Goal: Task Accomplishment & Management: Use online tool/utility

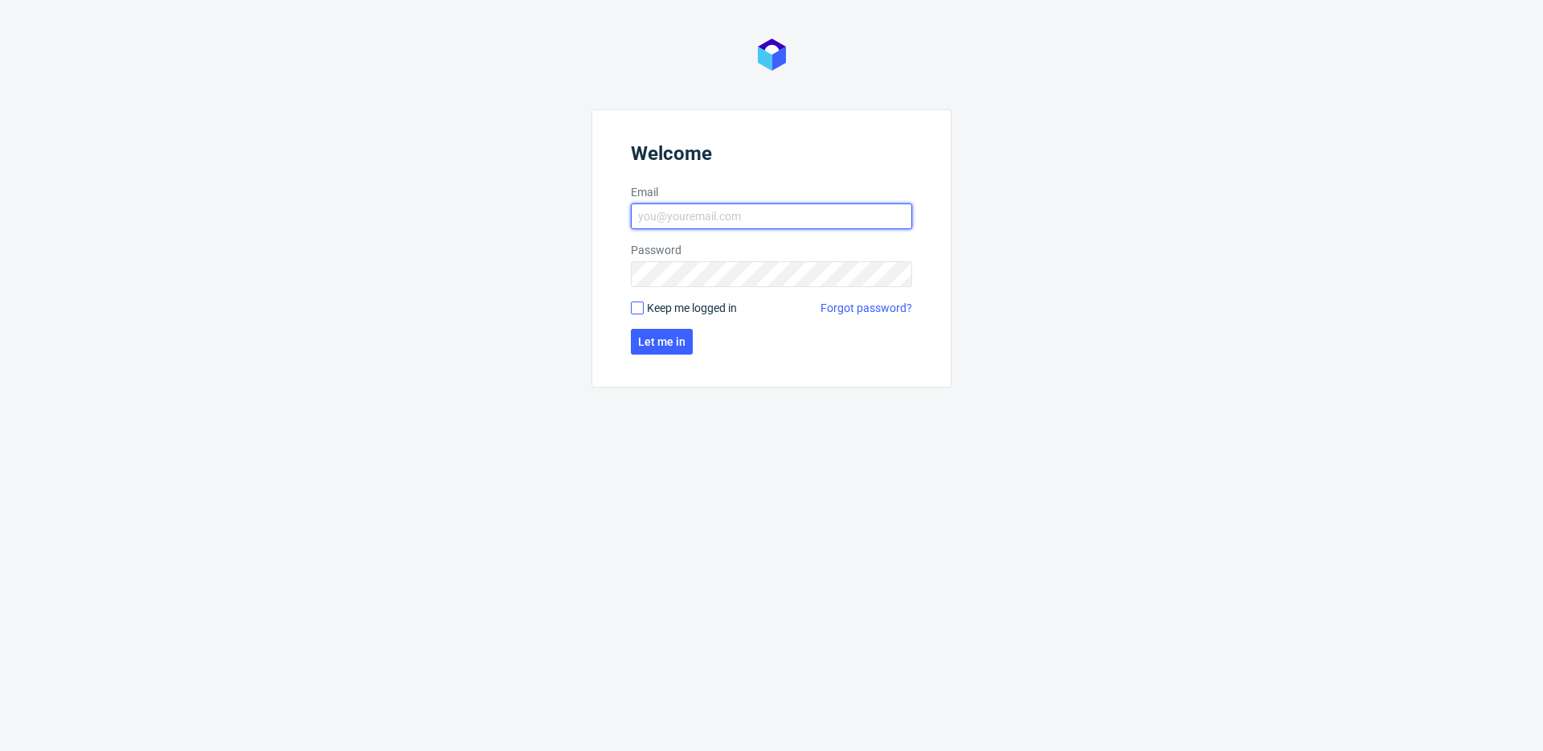
type input "[EMAIL_ADDRESS][DOMAIN_NAME]"
click at [637, 309] on input "Keep me logged in" at bounding box center [637, 307] width 13 height 13
checkbox input "true"
click at [653, 323] on form "Welcome Email [EMAIL_ADDRESS][DOMAIN_NAME] Password Keep me logged in Forgot pa…" at bounding box center [772, 248] width 360 height 278
click at [650, 346] on span "Let me in" at bounding box center [661, 341] width 47 height 11
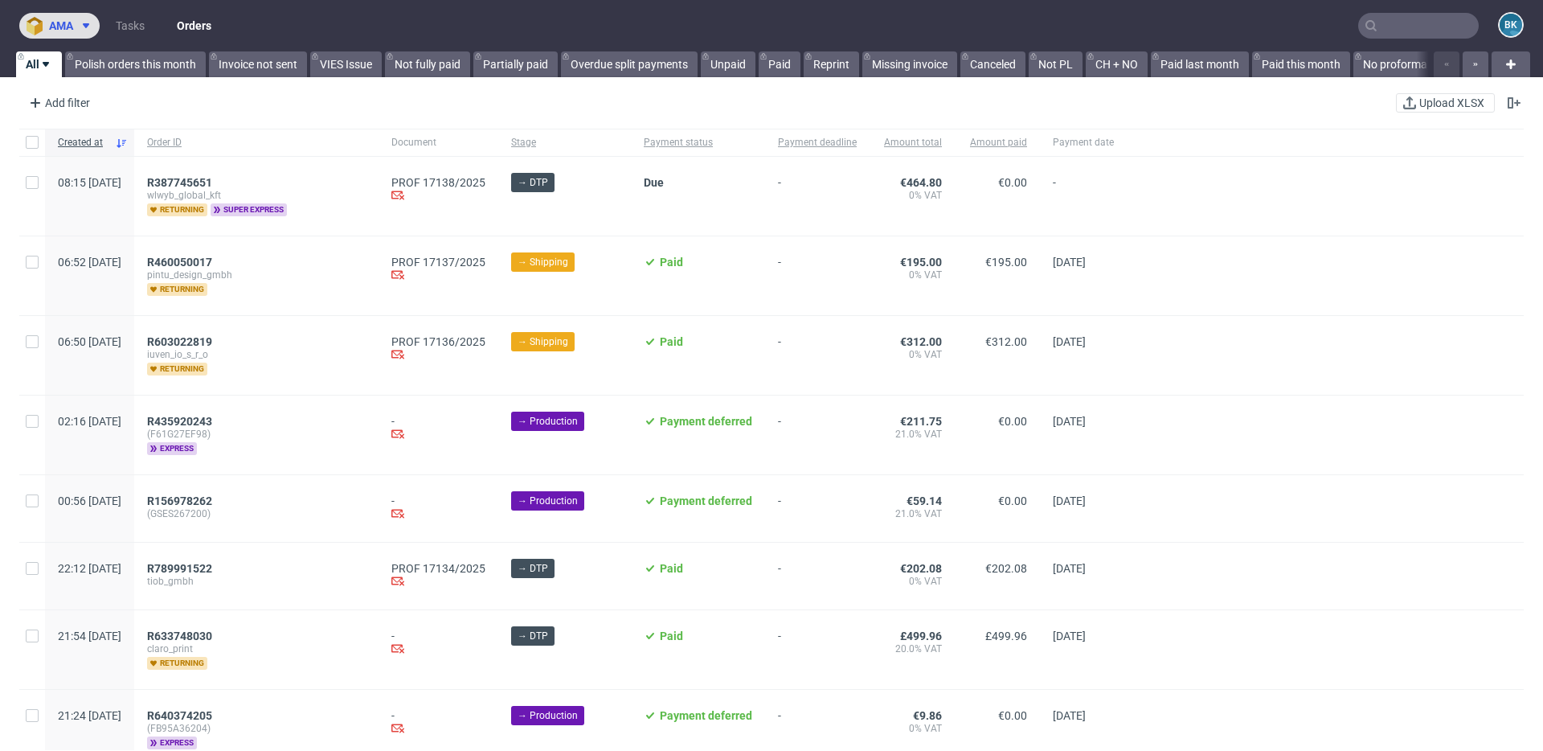
click at [89, 28] on icon at bounding box center [86, 25] width 13 height 13
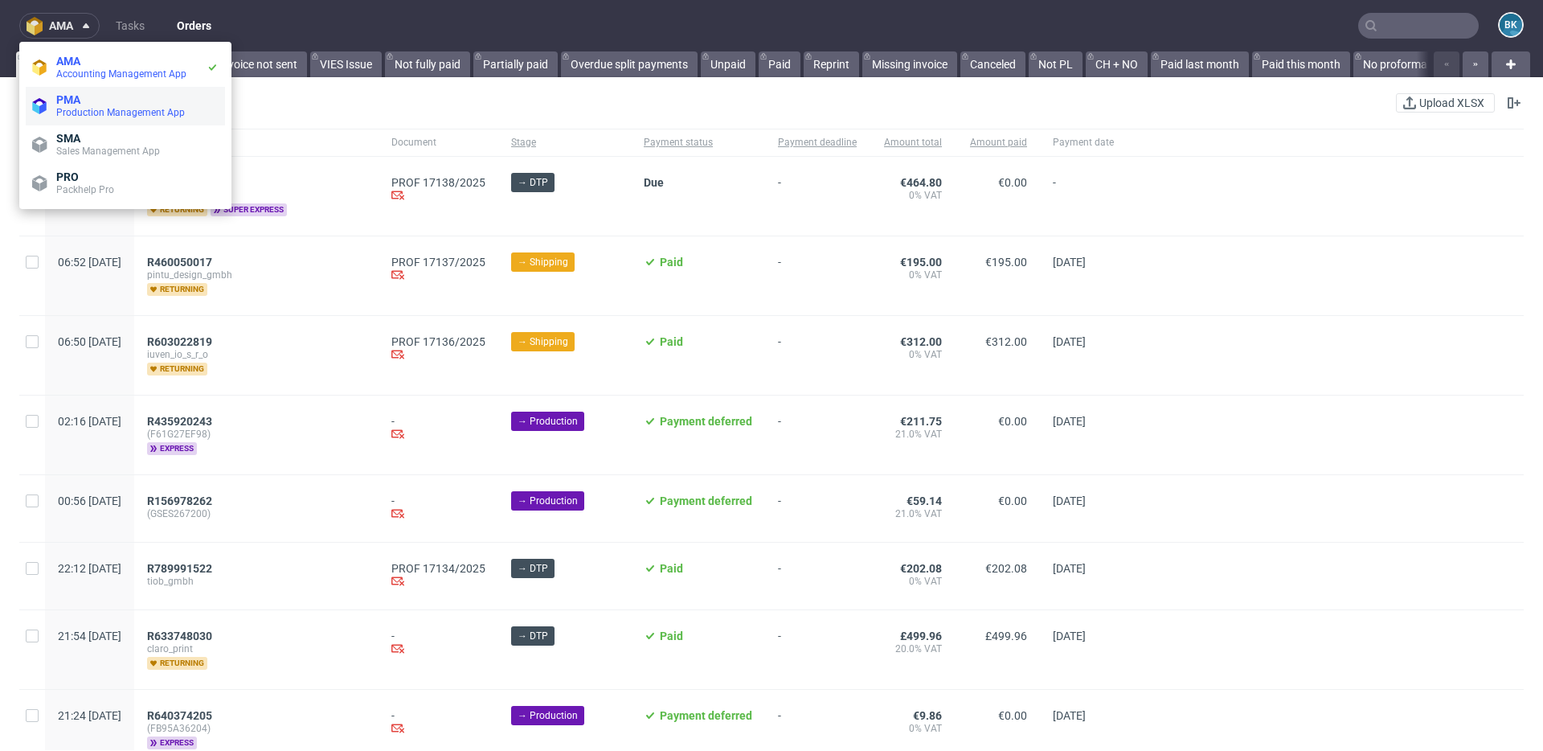
click at [72, 101] on span "PMA" at bounding box center [68, 99] width 24 height 13
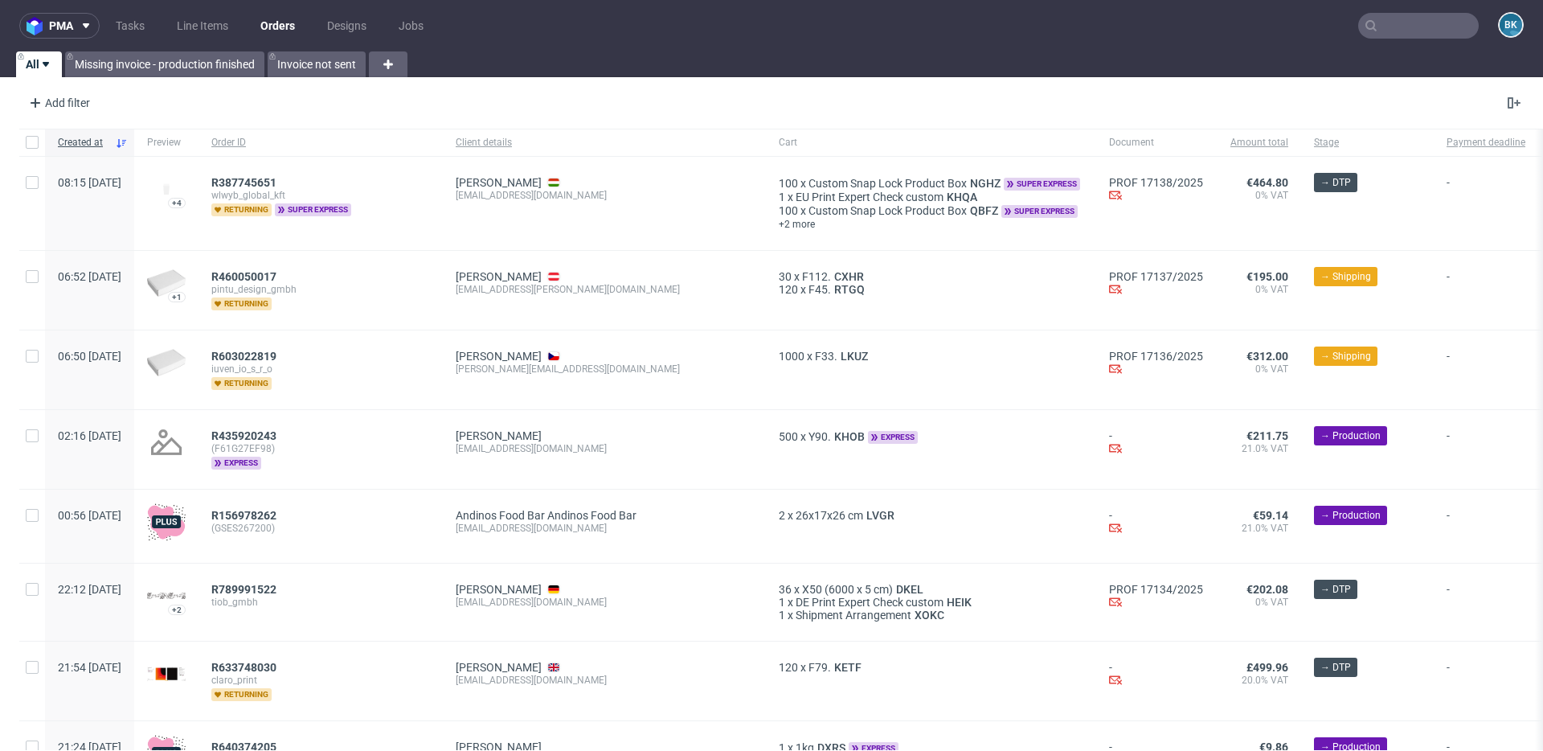
click at [1404, 20] on input "text" at bounding box center [1418, 26] width 121 height 26
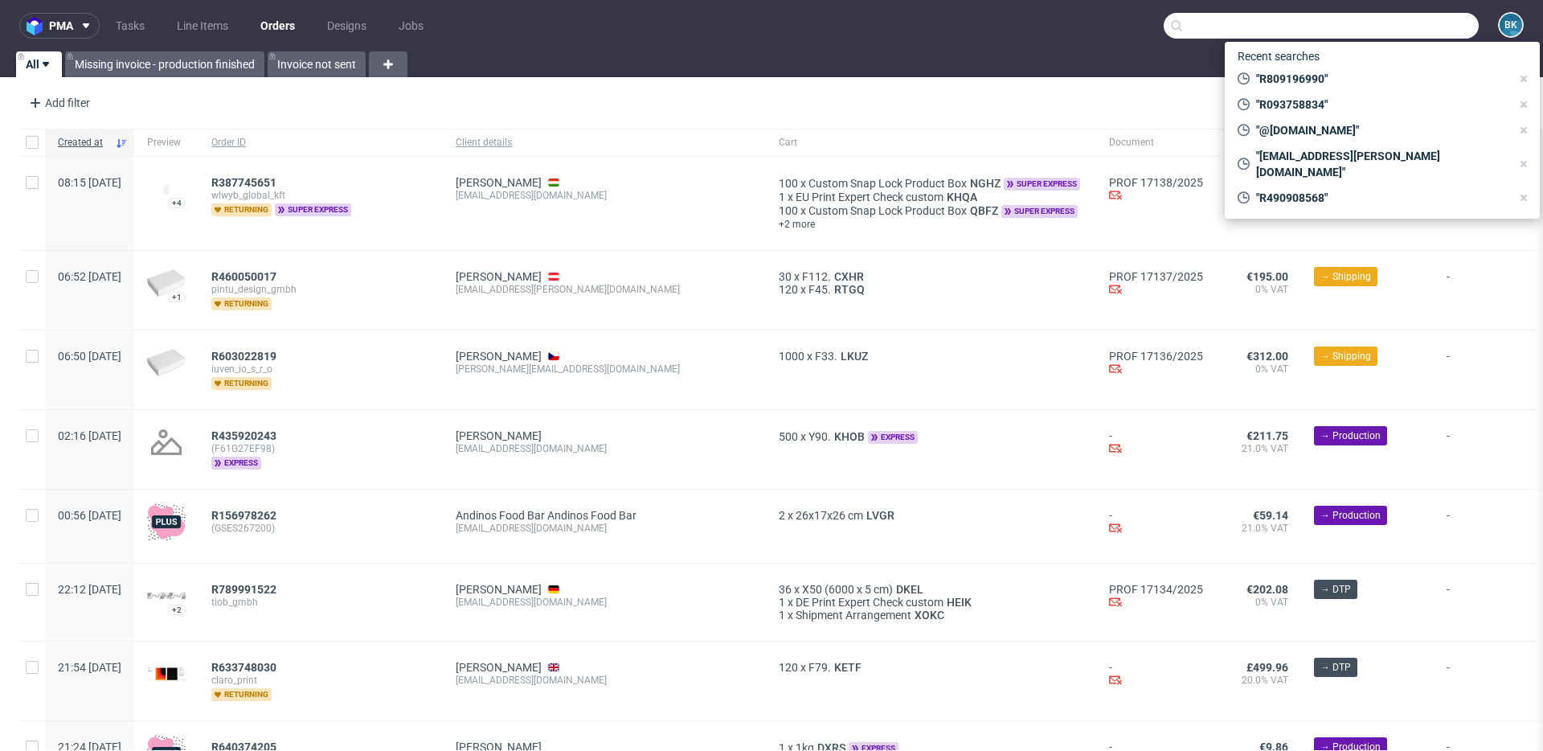
paste input "R537377080"
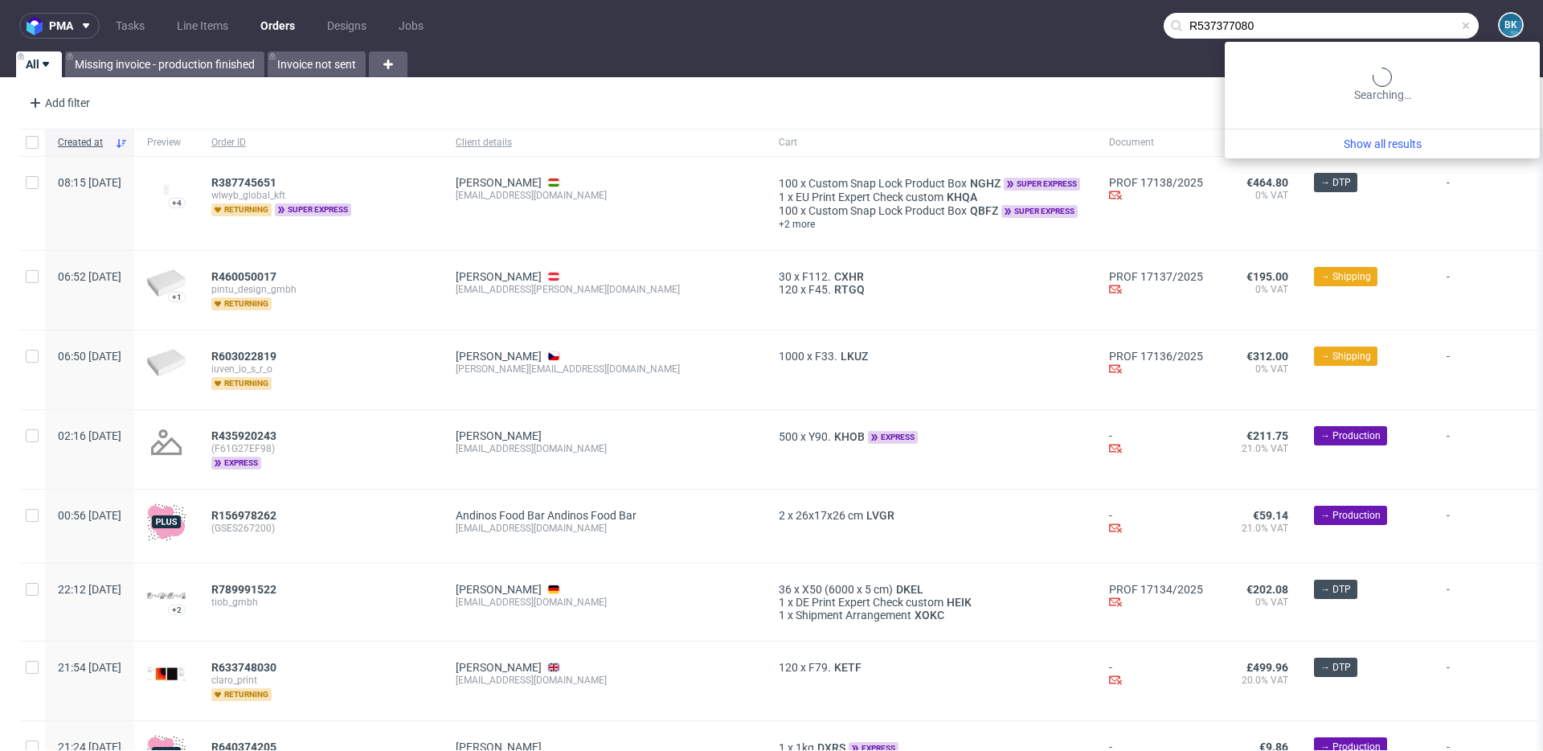
type input "R537377080"
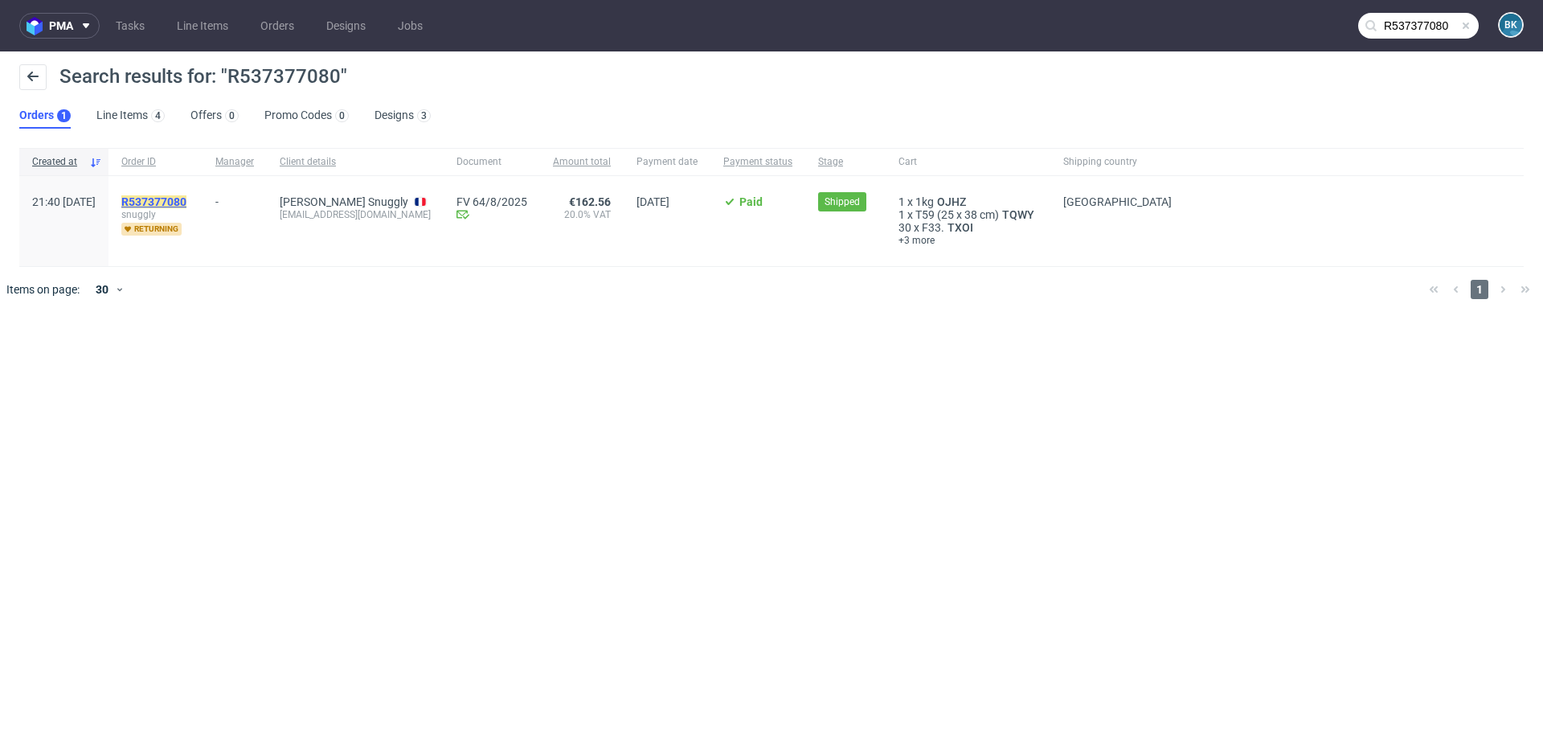
click at [186, 197] on mark "R537377080" at bounding box center [153, 201] width 65 height 13
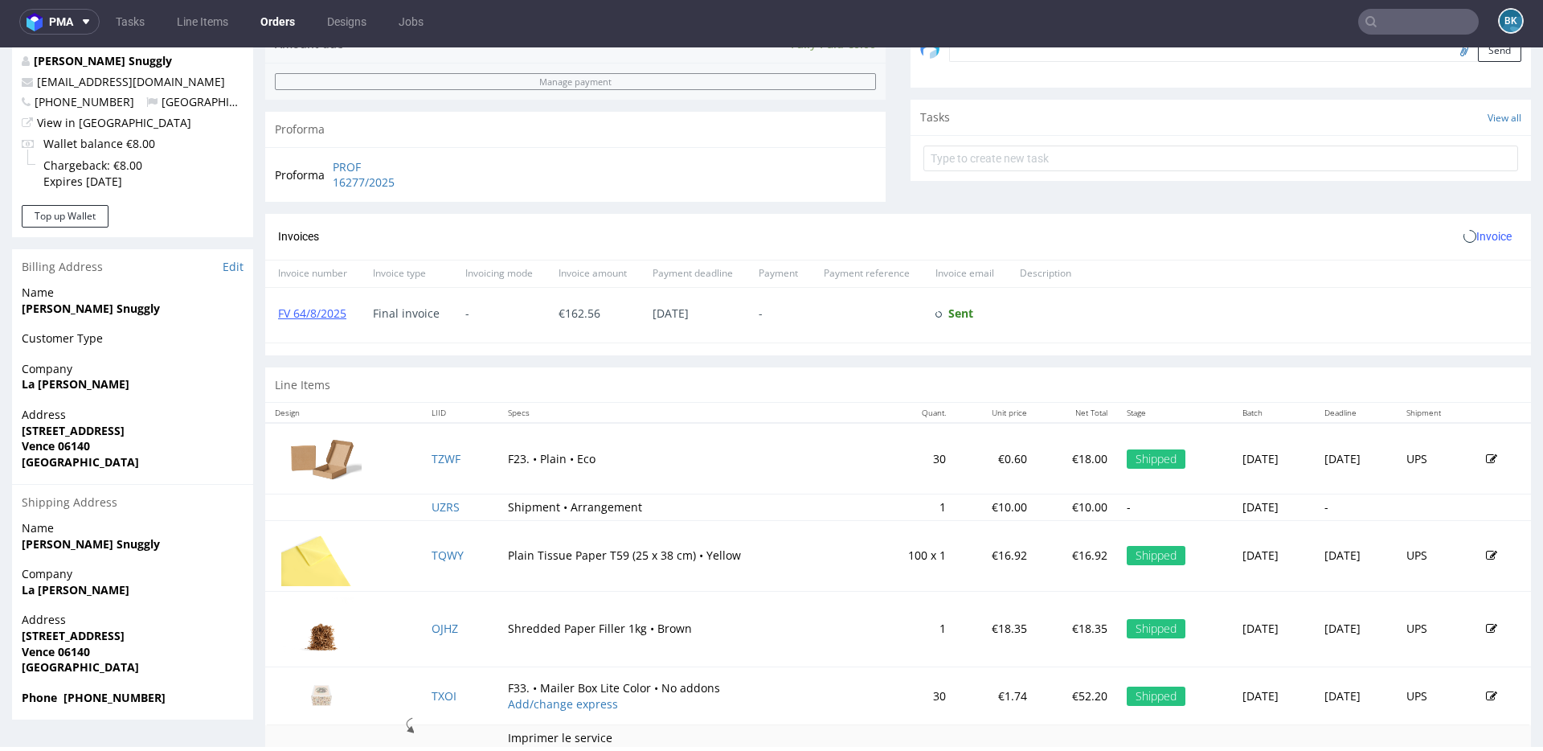
scroll to position [4, 0]
click at [1393, 28] on input "text" at bounding box center [1418, 22] width 121 height 26
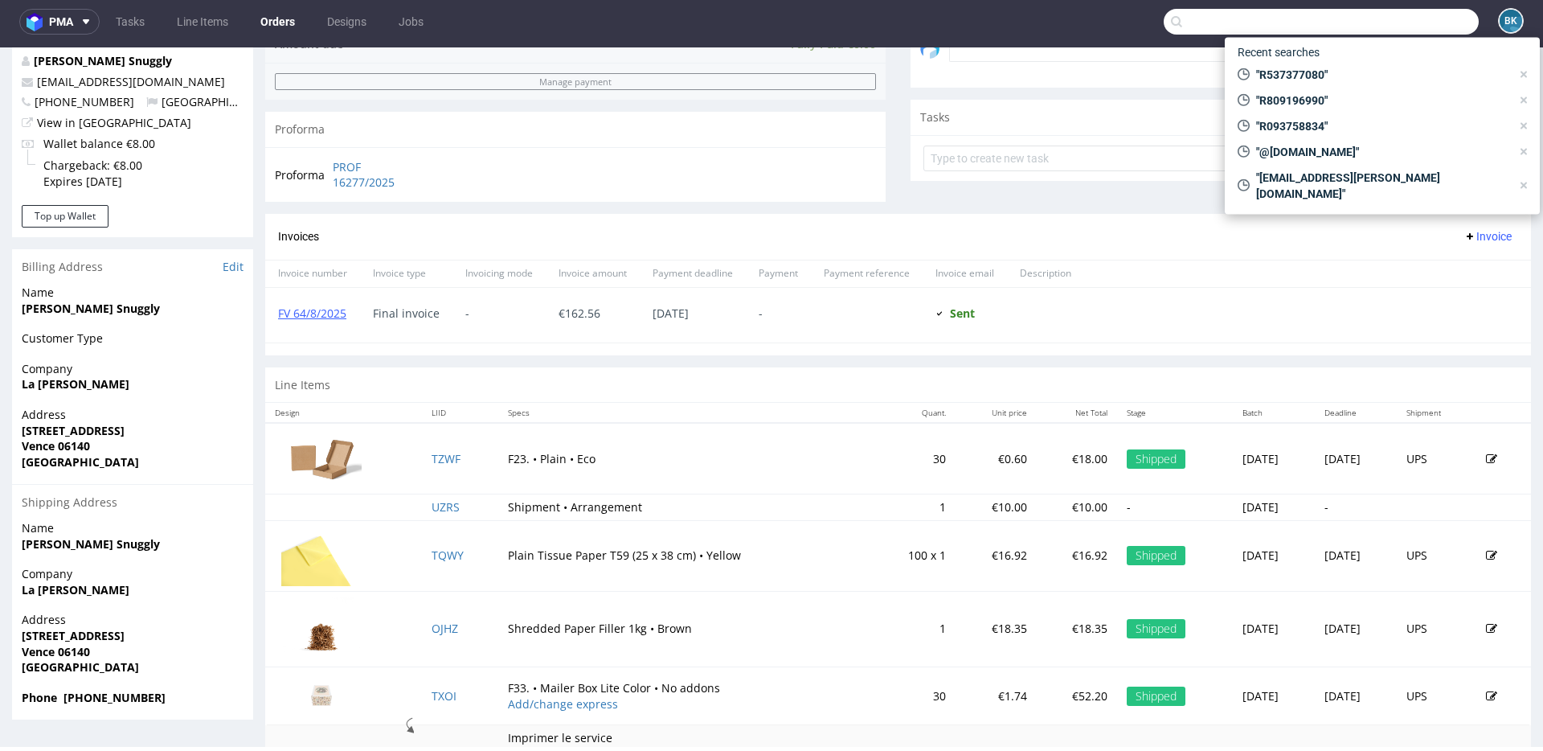
paste input "wavephone5211@gmail.com"
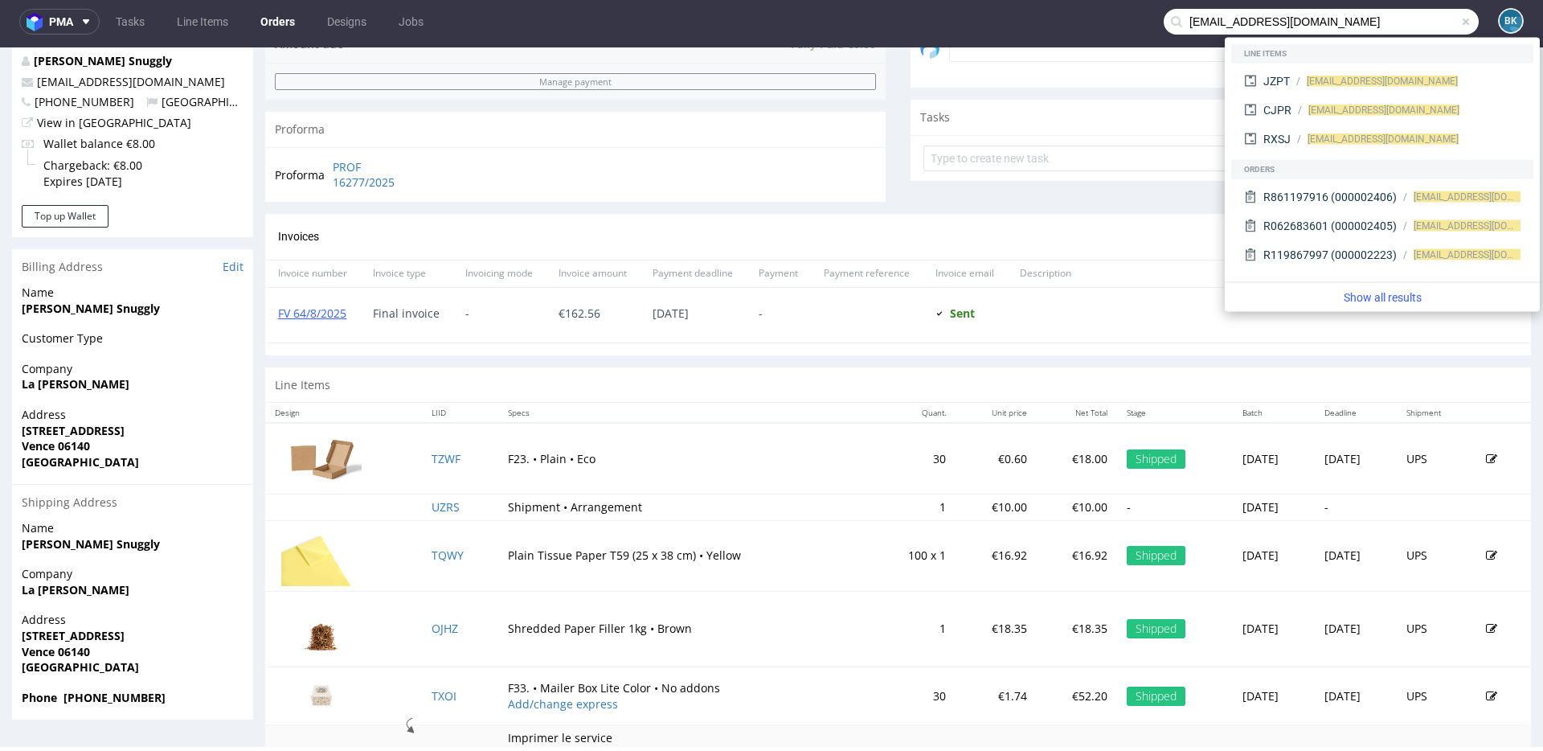
type input "wavephone5211@gmail.com"
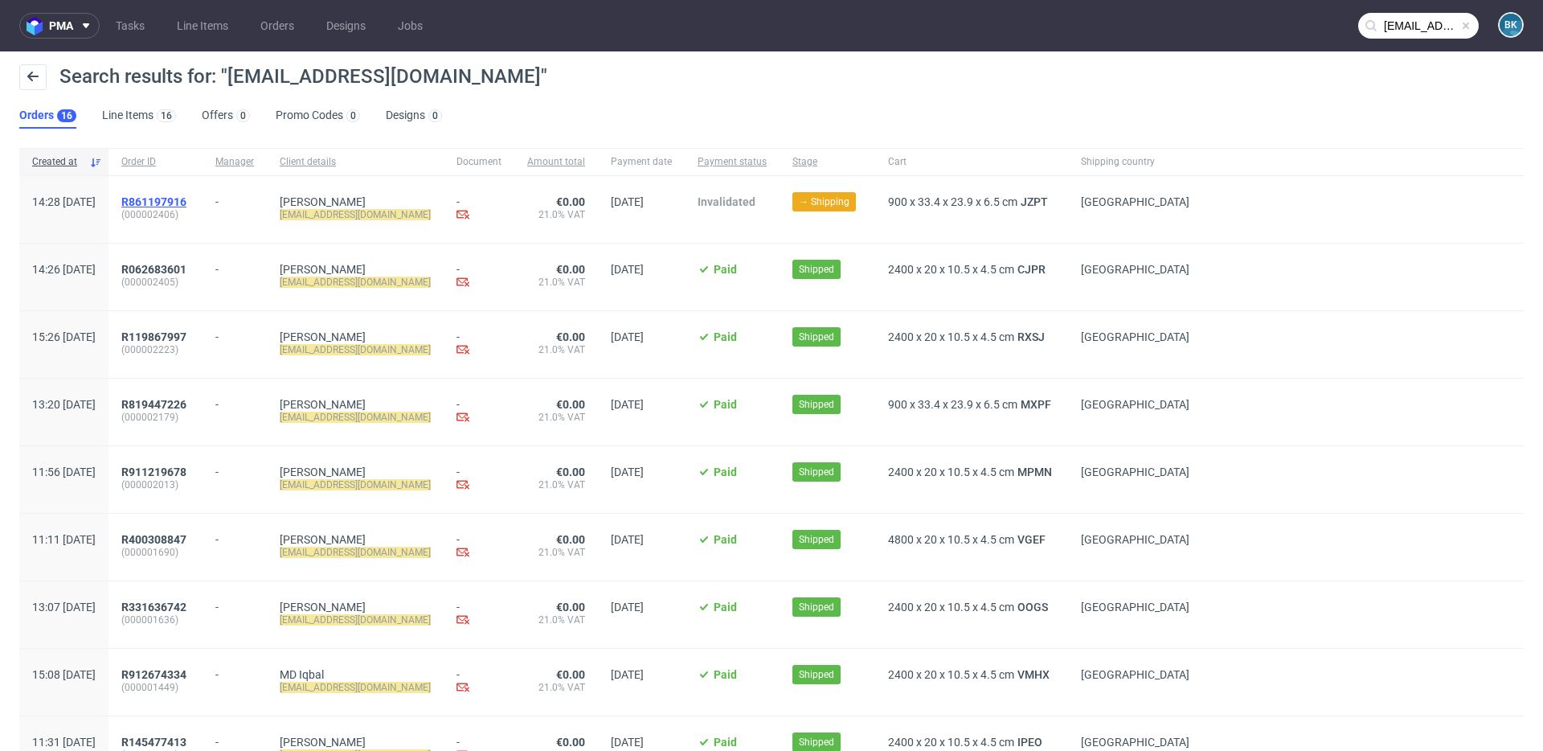
click at [186, 196] on span "R861197916" at bounding box center [153, 201] width 65 height 13
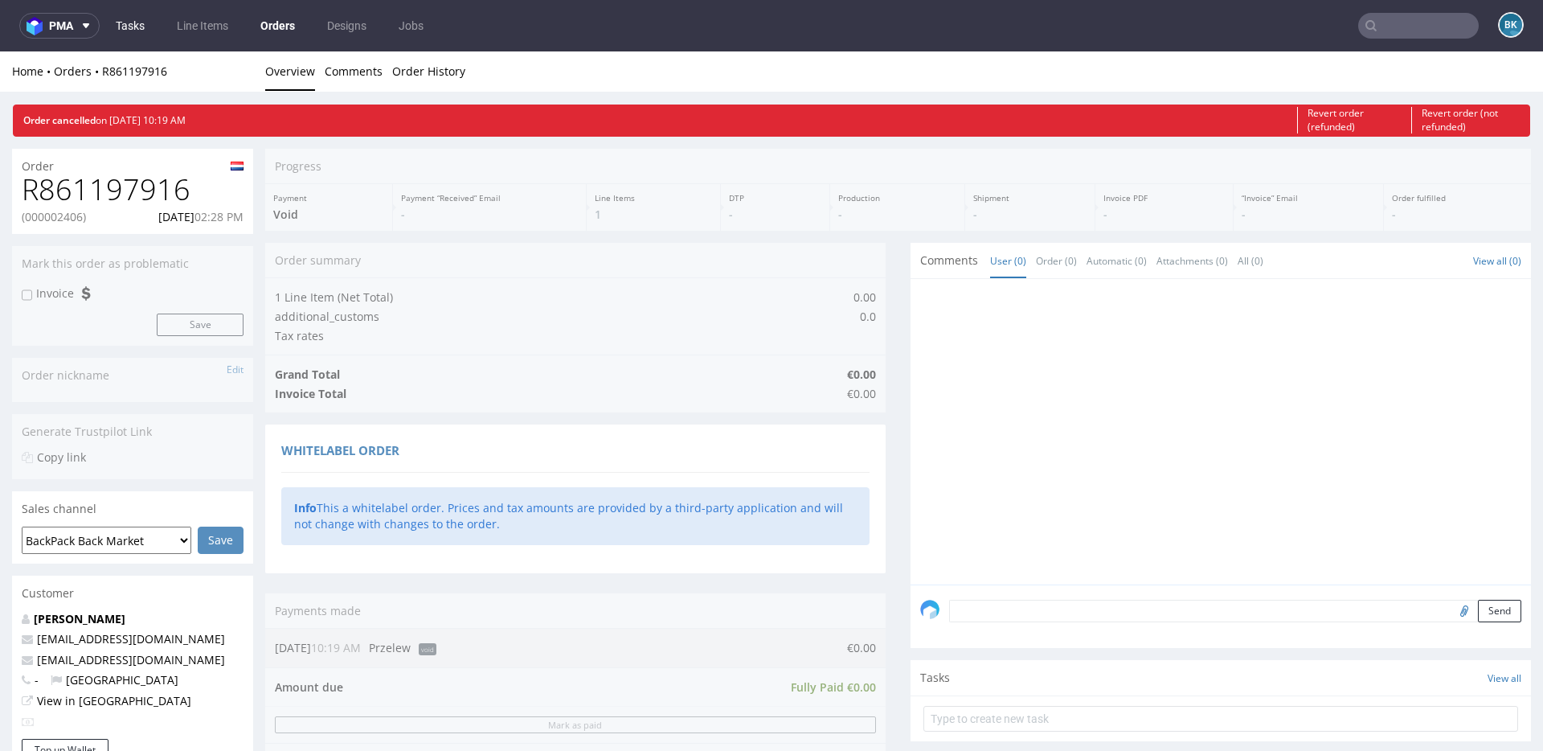
click at [150, 34] on link "Tasks" at bounding box center [130, 26] width 48 height 26
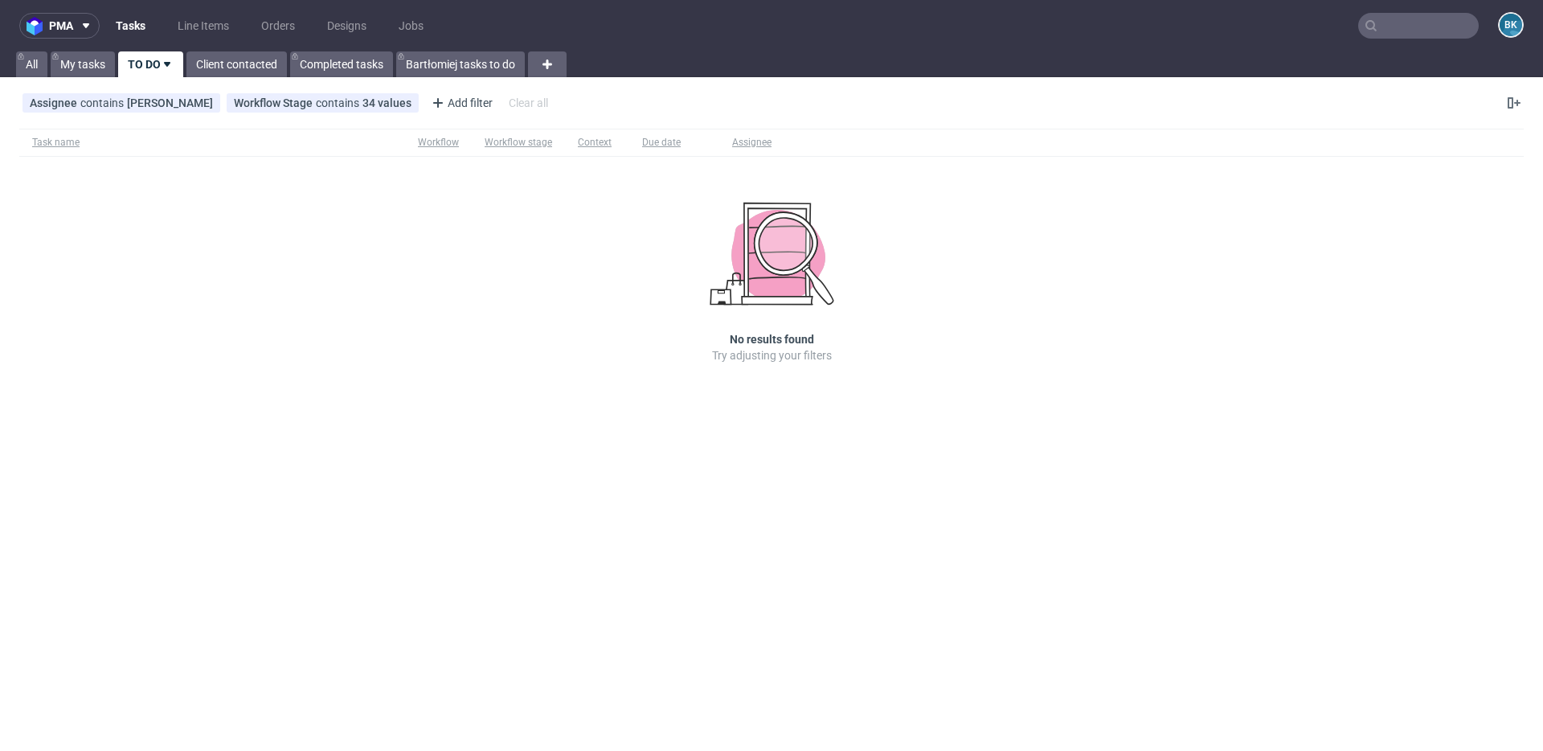
click at [158, 67] on link "TO DO" at bounding box center [150, 64] width 65 height 26
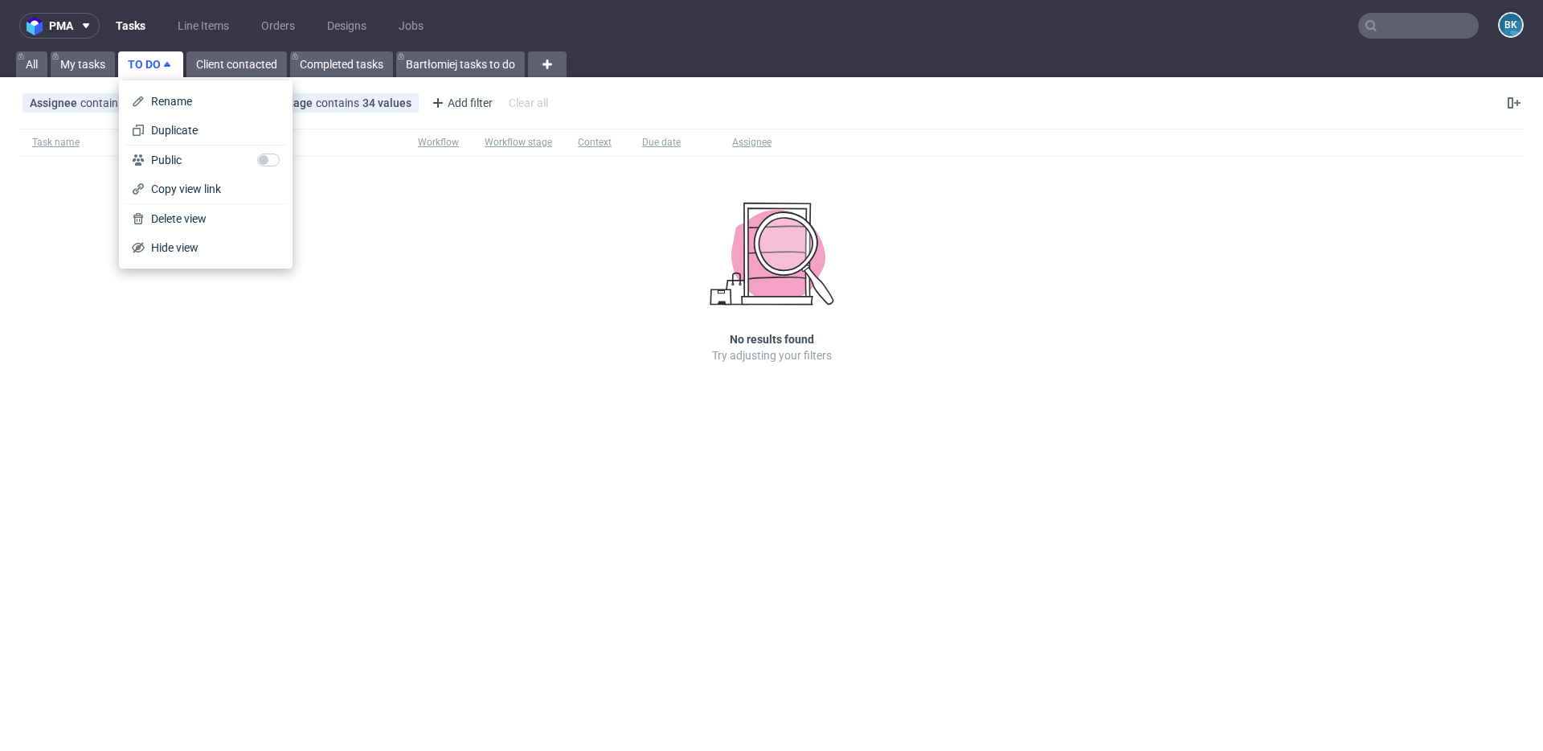
click at [140, 57] on link "TO DO" at bounding box center [150, 64] width 65 height 26
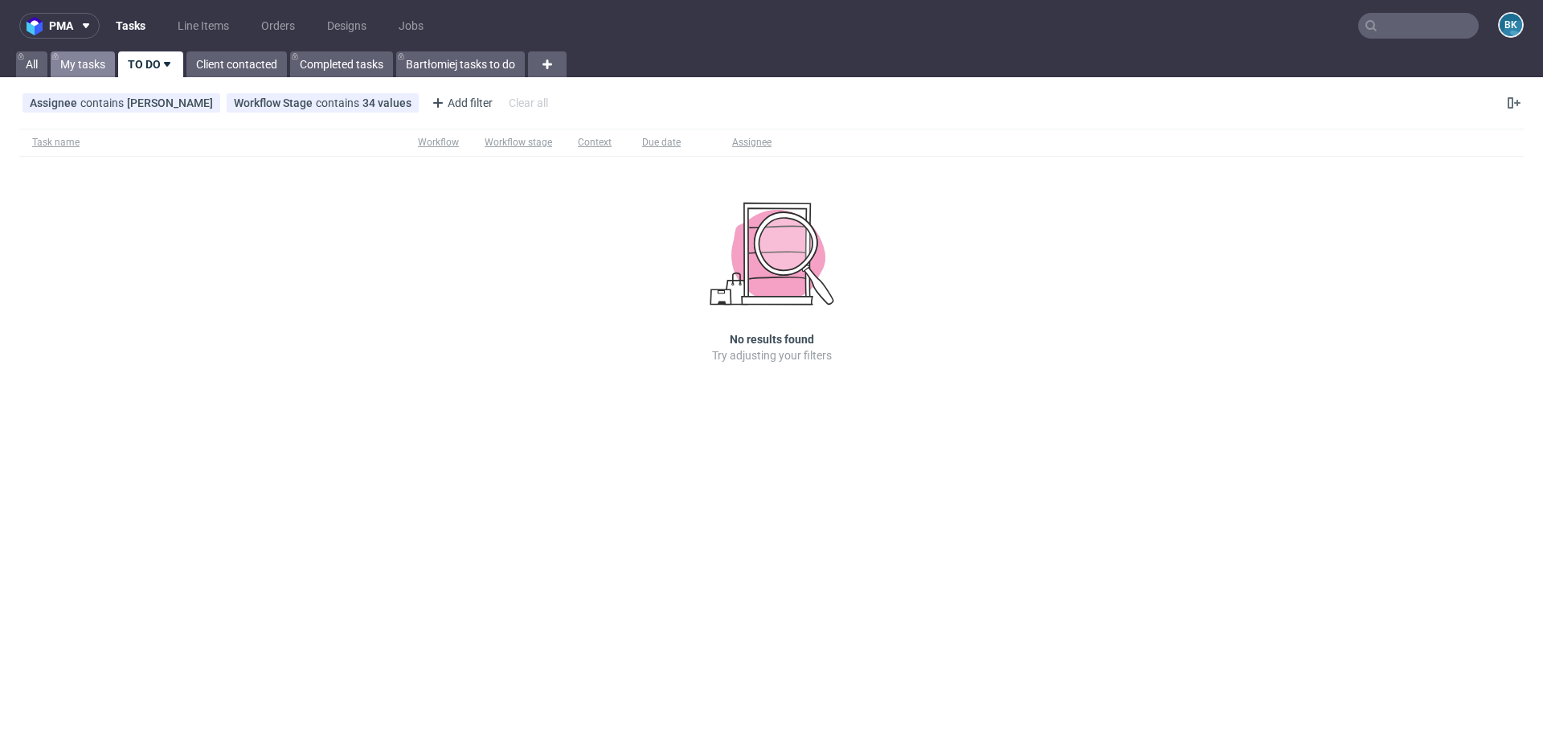
click at [73, 67] on link "My tasks" at bounding box center [83, 64] width 64 height 26
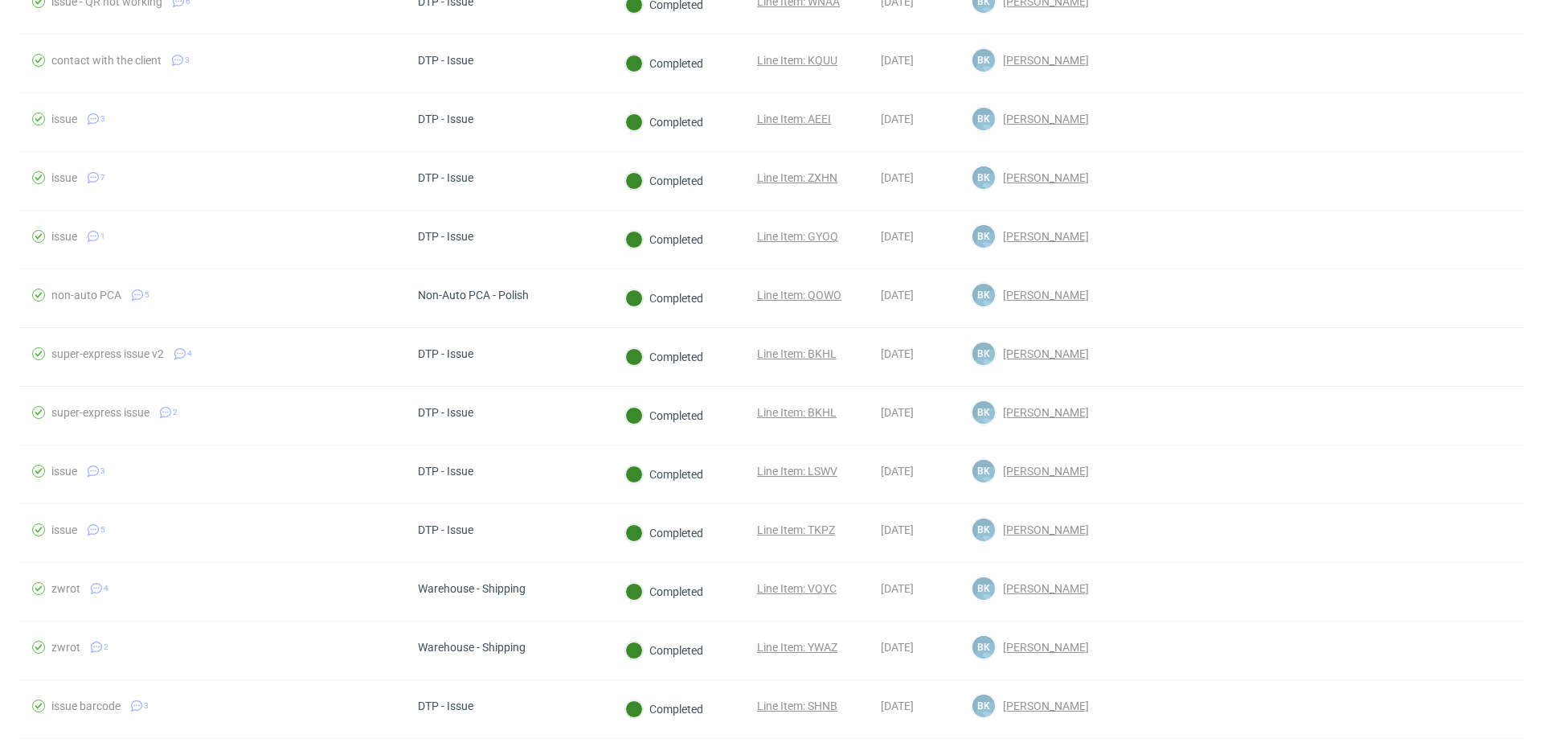
scroll to position [1218, 0]
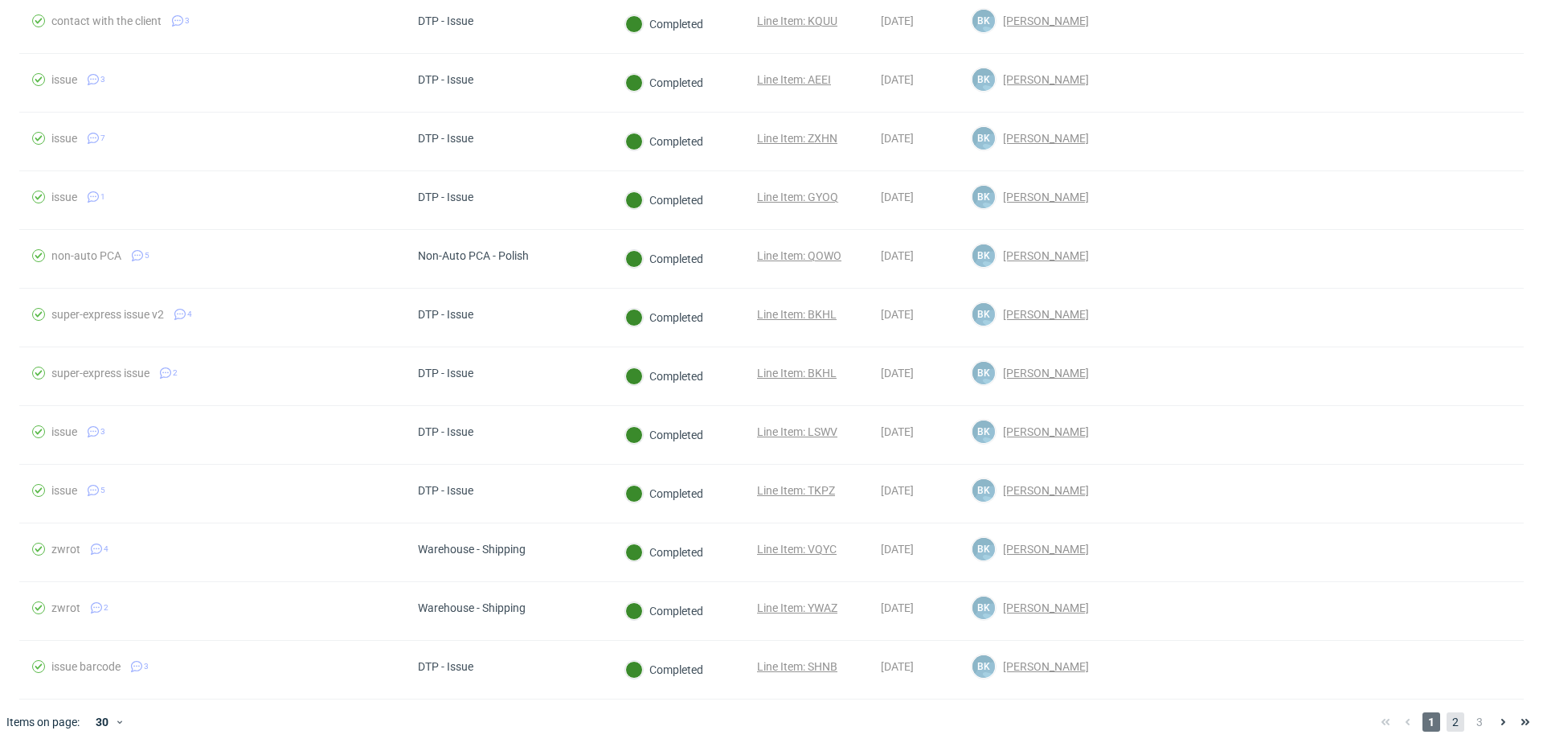
click at [1447, 723] on span "2" at bounding box center [1456, 721] width 18 height 19
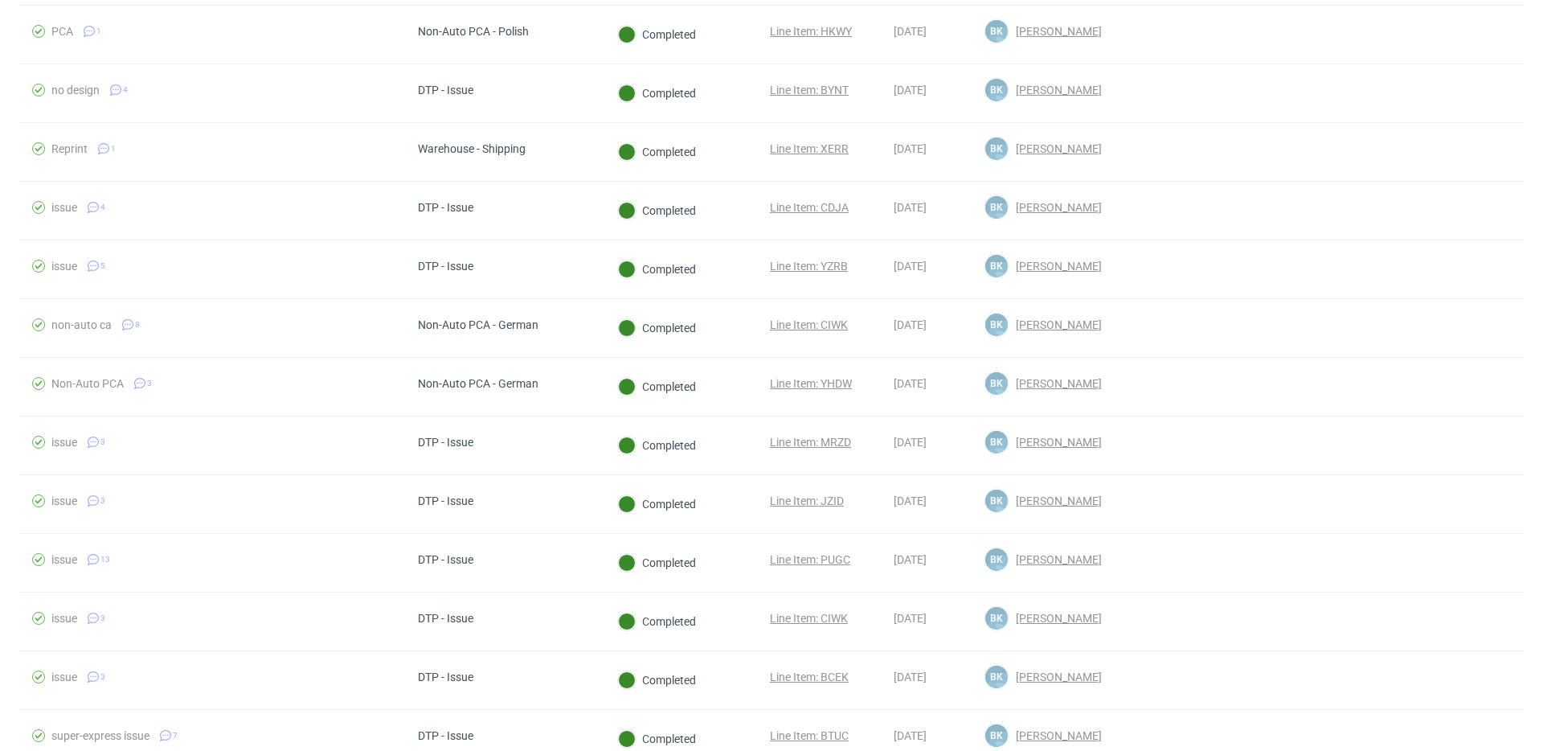
scroll to position [1218, 0]
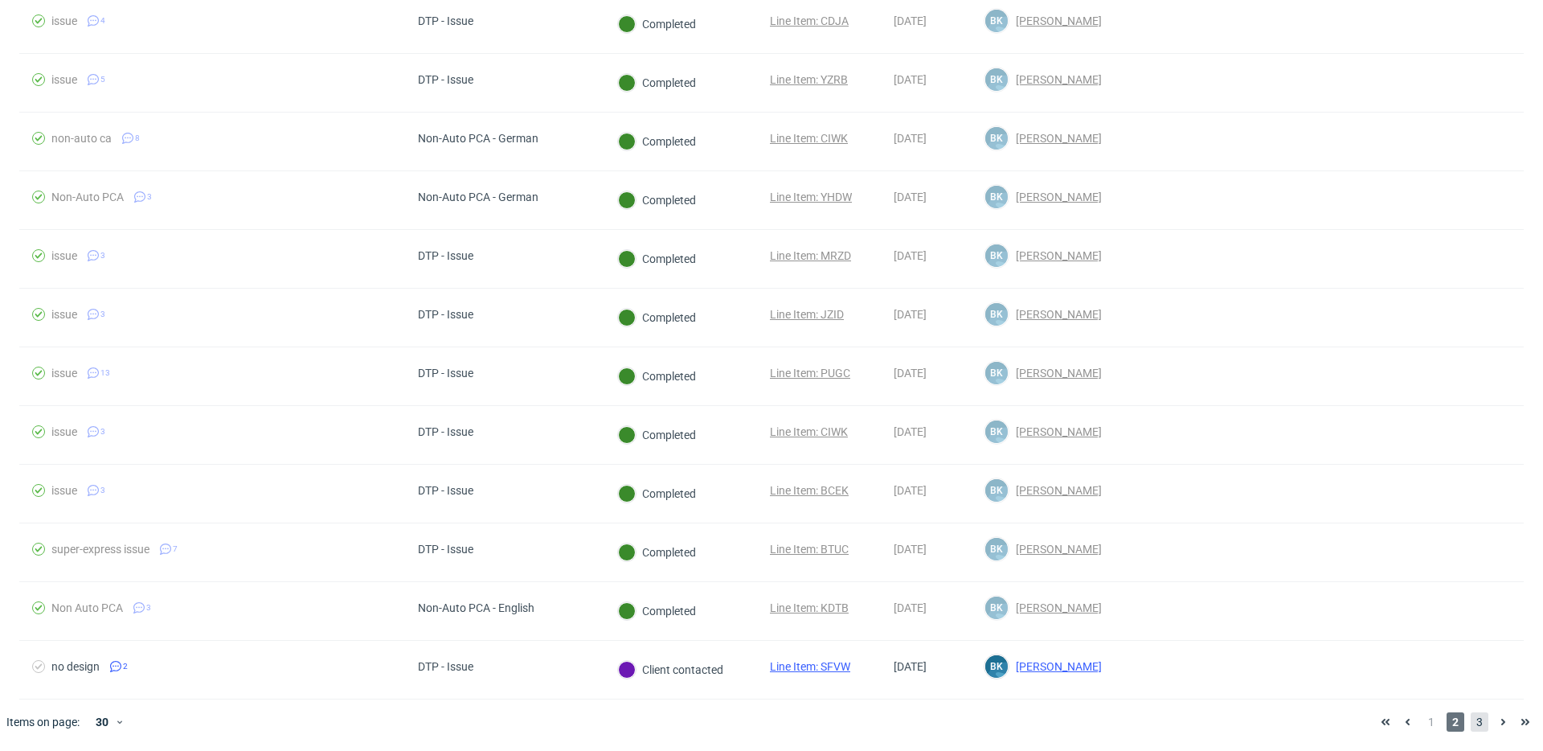
click at [1473, 730] on span "3" at bounding box center [1480, 721] width 18 height 19
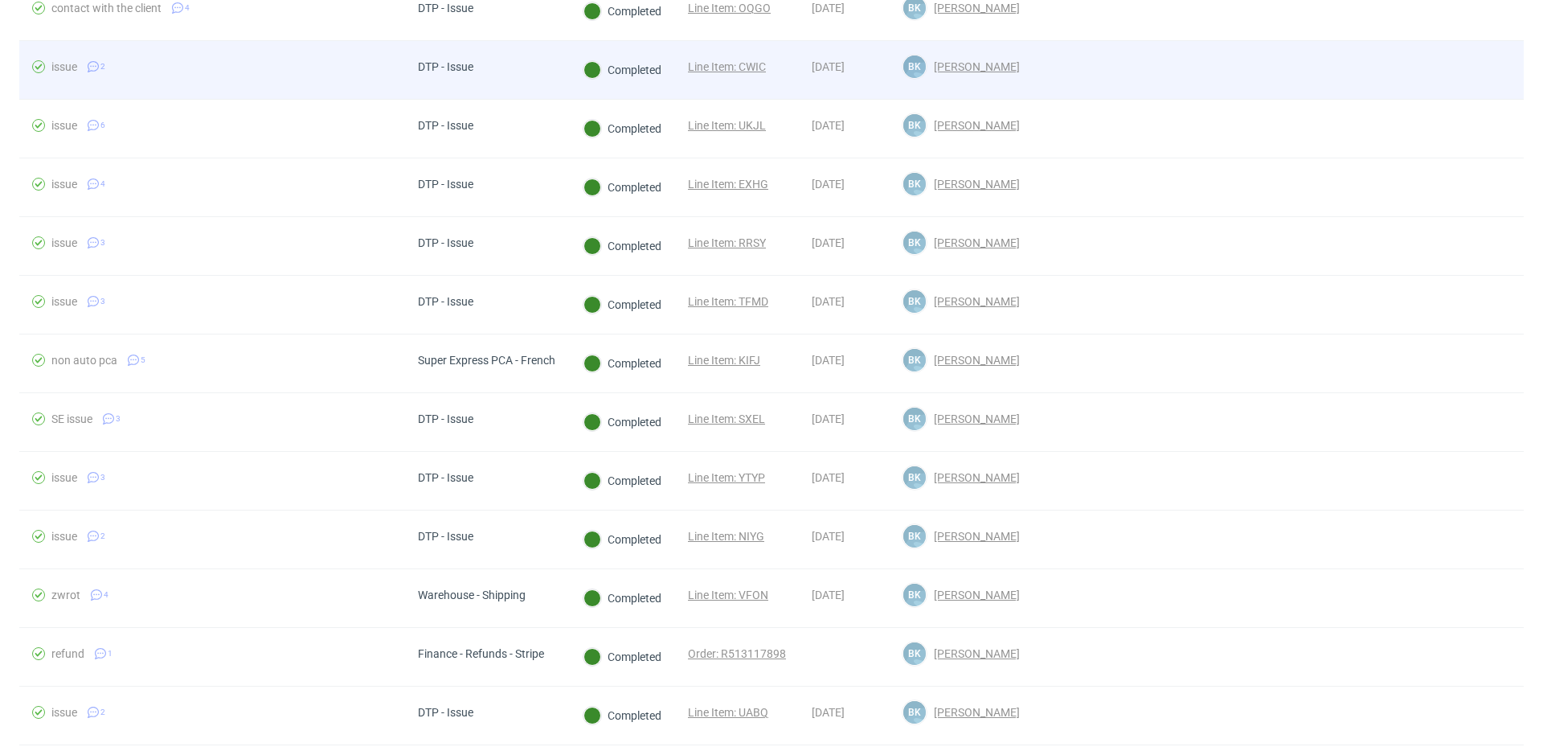
scroll to position [631, 0]
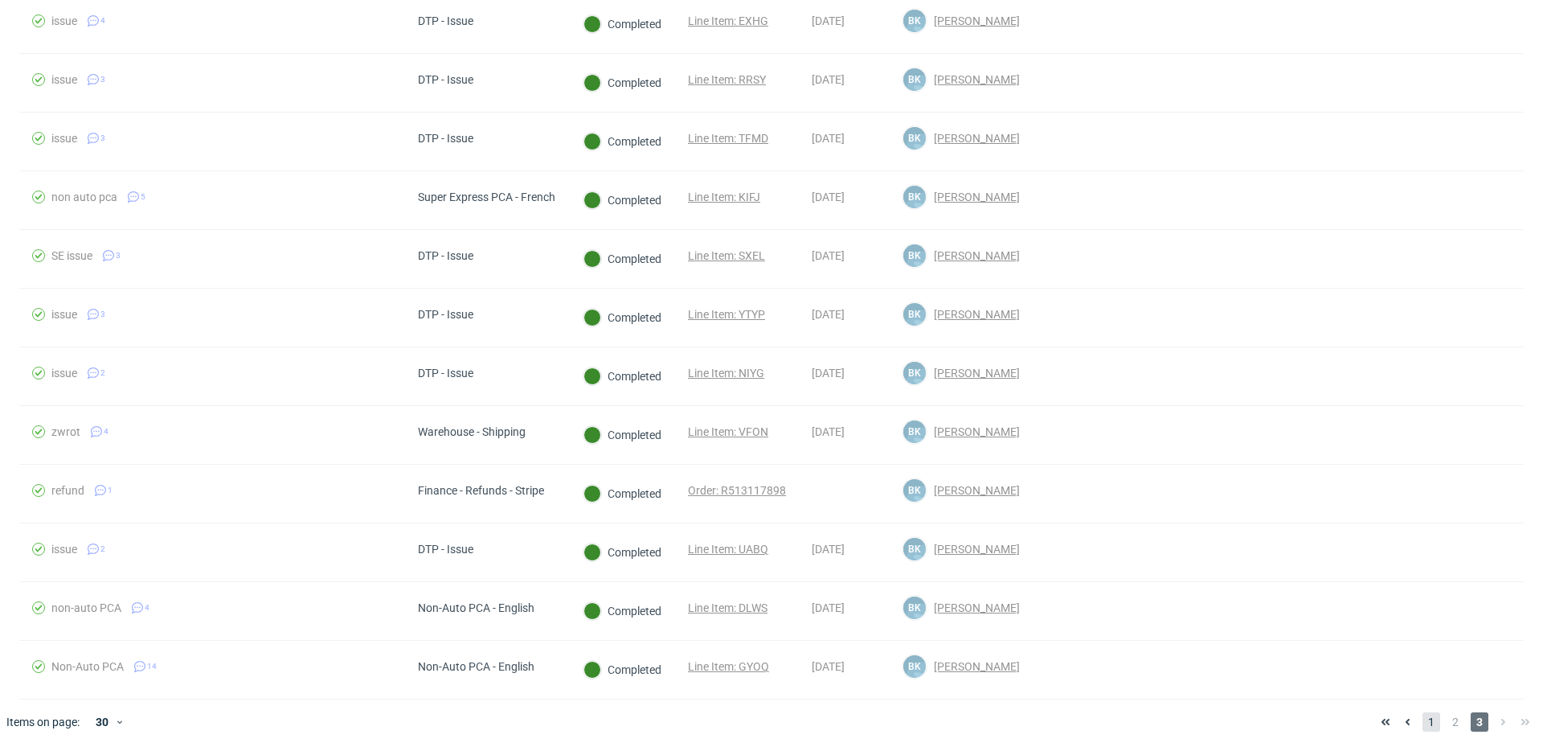
click at [1423, 724] on span "1" at bounding box center [1432, 721] width 18 height 19
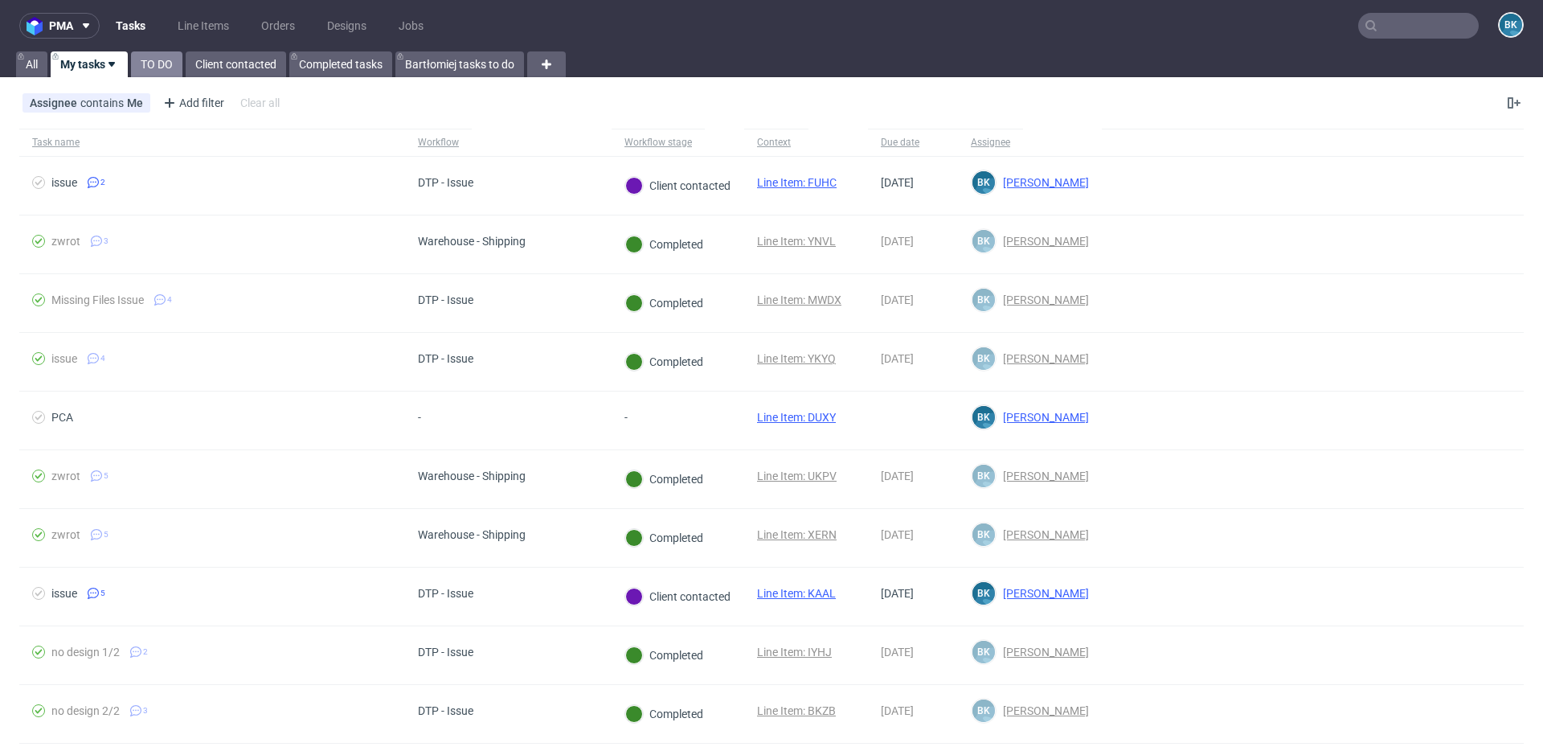
click at [165, 55] on link "TO DO" at bounding box center [156, 64] width 51 height 26
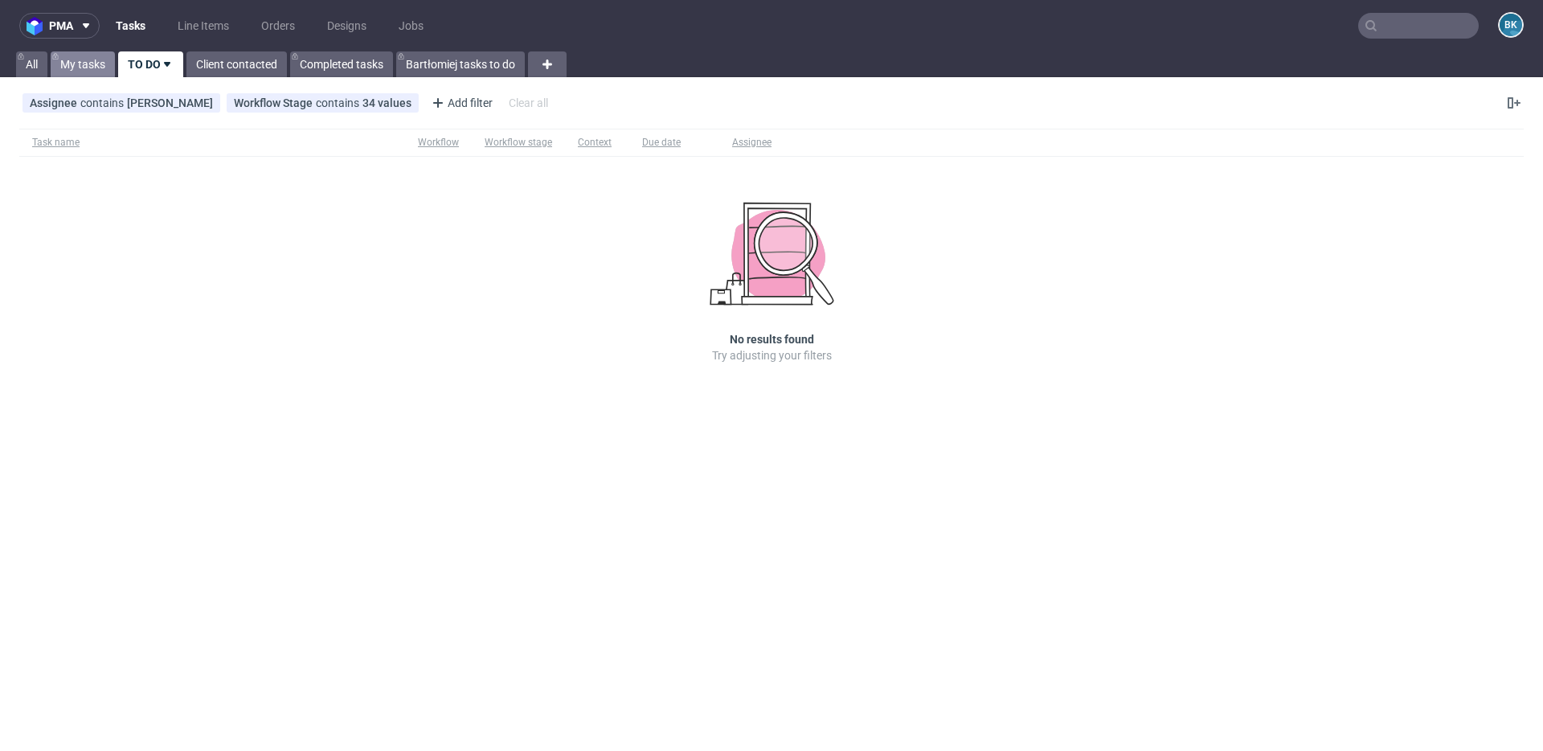
click at [83, 66] on link "My tasks" at bounding box center [83, 64] width 64 height 26
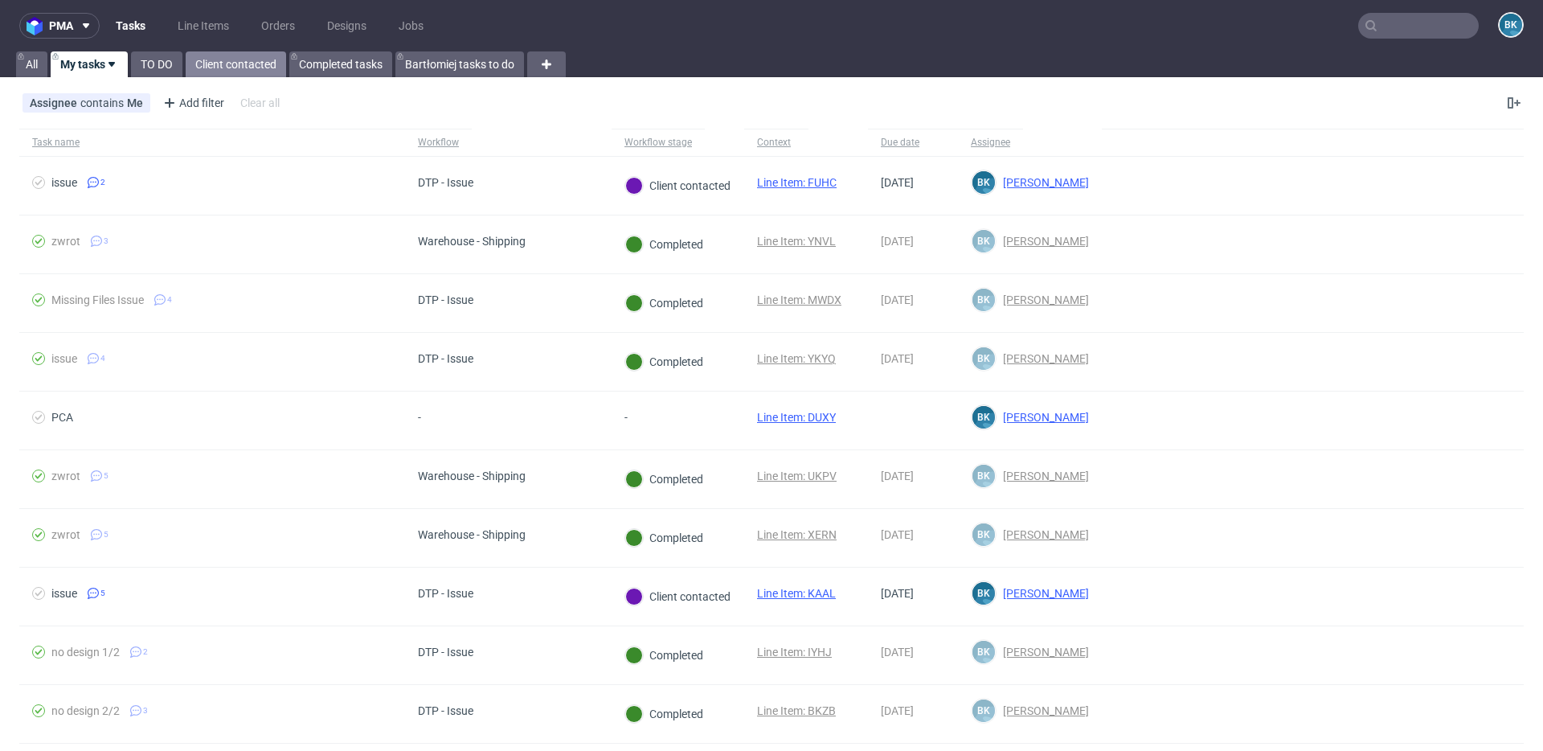
click at [236, 66] on link "Client contacted" at bounding box center [236, 64] width 100 height 26
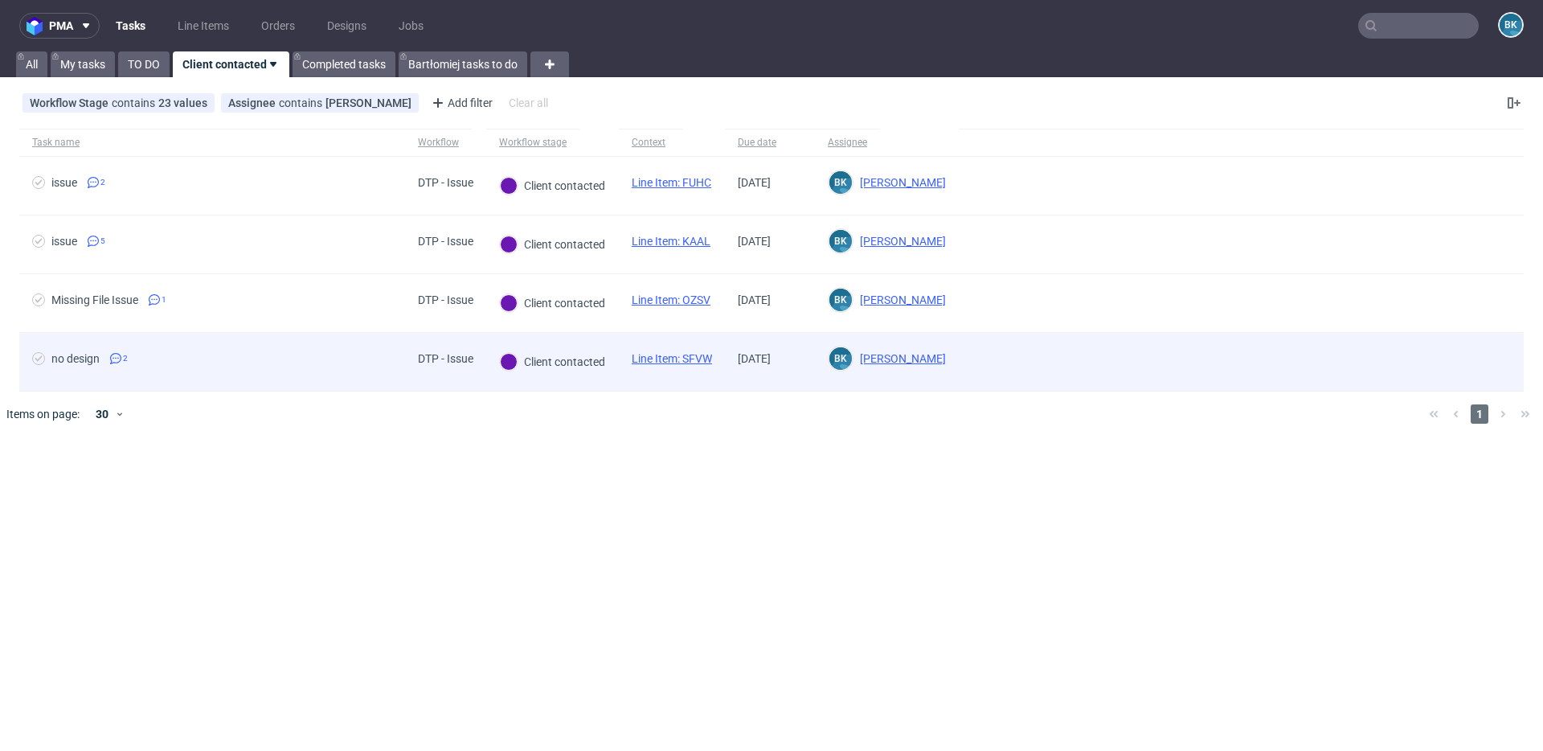
click at [686, 359] on link "Line Item: SFVW" at bounding box center [672, 358] width 80 height 13
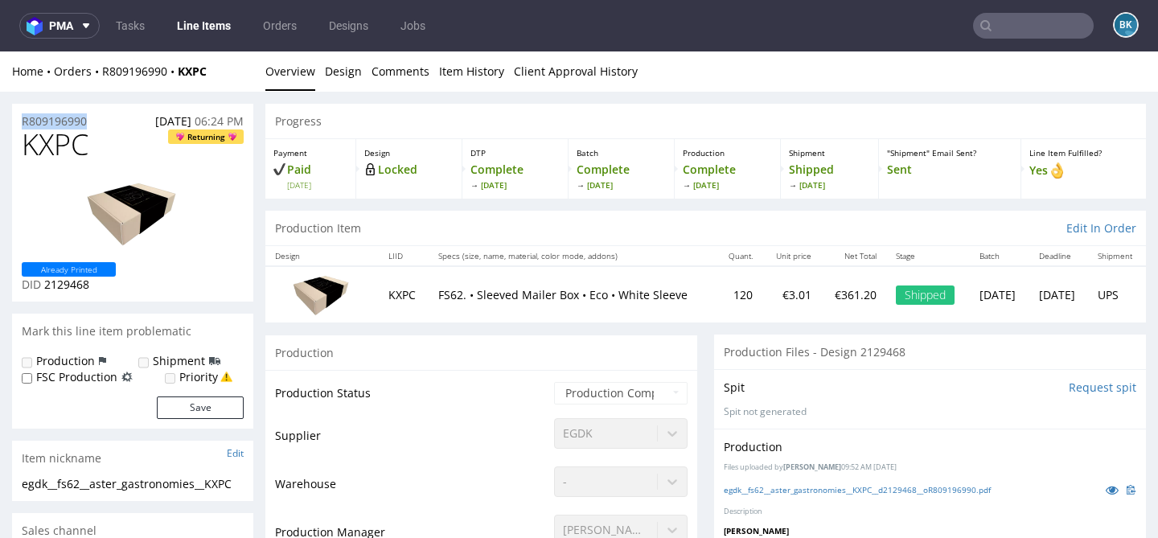
drag, startPoint x: 92, startPoint y: 117, endPoint x: 13, endPoint y: 116, distance: 78.8
click at [13, 116] on div "R809196990 30.06.2025 06:24 PM" at bounding box center [132, 117] width 241 height 26
copy p "R809196990"
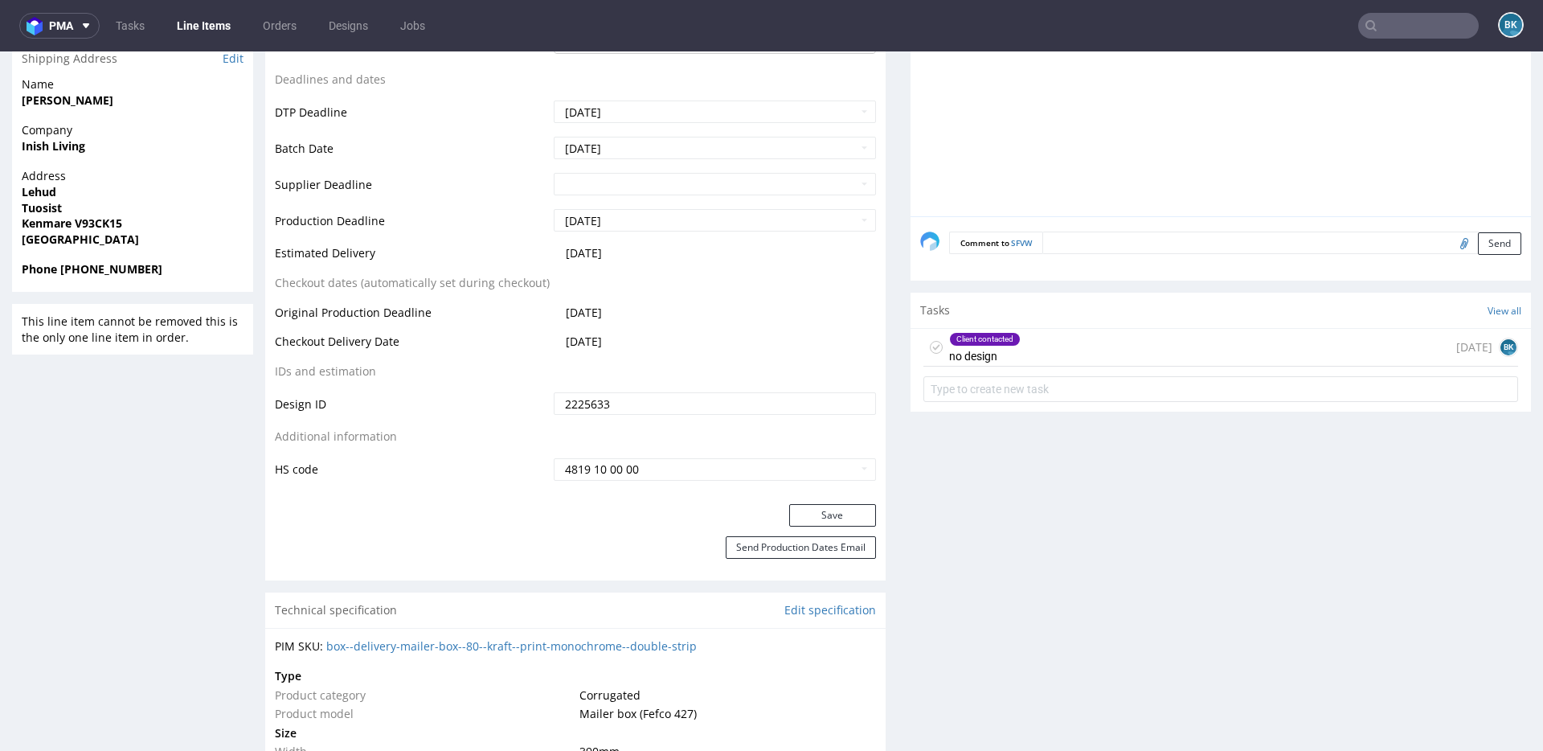
scroll to position [718, 0]
click at [1047, 343] on div "Client contacted no design 2 months ago BK" at bounding box center [1221, 346] width 595 height 38
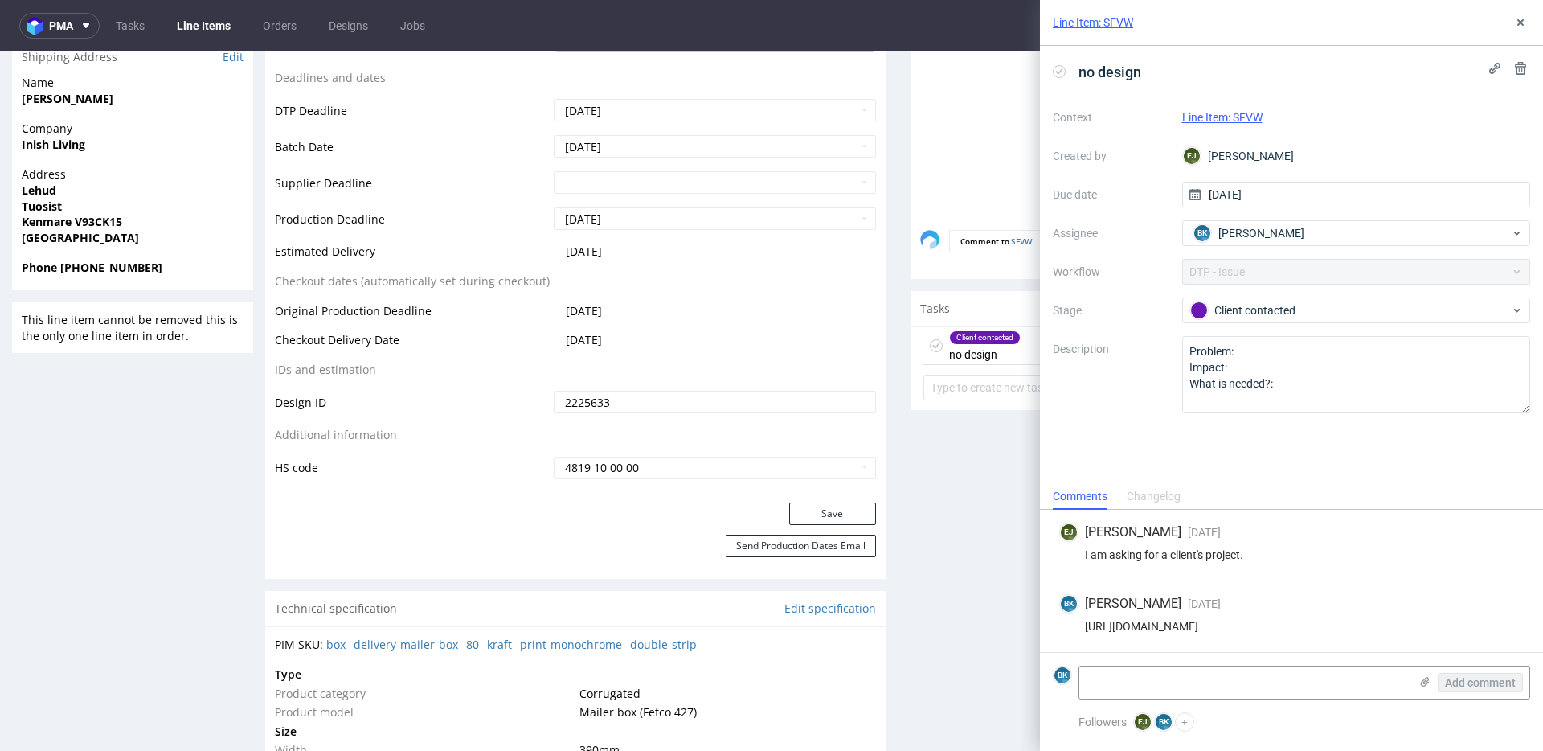
click at [1260, 629] on div "https://app-eu1.hubspot.com/contacts/25600958/record/0-5/163160759488/" at bounding box center [1291, 626] width 465 height 13
click at [1260, 629] on div "[URL][DOMAIN_NAME]" at bounding box center [1291, 626] width 465 height 13
copy div "[URL][DOMAIN_NAME]"
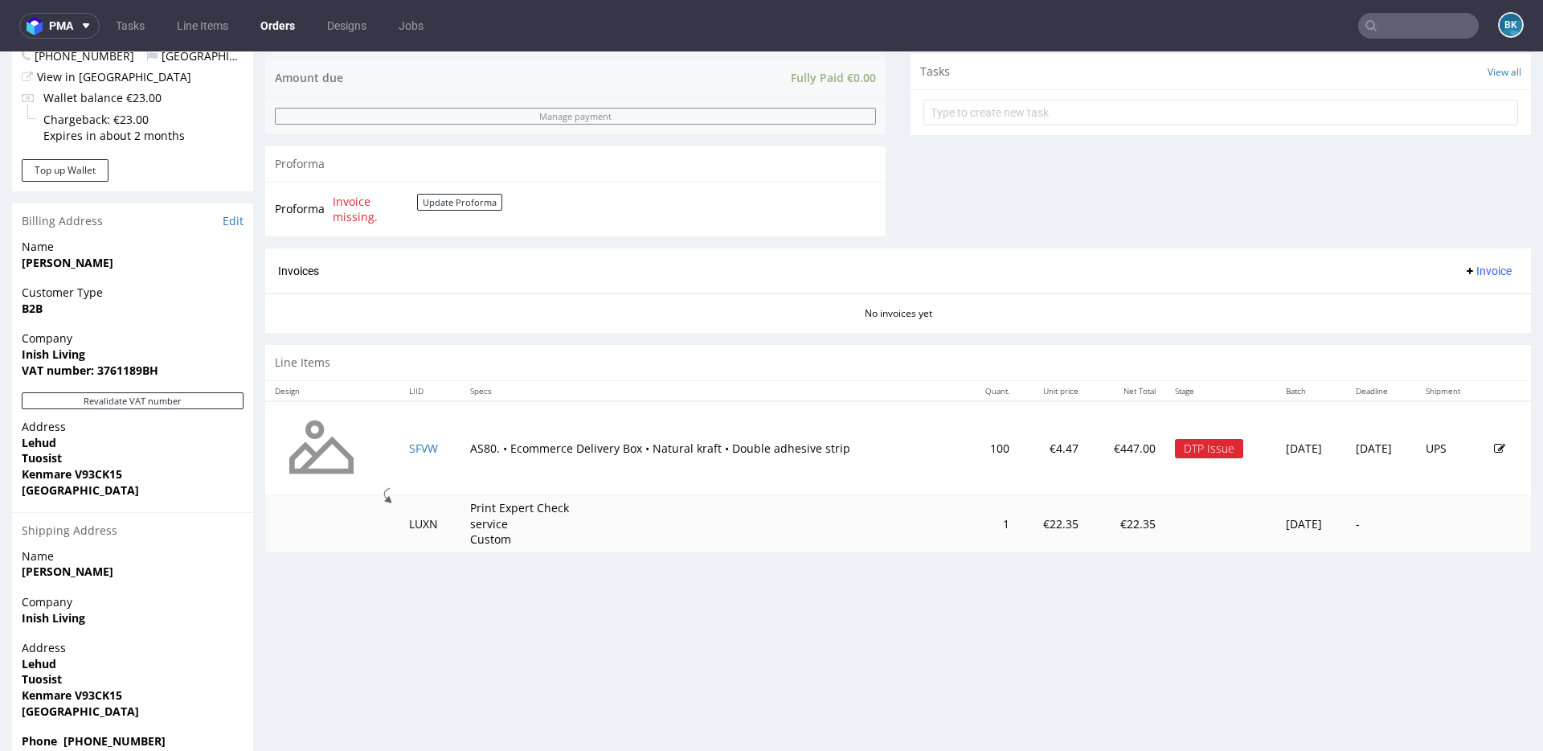
scroll to position [606, 0]
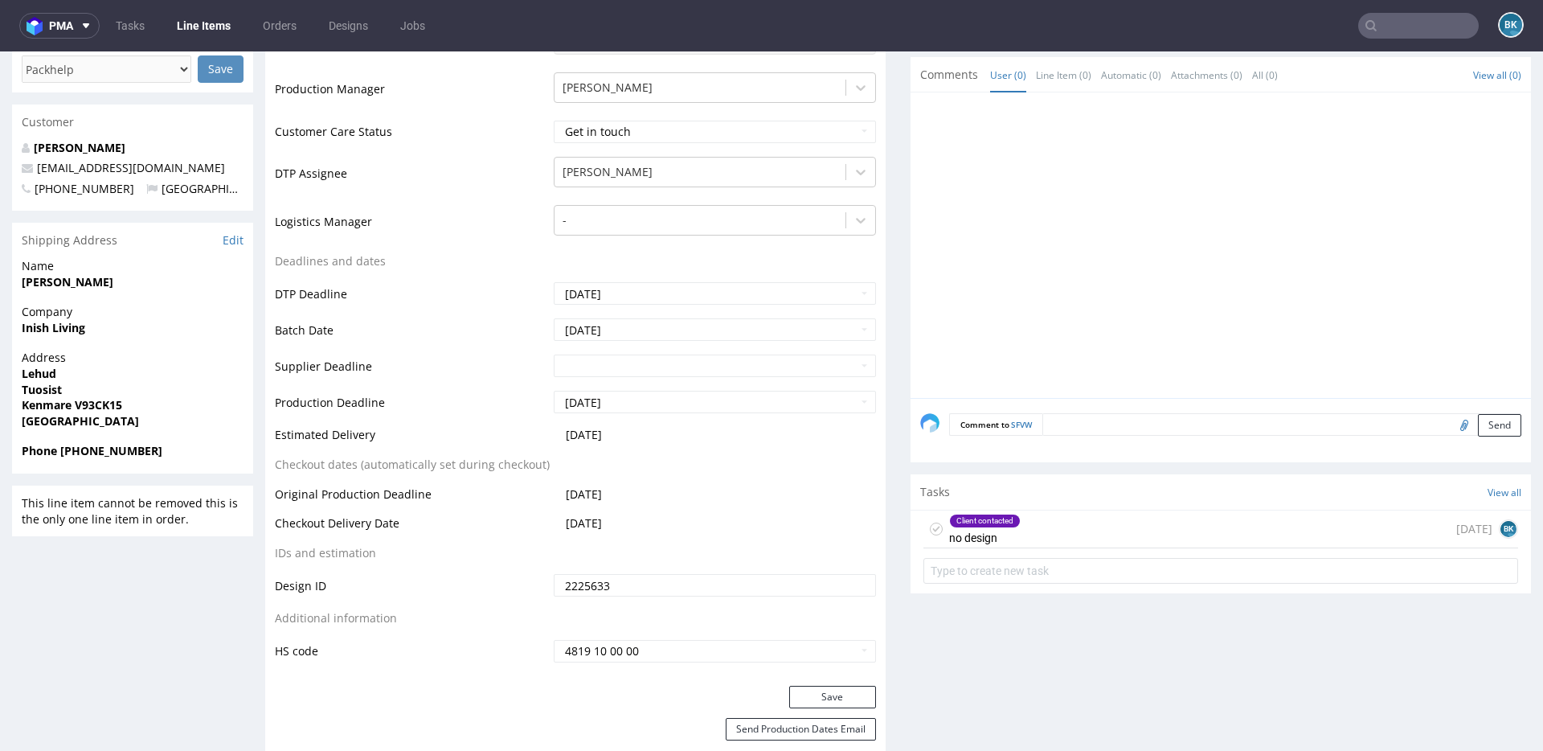
scroll to position [553, 0]
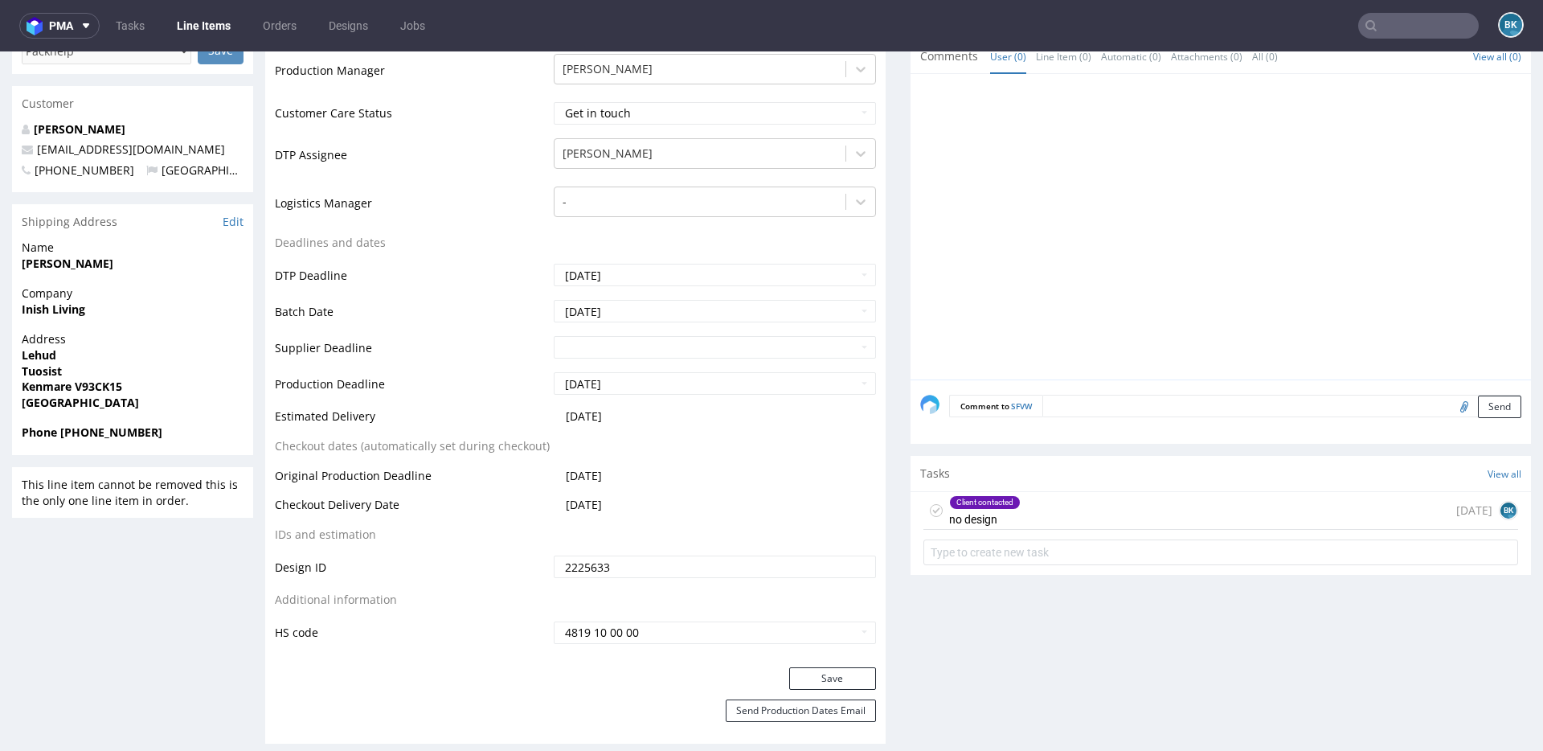
click at [1106, 523] on div "Client contacted no design 2 months ago BK" at bounding box center [1221, 511] width 595 height 38
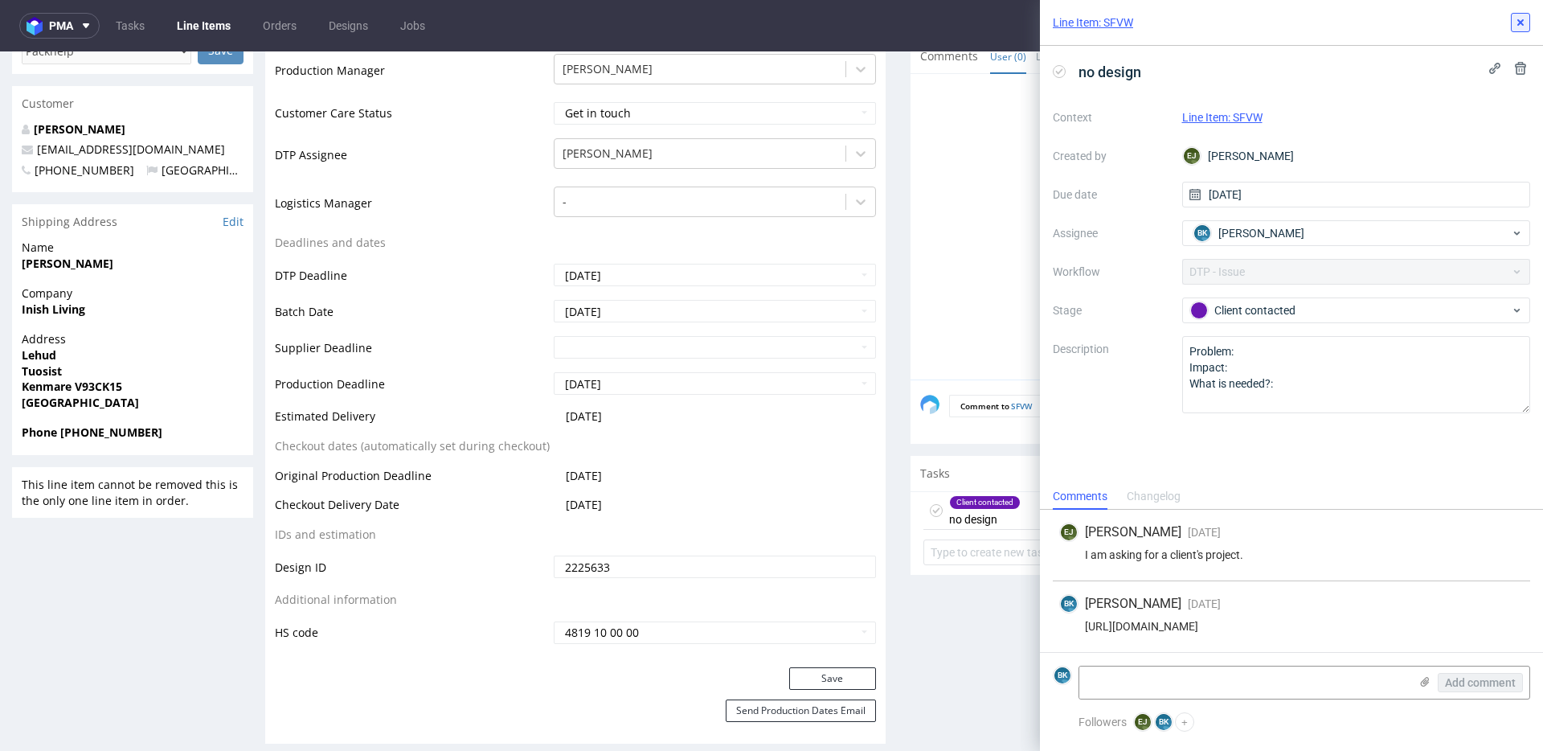
click at [1518, 24] on use at bounding box center [1521, 22] width 6 height 6
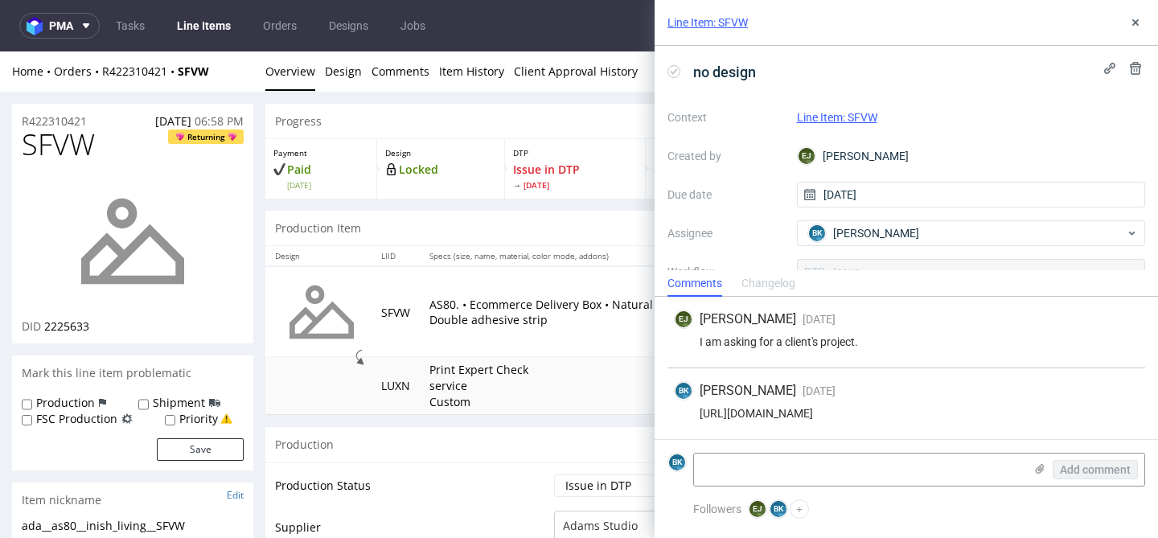
click at [835, 412] on div "https://app-eu1.hubspot.com/contacts/25600958/record/0-5/163160759488/" at bounding box center [906, 413] width 465 height 13
copy div "https://app-eu1.hubspot.com/contacts/25600958/record/0-5/163160759488/"
click at [920, 352] on div "EJ Elżbieta Jelińska 2 months ago 12th Jun 2025, 13:21 I am asking for a client…" at bounding box center [905, 333] width 477 height 72
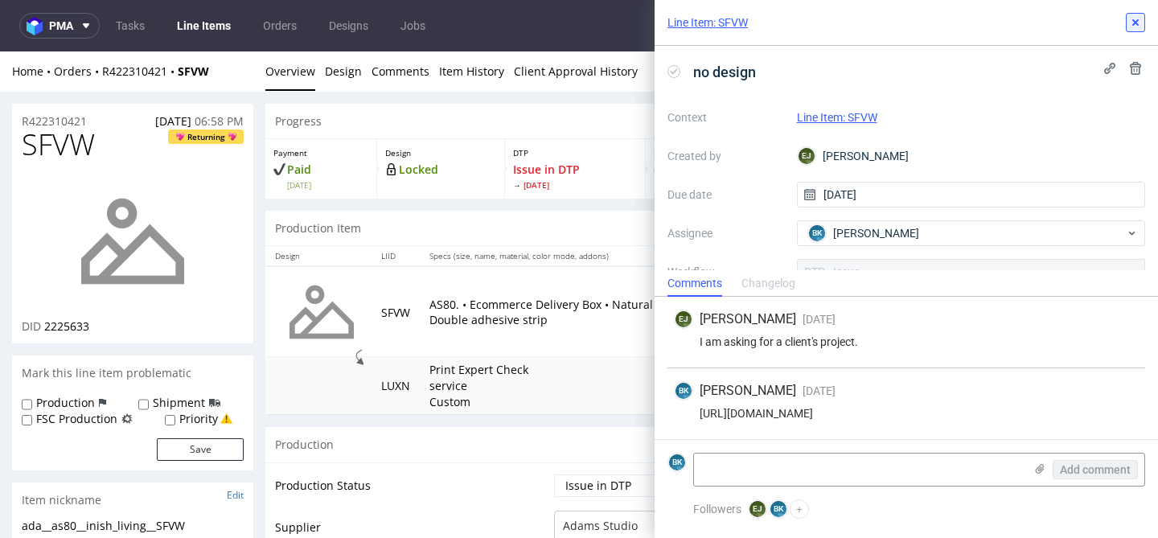
click at [1126, 19] on button at bounding box center [1134, 22] width 19 height 19
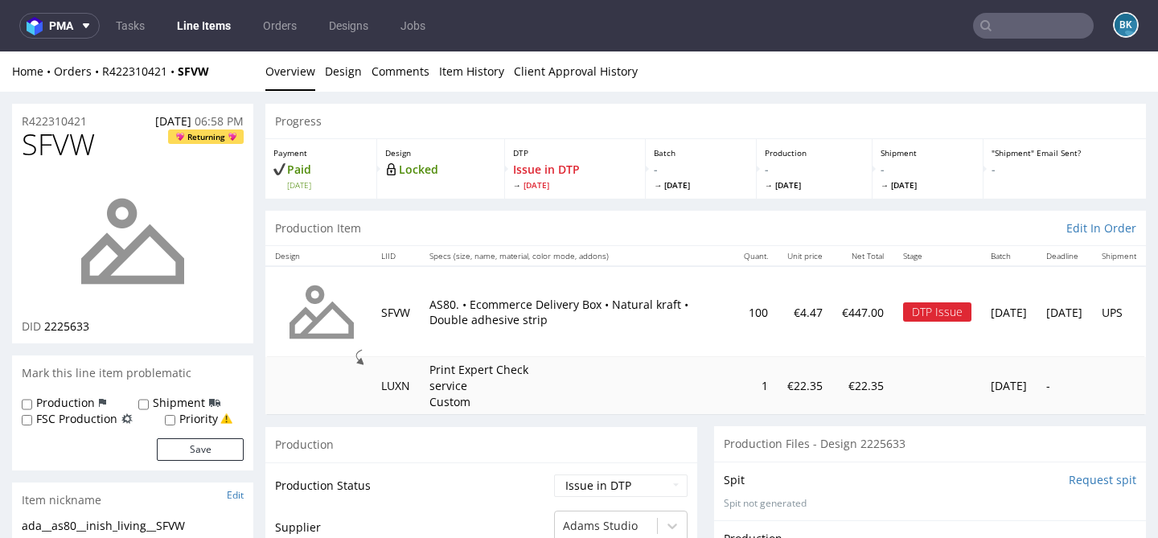
click at [1059, 29] on input "text" at bounding box center [1033, 26] width 121 height 26
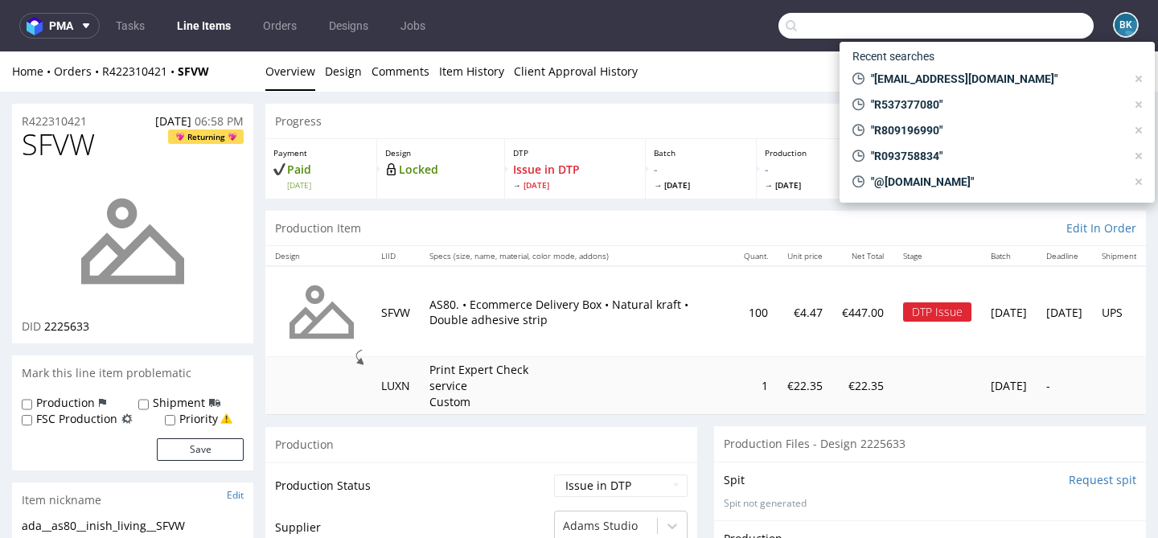
paste input "[EMAIL_ADDRESS][DOMAIN_NAME]"
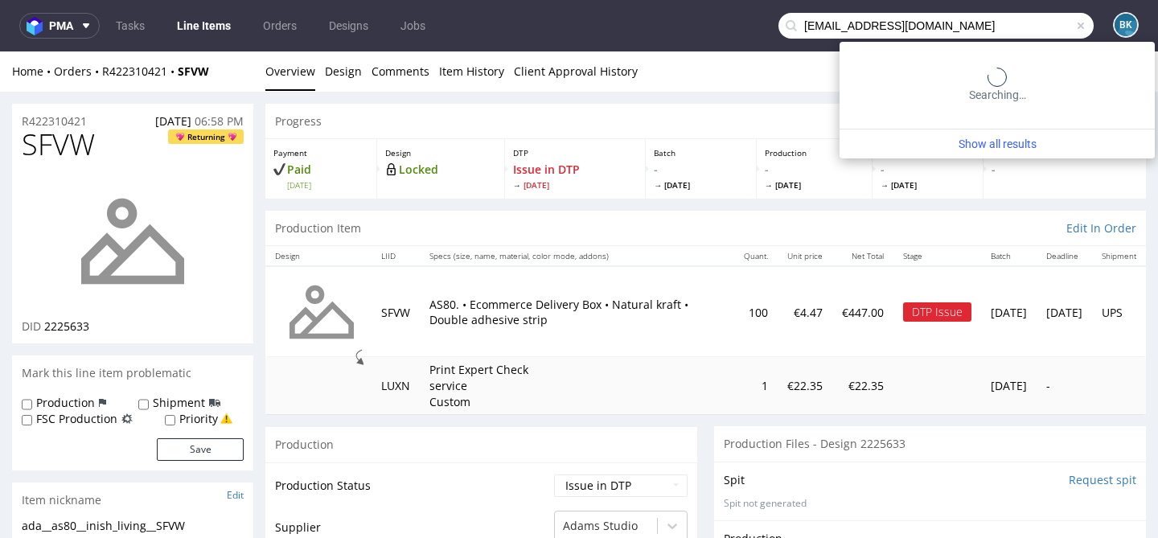
type input "[EMAIL_ADDRESS][DOMAIN_NAME]"
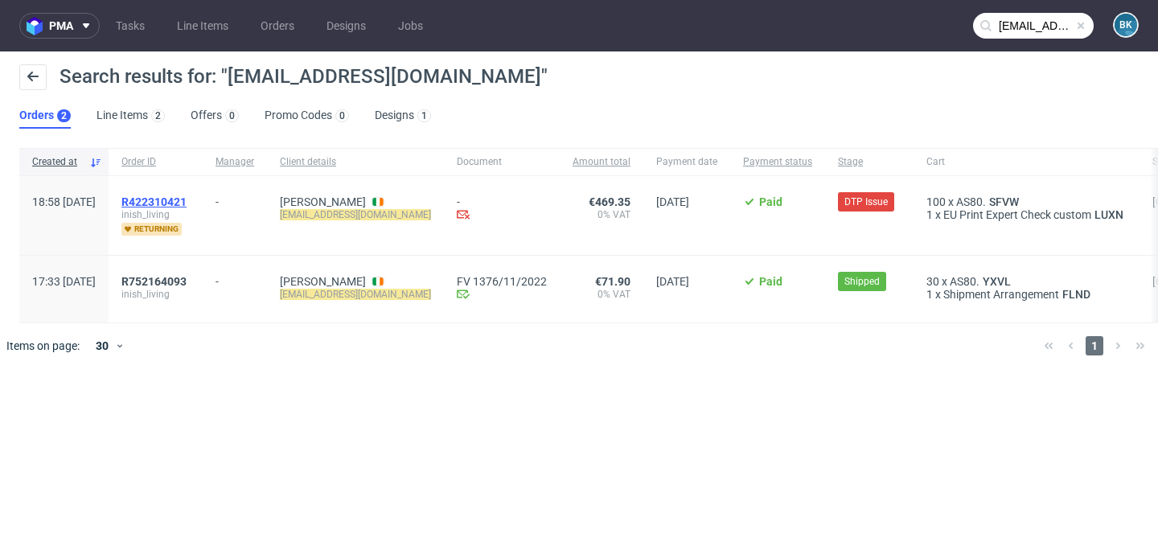
click at [186, 201] on span "R422310421" at bounding box center [153, 201] width 65 height 13
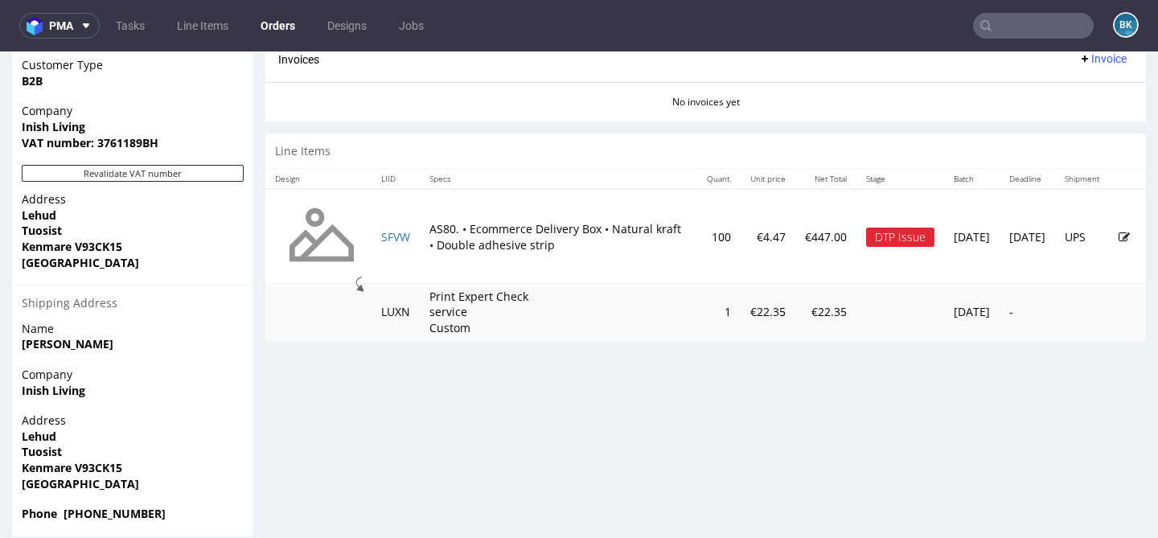
scroll to position [794, 0]
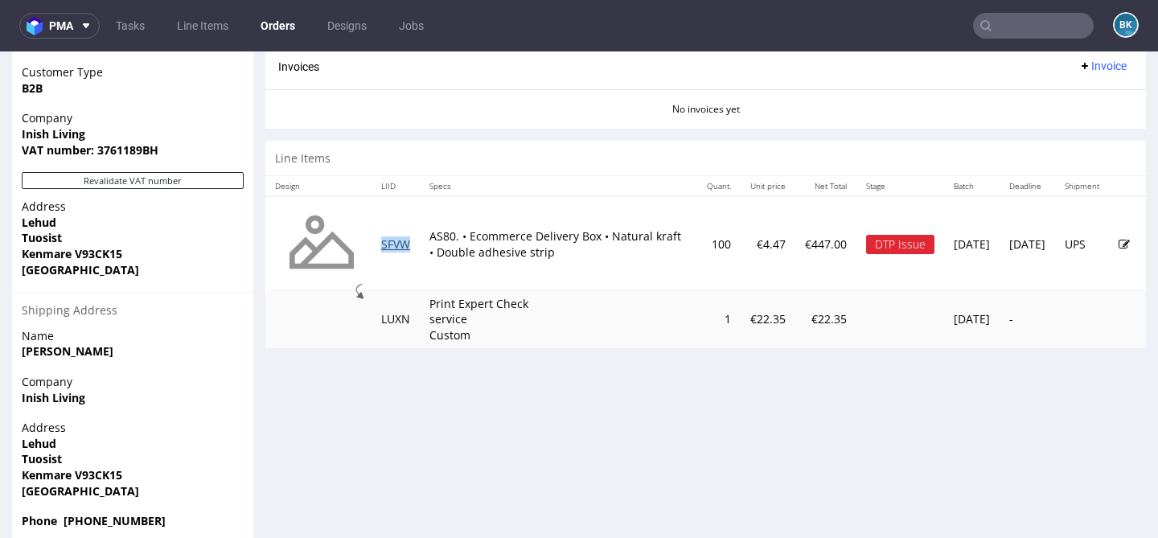
click at [394, 242] on link "SFVW" at bounding box center [395, 243] width 29 height 15
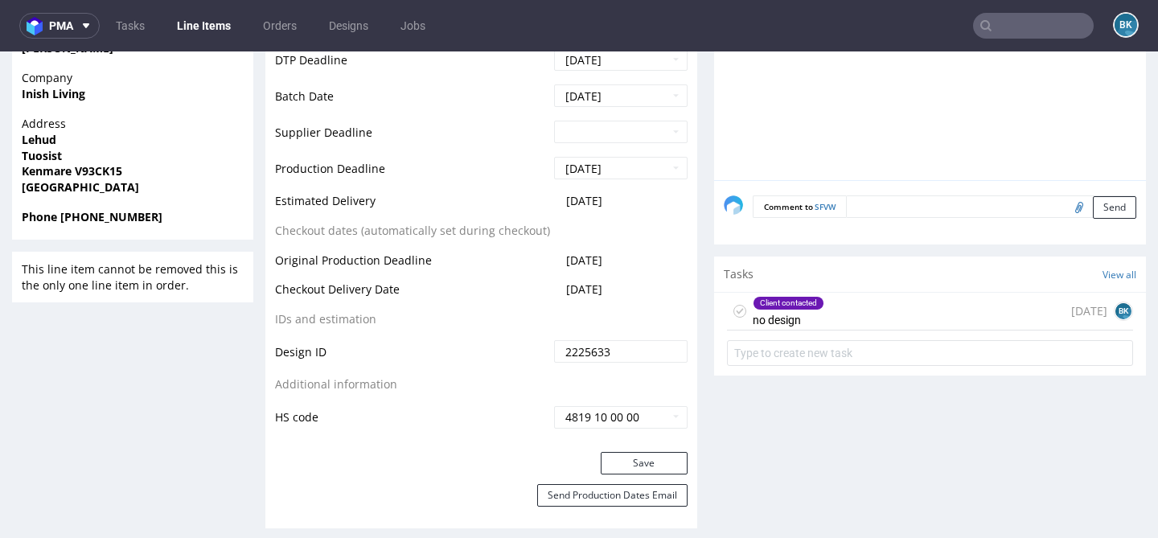
scroll to position [769, 0]
click at [865, 311] on div "Client contacted no design [DATE] BK" at bounding box center [930, 311] width 406 height 38
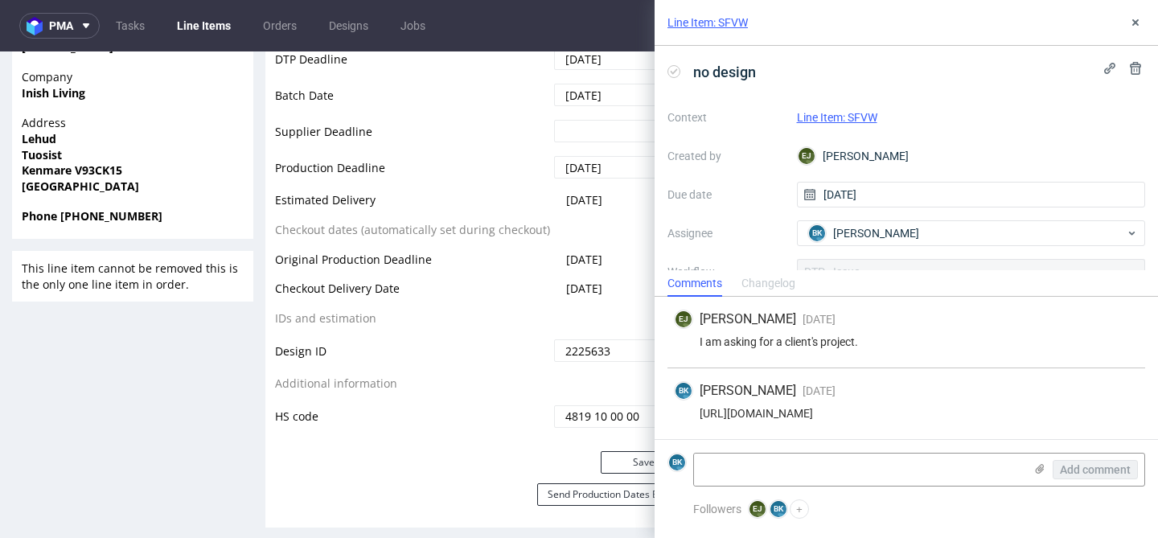
click at [854, 412] on div "[URL][DOMAIN_NAME]" at bounding box center [906, 413] width 465 height 13
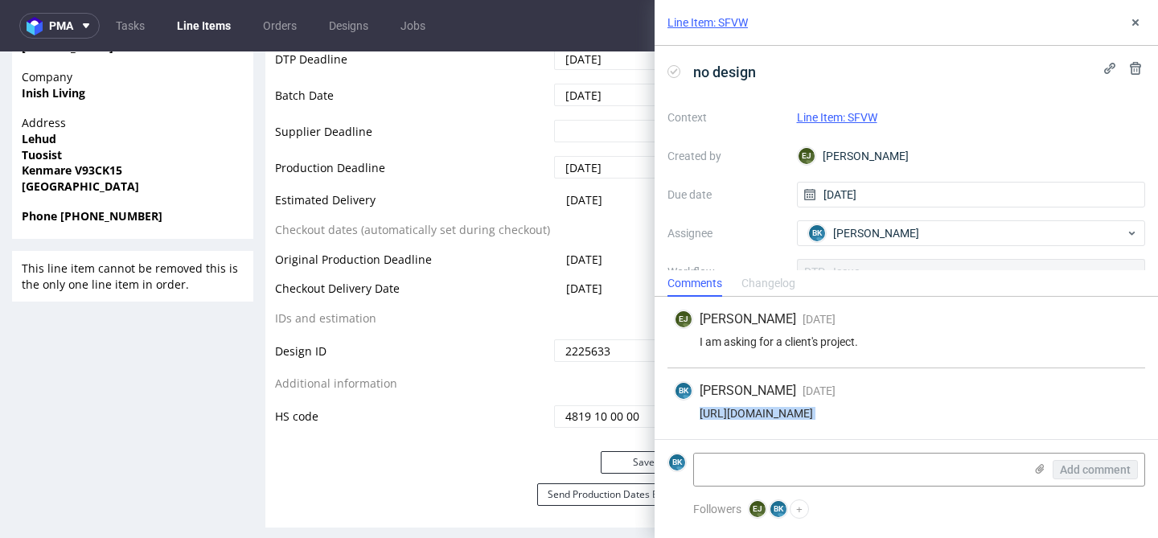
click at [854, 412] on div "[URL][DOMAIN_NAME]" at bounding box center [906, 413] width 465 height 13
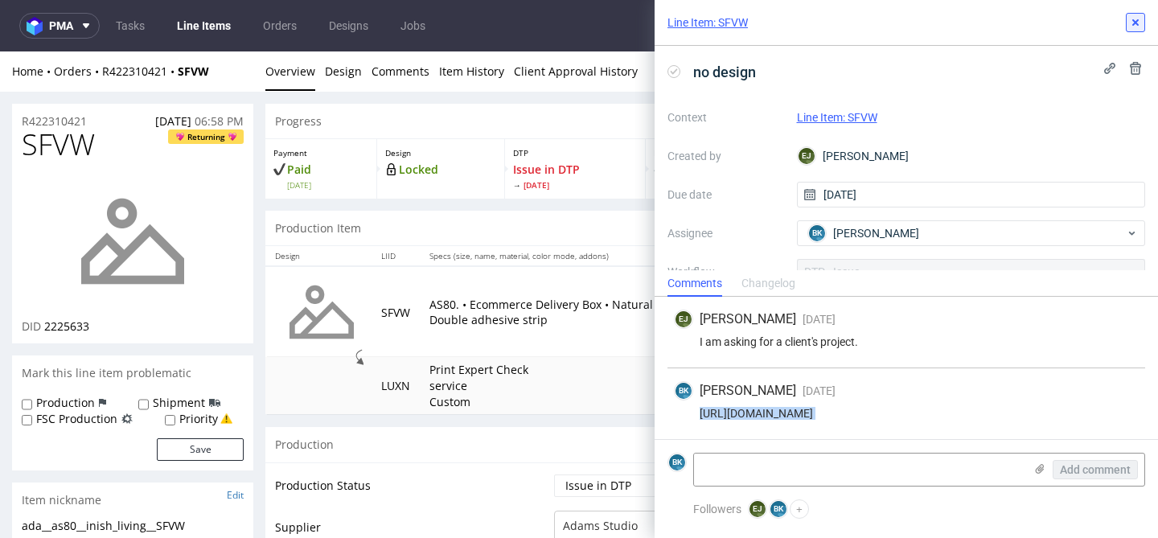
click at [1138, 27] on icon at bounding box center [1135, 22] width 13 height 13
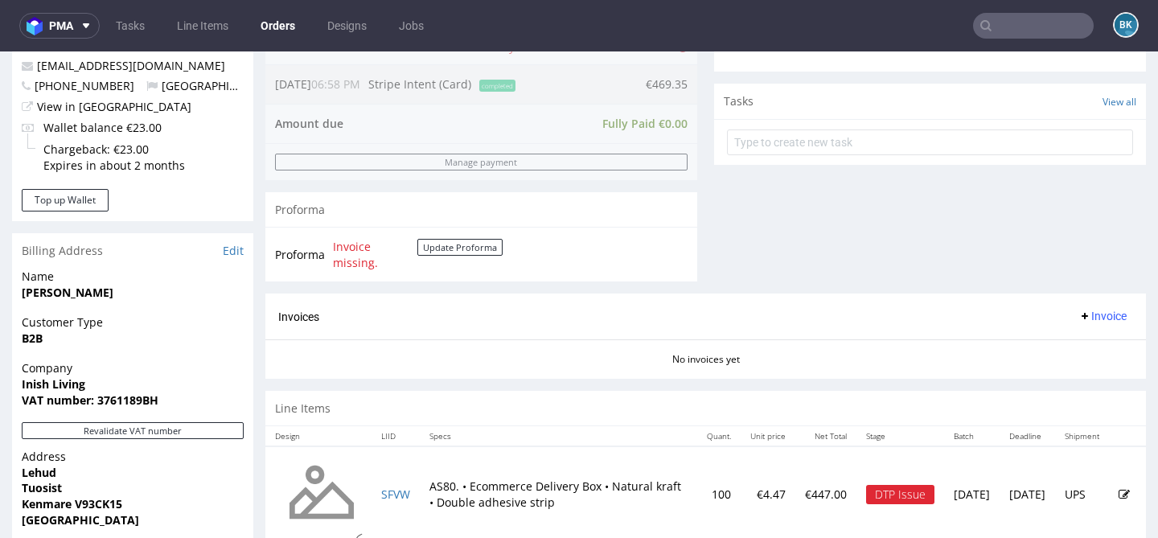
scroll to position [621, 0]
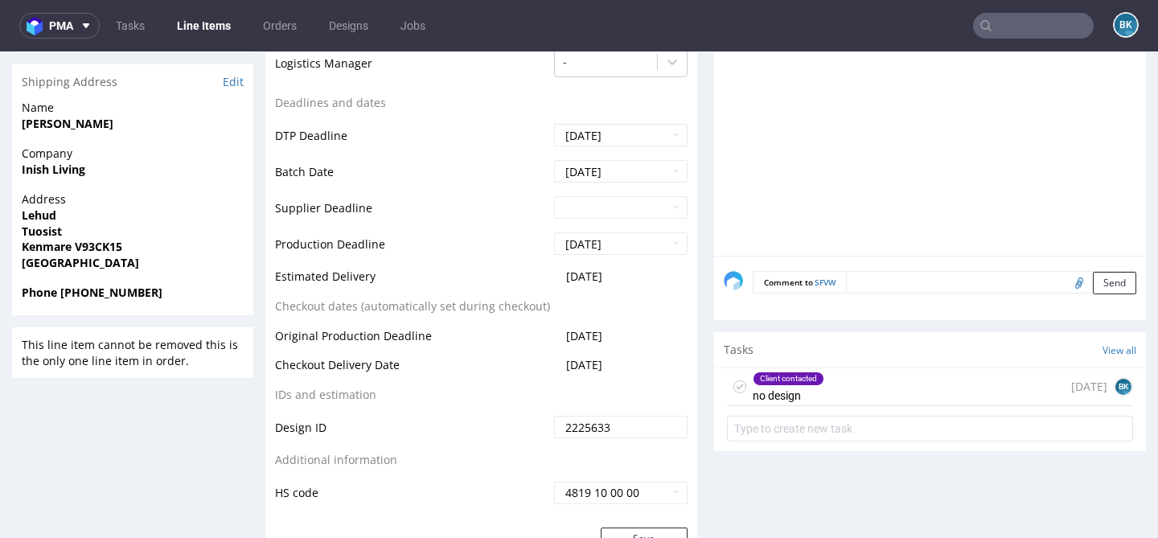
scroll to position [698, 0]
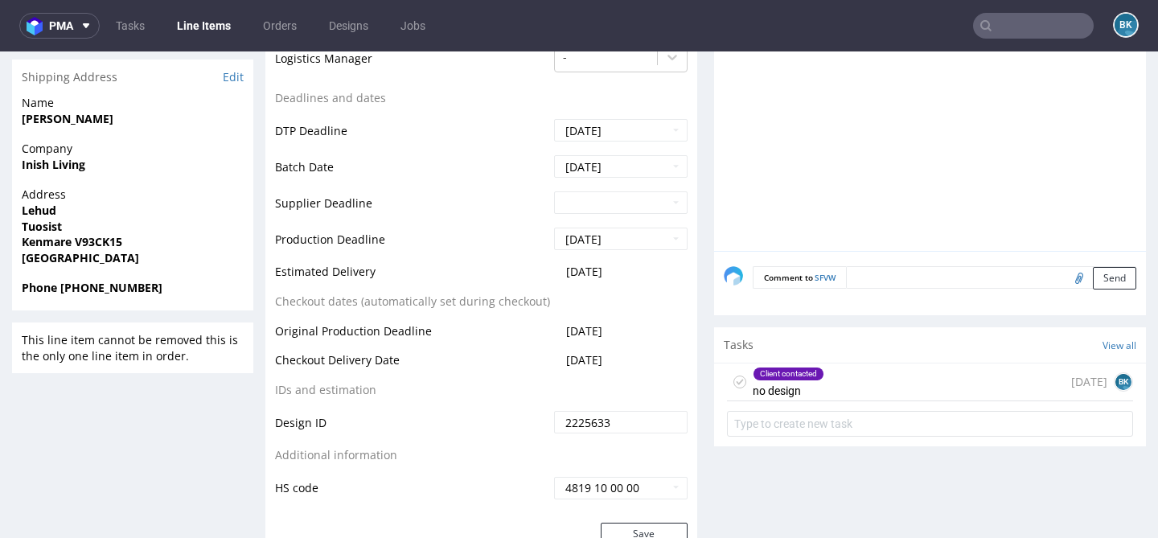
click at [803, 398] on div "Client contacted no design" at bounding box center [788, 381] width 72 height 37
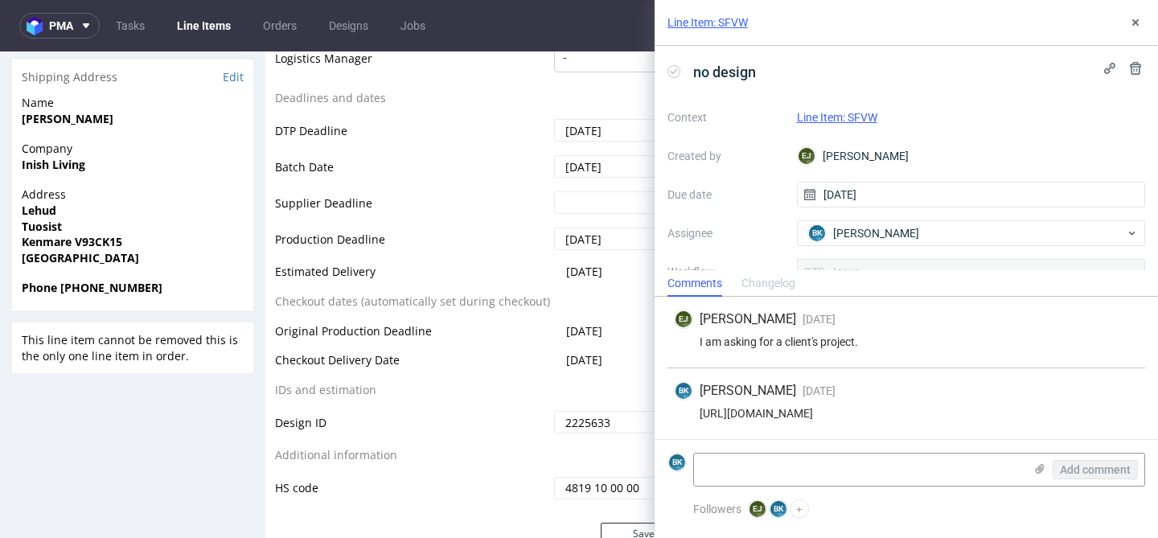
click at [840, 415] on div "[URL][DOMAIN_NAME]" at bounding box center [906, 413] width 465 height 13
copy div "[URL][DOMAIN_NAME]"
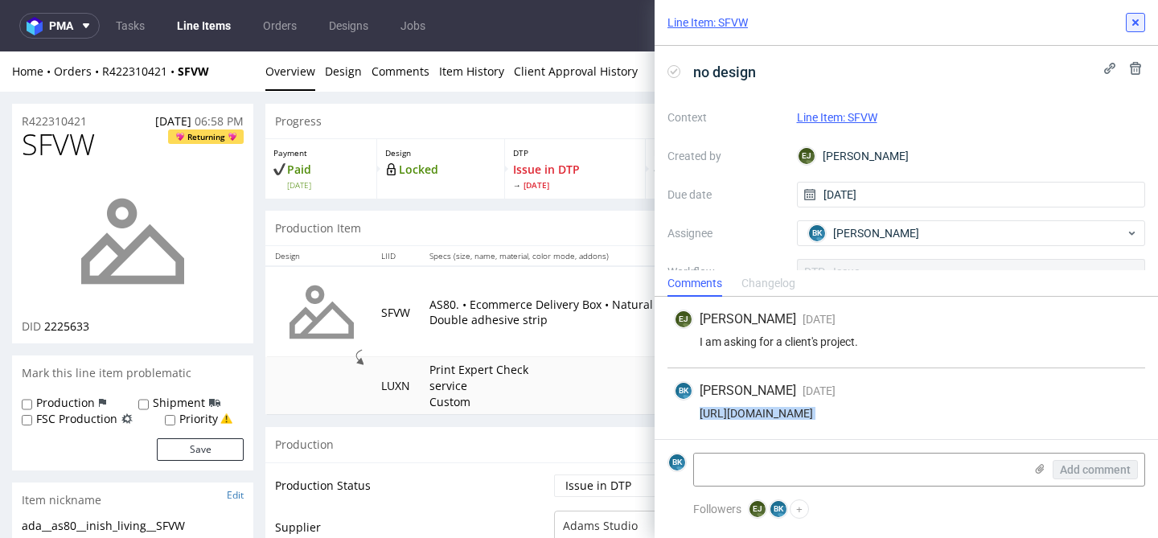
click at [1137, 27] on icon at bounding box center [1135, 22] width 13 height 13
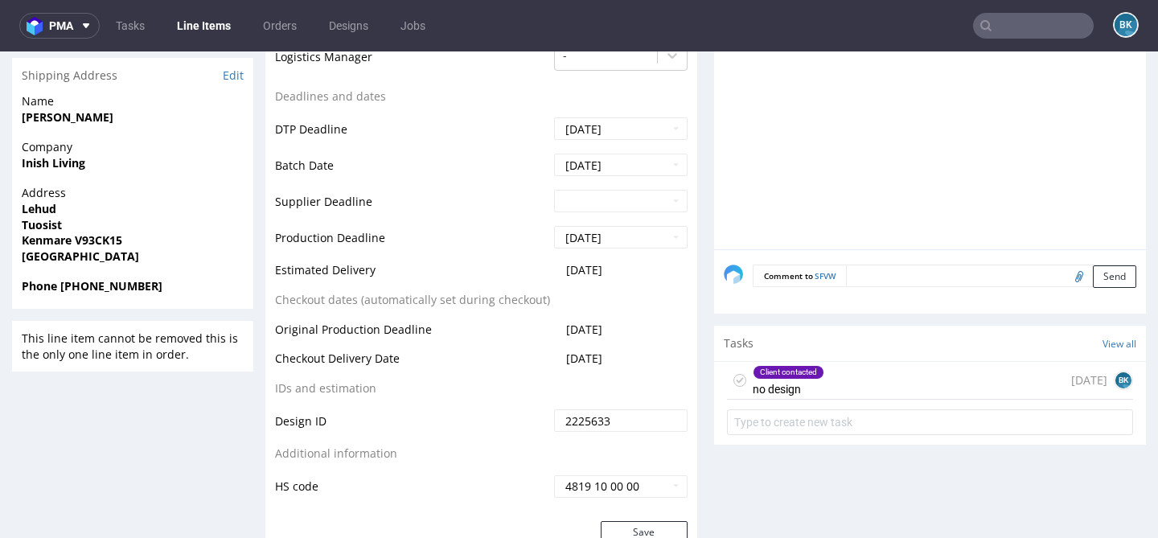
scroll to position [729, 0]
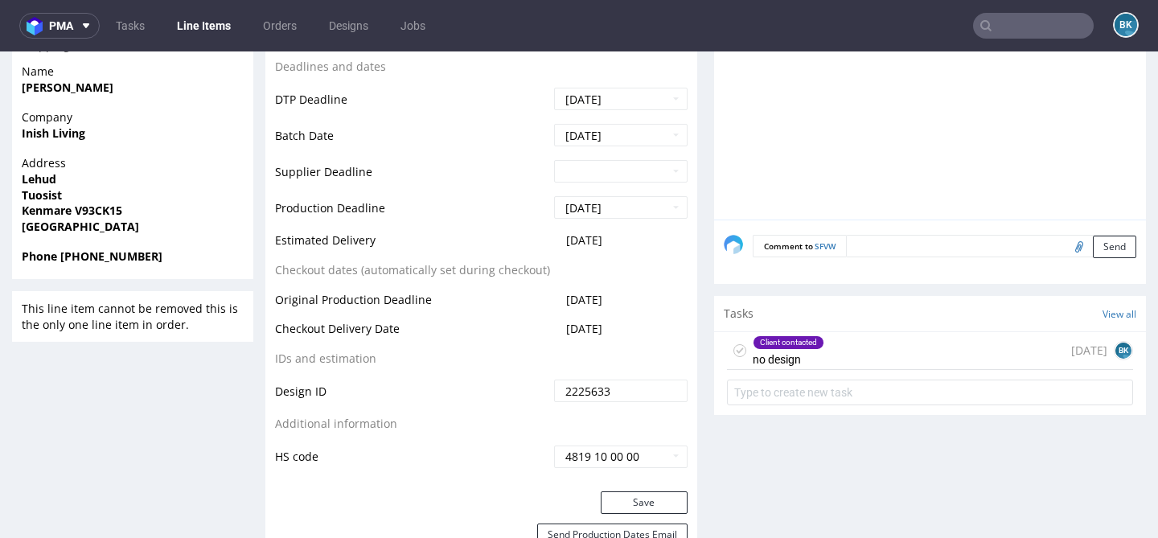
click at [850, 356] on div "Client contacted no design [DATE] BK" at bounding box center [930, 351] width 406 height 38
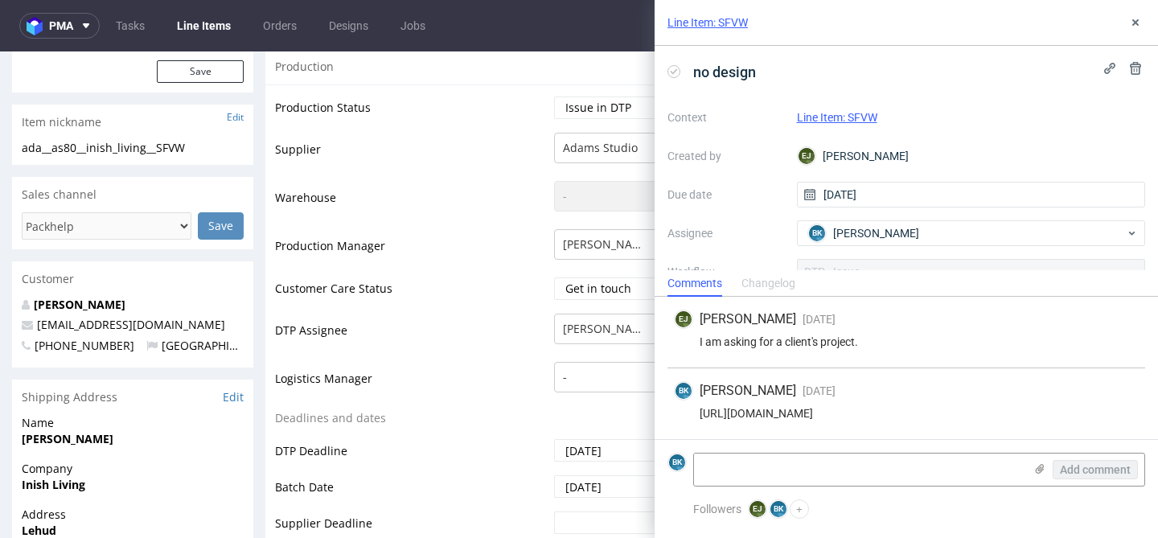
scroll to position [401, 0]
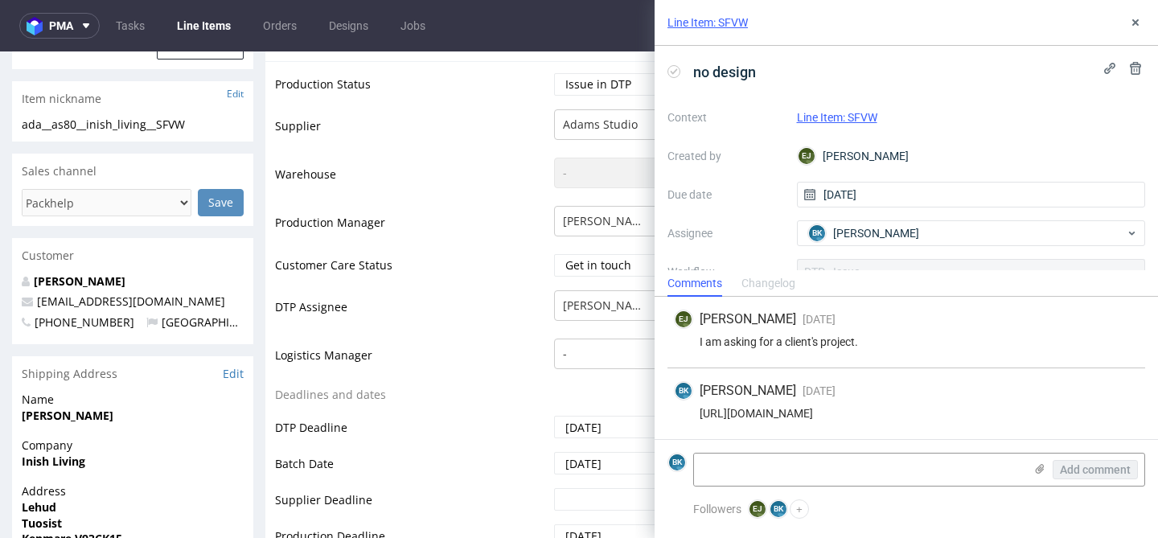
click at [90, 318] on span "[PHONE_NUMBER]" at bounding box center [78, 321] width 113 height 15
click at [133, 336] on div "Christina Foley info@inishliving.com +353879220292 Ireland" at bounding box center [132, 309] width 241 height 72
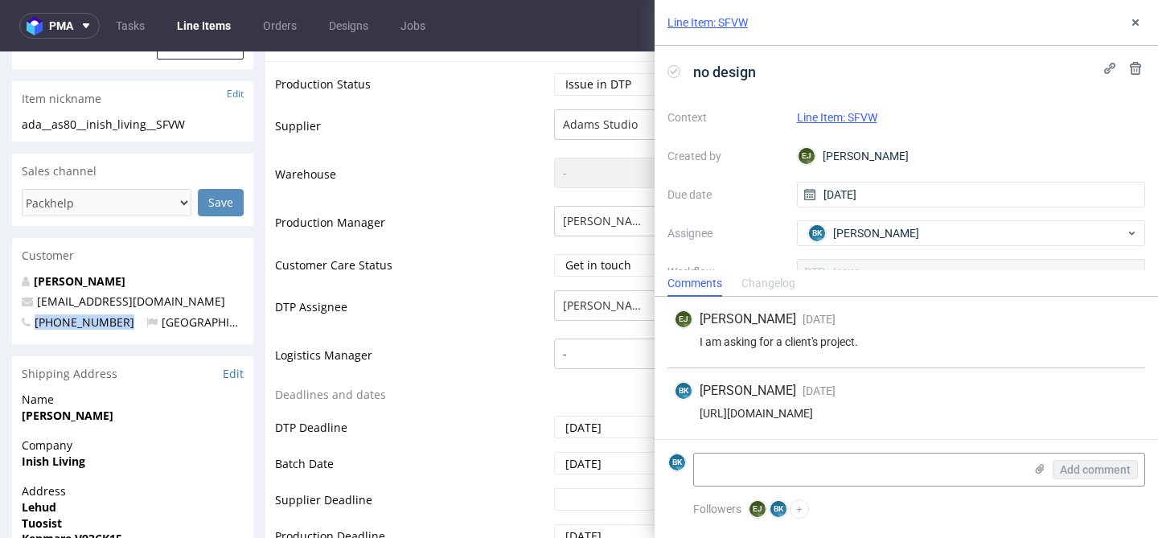
drag, startPoint x: 123, startPoint y: 322, endPoint x: 36, endPoint y: 318, distance: 86.9
click at [36, 318] on p "+353879220292 Ireland" at bounding box center [133, 322] width 222 height 16
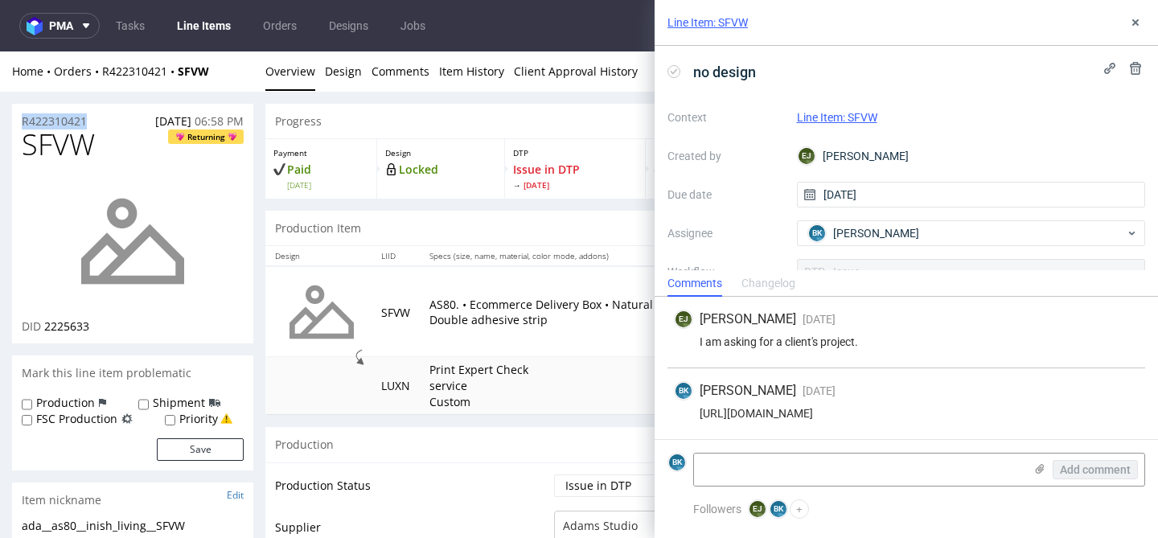
drag, startPoint x: 103, startPoint y: 118, endPoint x: 0, endPoint y: 118, distance: 102.9
copy p "R422310421"
click at [1133, 27] on icon at bounding box center [1135, 22] width 13 height 13
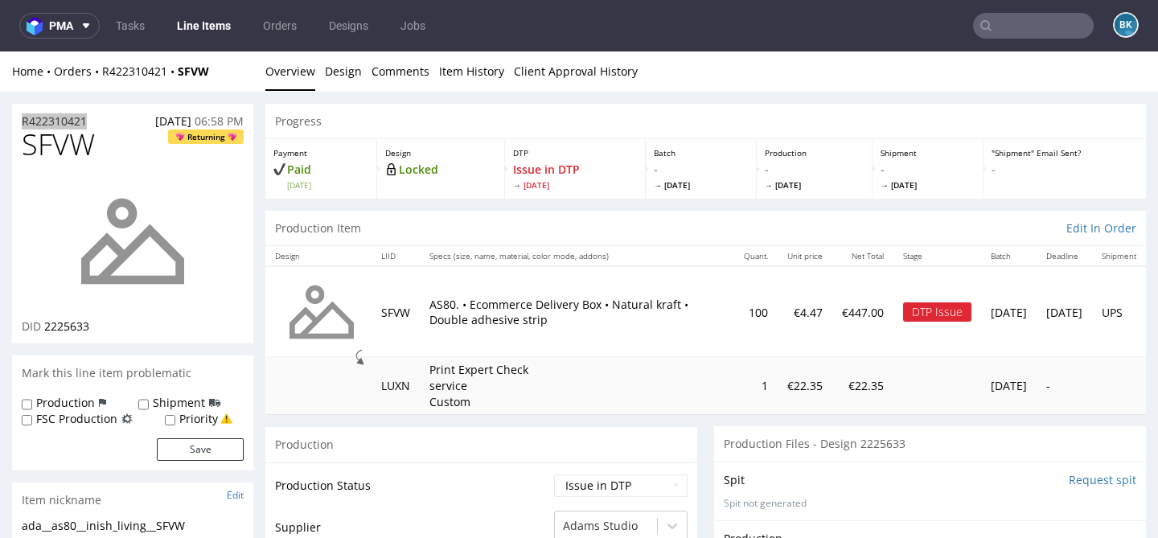
click at [1026, 27] on input "text" at bounding box center [1033, 26] width 121 height 26
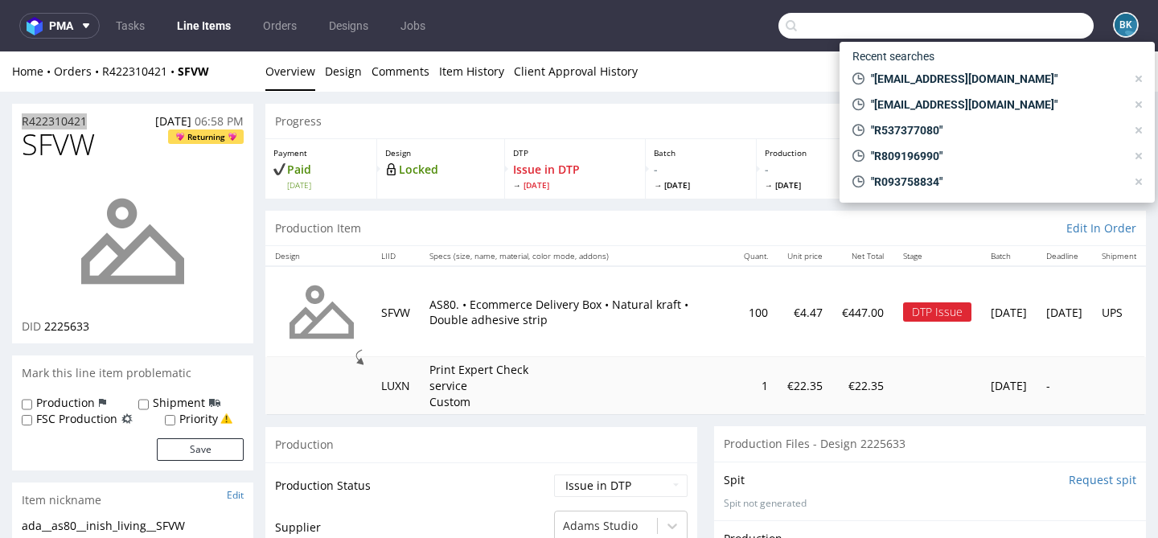
paste input "R422310421"
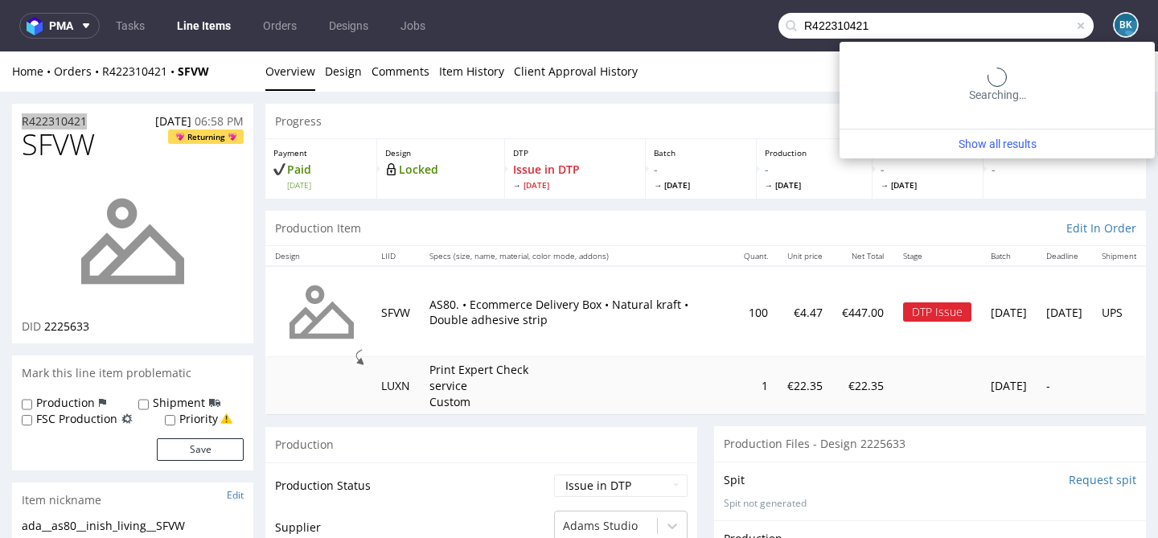
type input "R422310421"
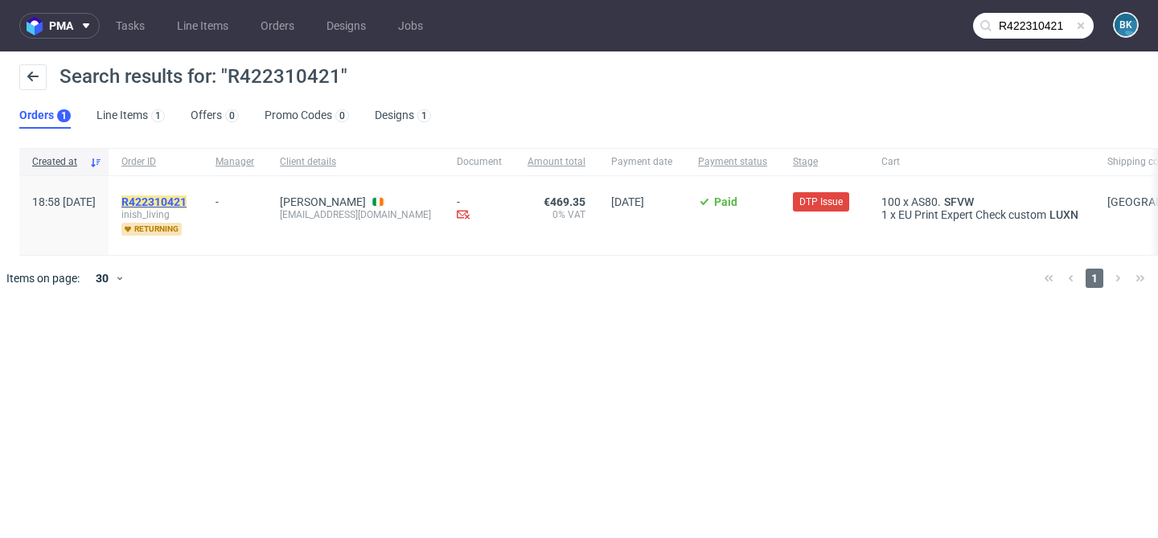
click at [186, 200] on mark "R422310421" at bounding box center [153, 201] width 65 height 13
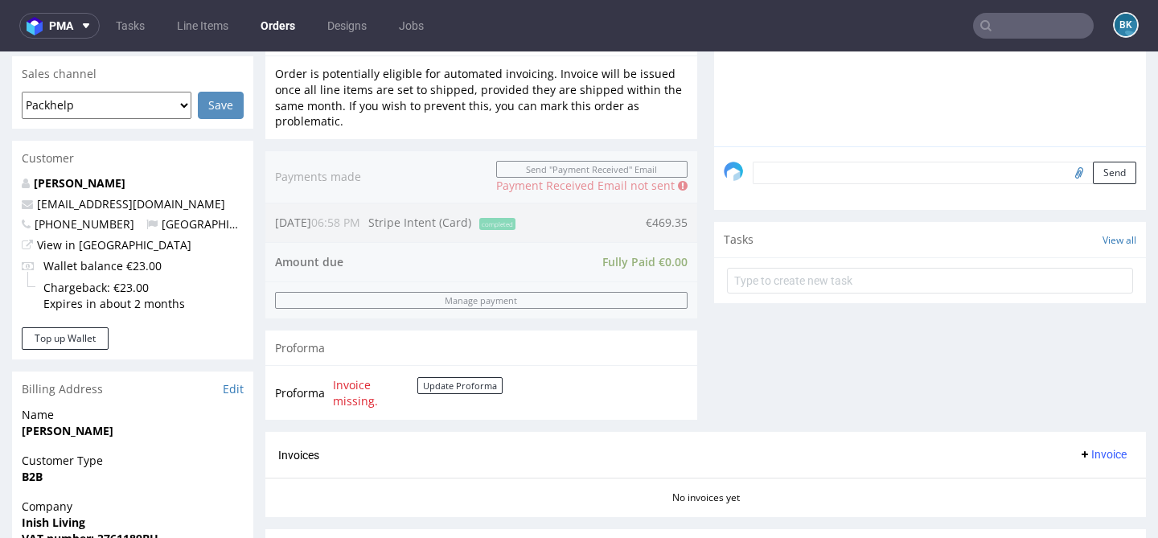
scroll to position [384, 0]
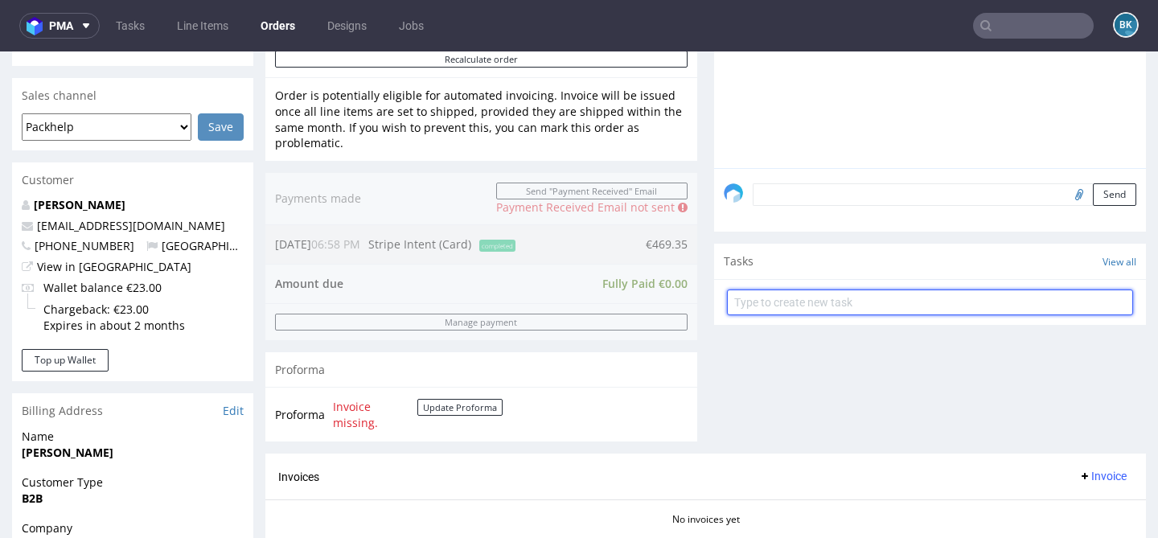
click at [830, 315] on input "text" at bounding box center [930, 302] width 406 height 26
type input "Full refund"
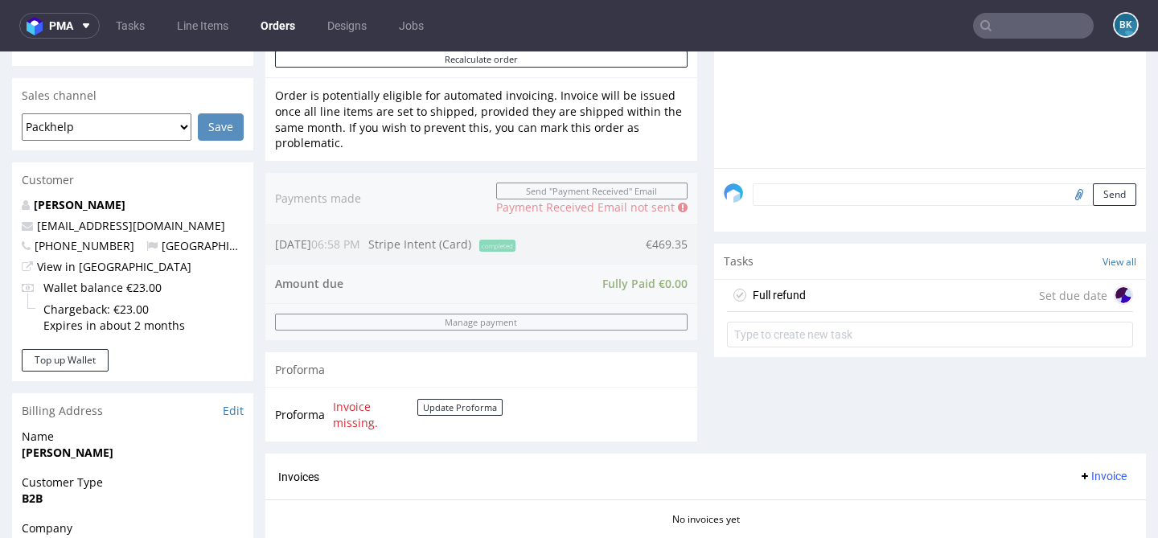
click at [886, 308] on div "Full refund Set due date" at bounding box center [930, 296] width 406 height 32
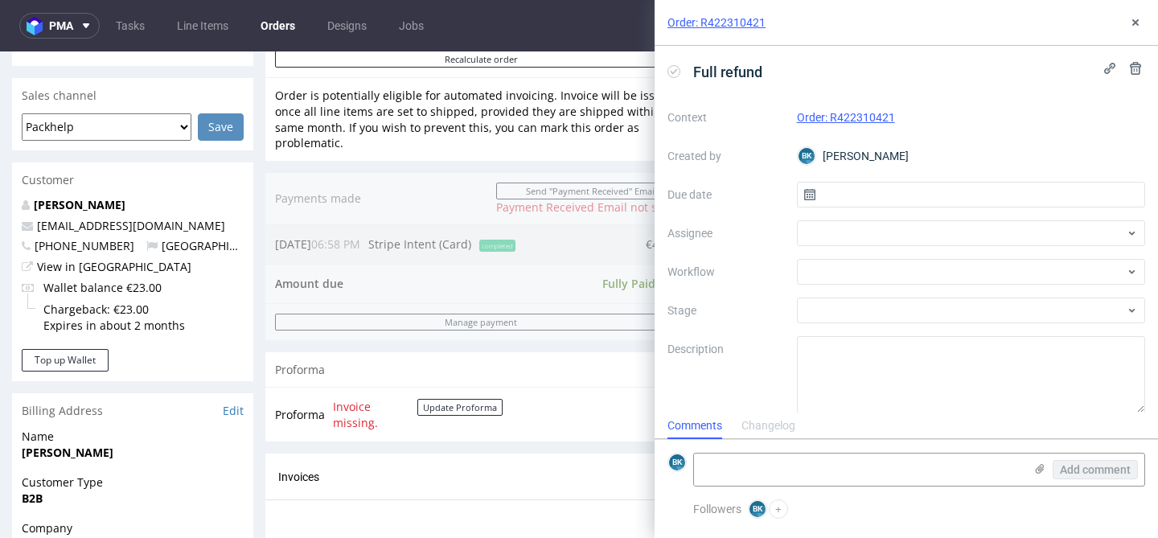
scroll to position [13, 0]
click at [834, 196] on input "text" at bounding box center [971, 195] width 349 height 26
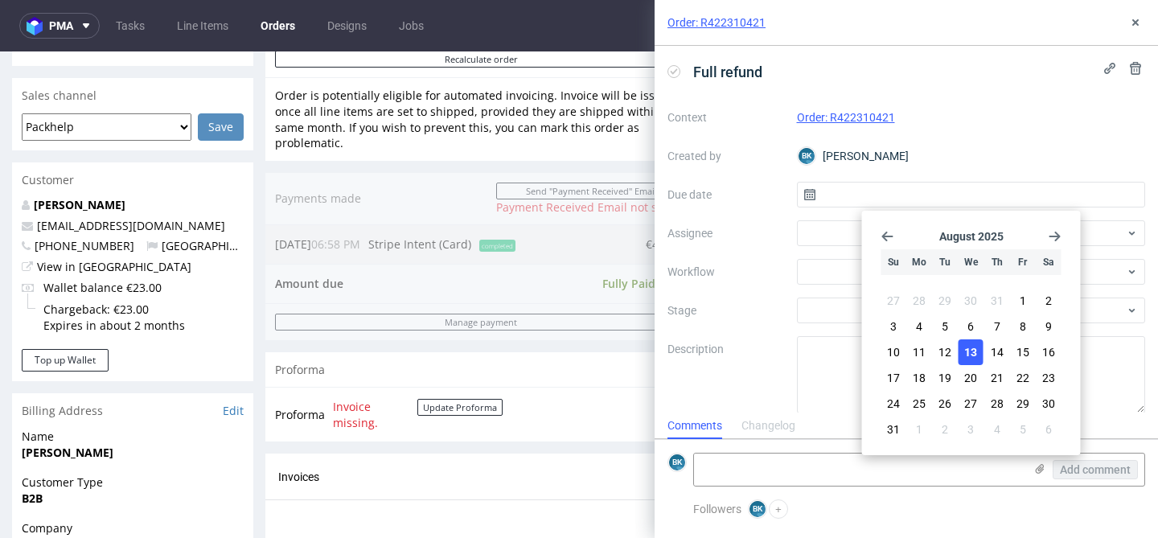
click at [965, 351] on span "13" at bounding box center [970, 352] width 13 height 16
type input "13/08/2025"
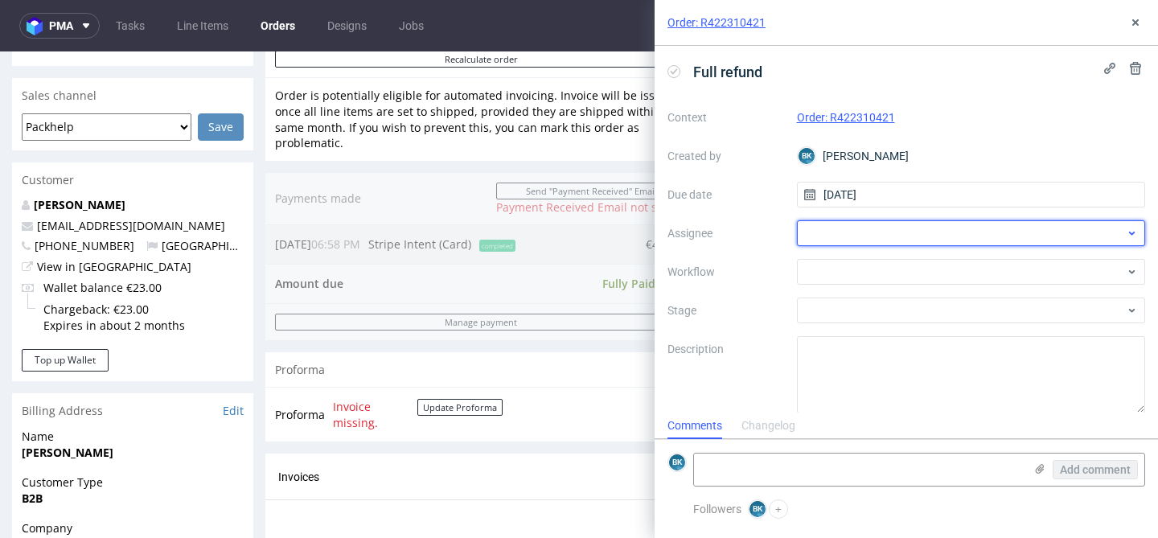
click at [867, 234] on div at bounding box center [971, 233] width 349 height 26
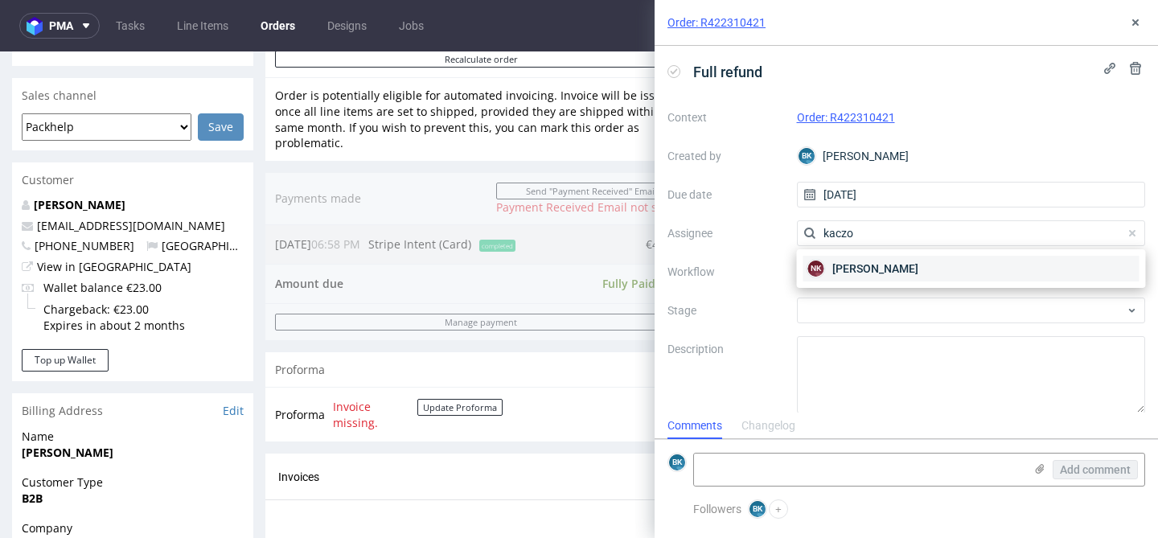
type input "kaczo"
click at [884, 263] on span "Natalia Kaczorowska" at bounding box center [875, 268] width 86 height 16
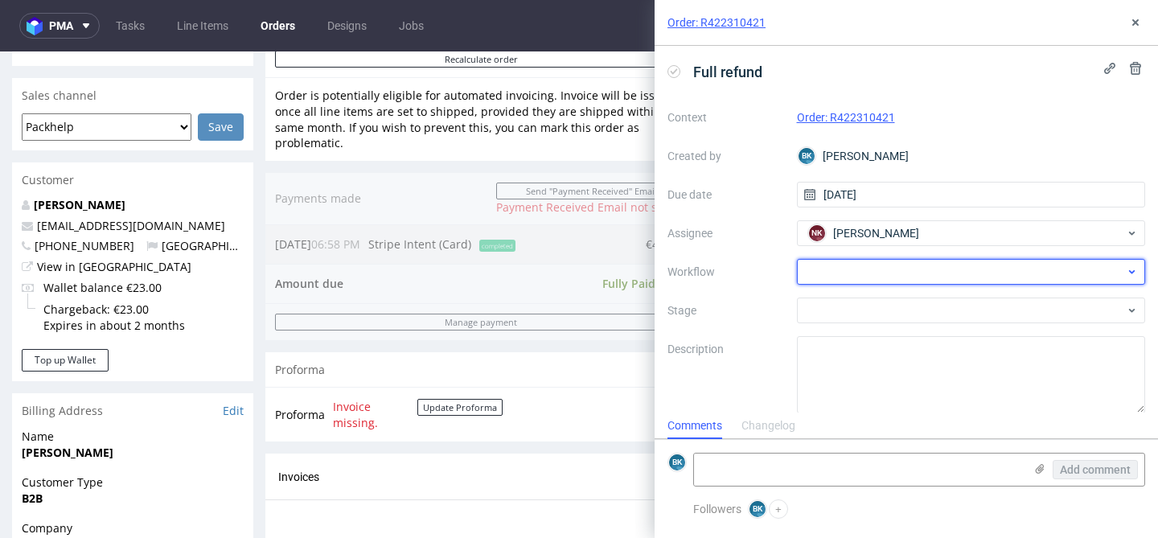
click at [867, 266] on div at bounding box center [971, 272] width 349 height 26
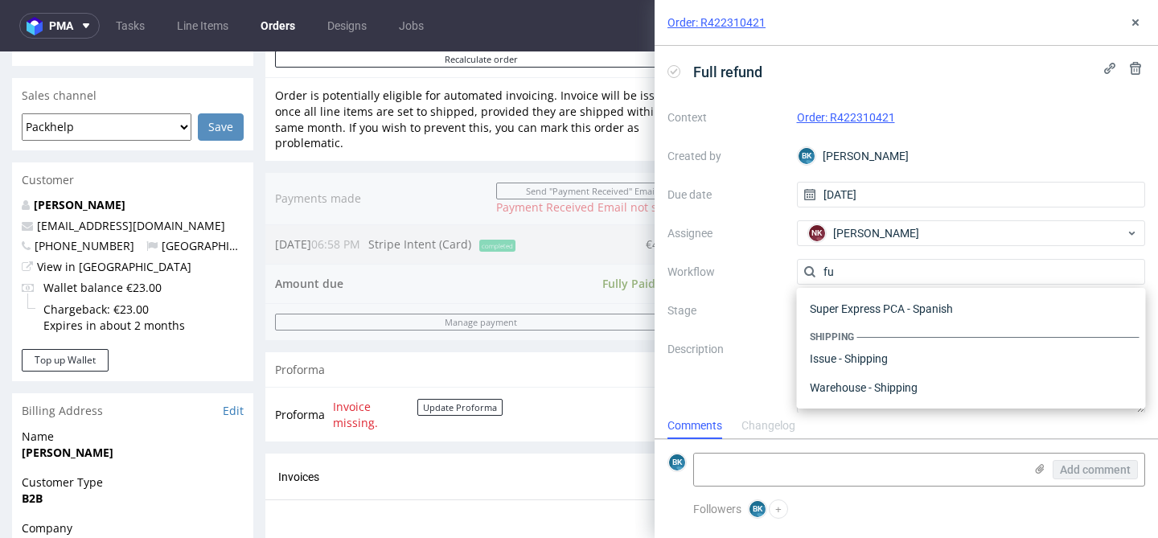
scroll to position [87, 0]
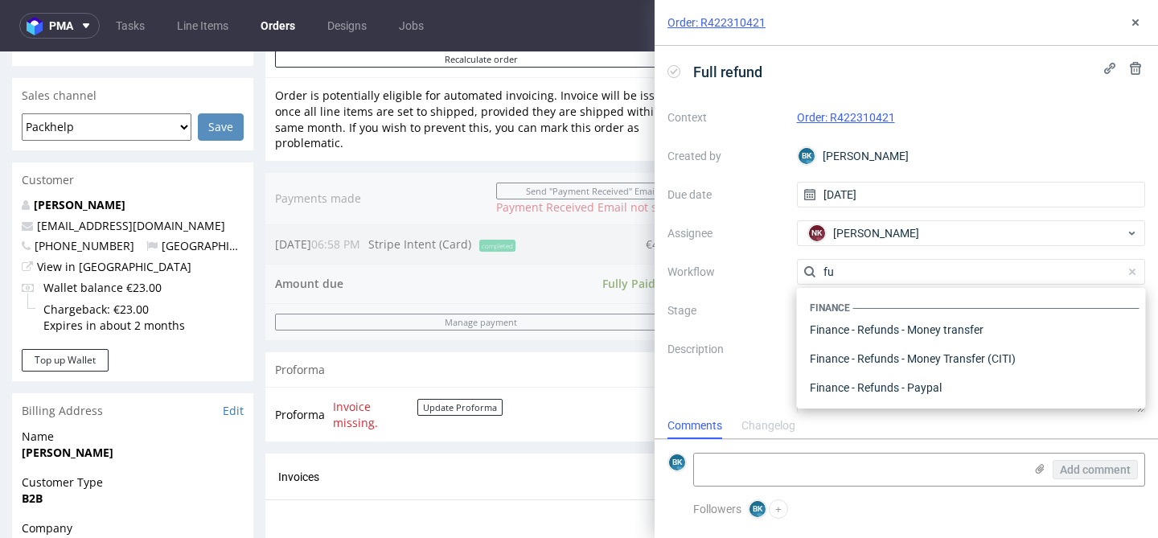
type input "f"
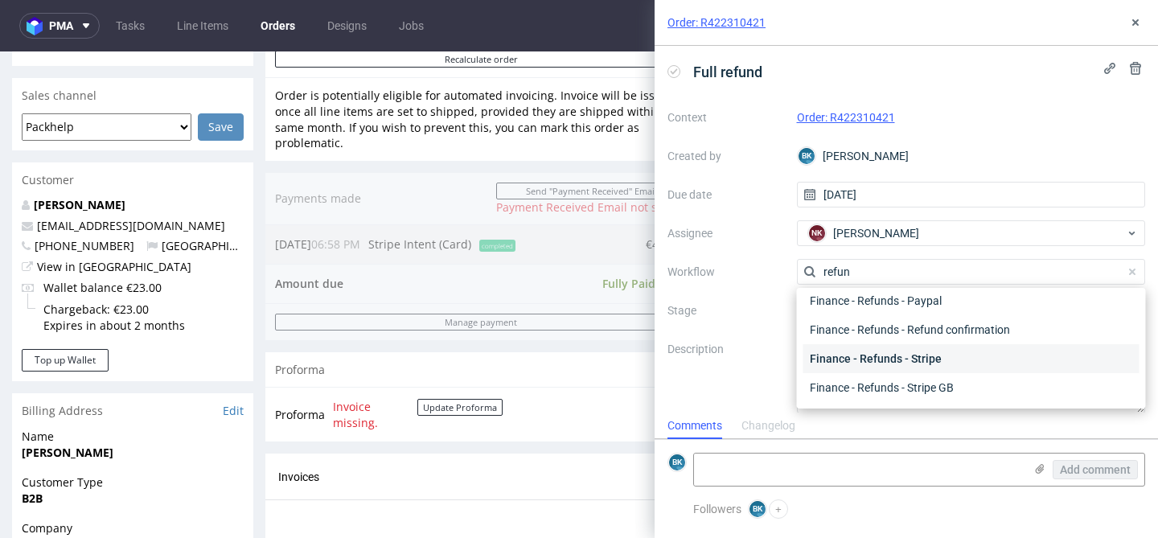
type input "refun"
click at [945, 358] on div "Finance - Refunds - Stripe" at bounding box center [971, 358] width 336 height 29
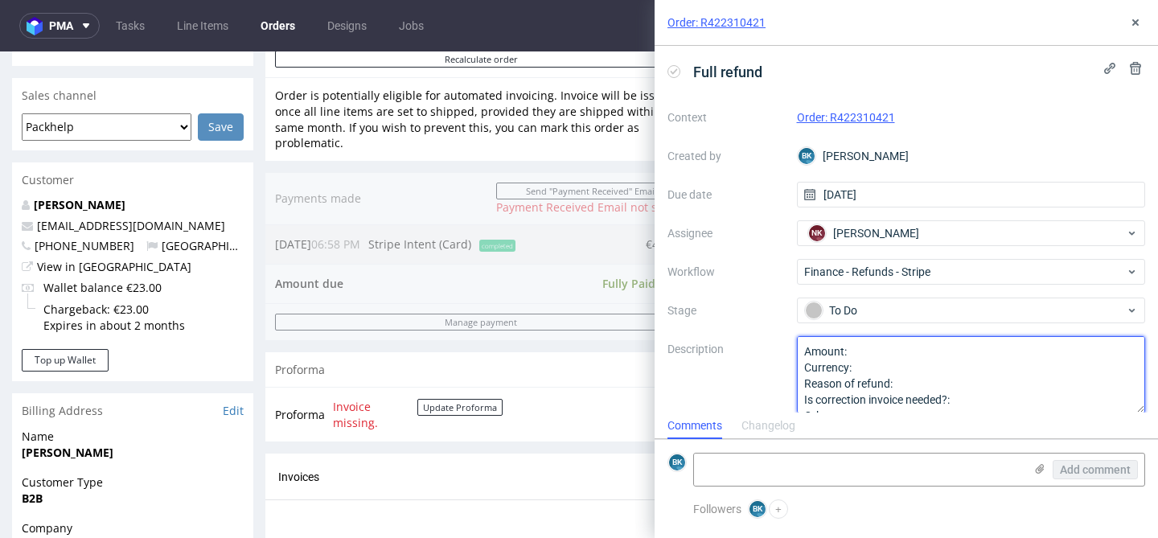
click at [885, 350] on textarea "Amount: Currency: Reason of refund: Is correction invoice needed?: Other:" at bounding box center [971, 374] width 349 height 77
type textarea "Amount: Full refund Currency: Reason of refund: Is correction invoice needed?: …"
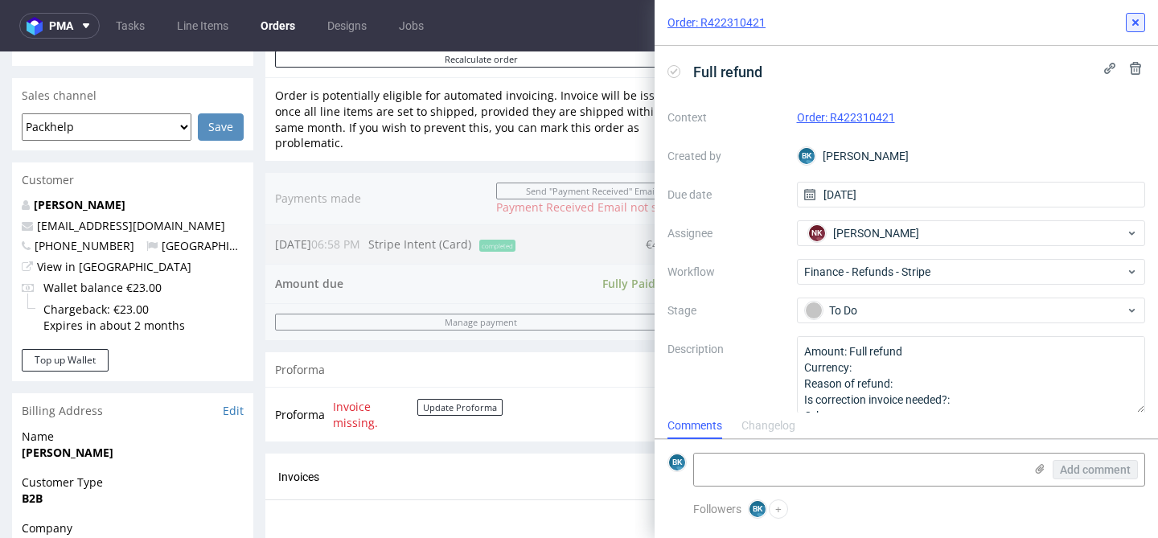
click at [1130, 16] on icon at bounding box center [1135, 22] width 13 height 13
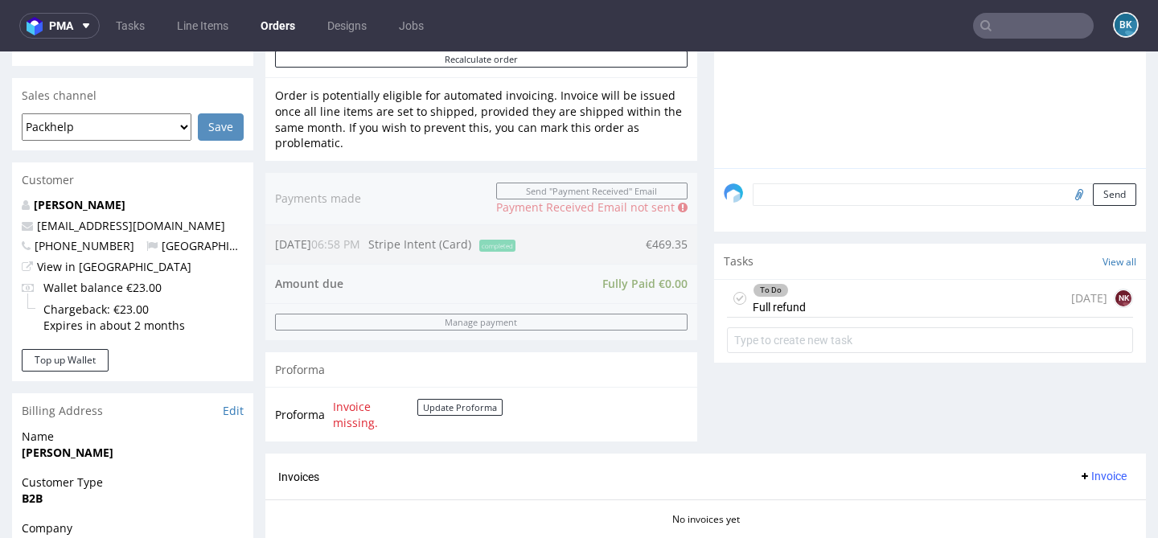
click at [873, 312] on div "To Do Full refund today NK" at bounding box center [930, 299] width 406 height 38
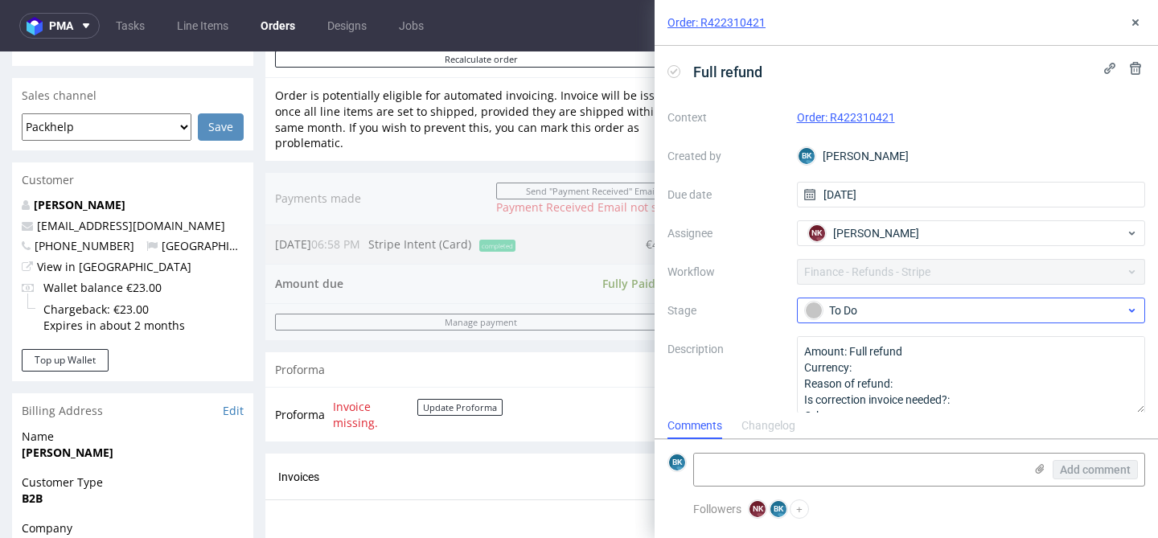
scroll to position [13, 0]
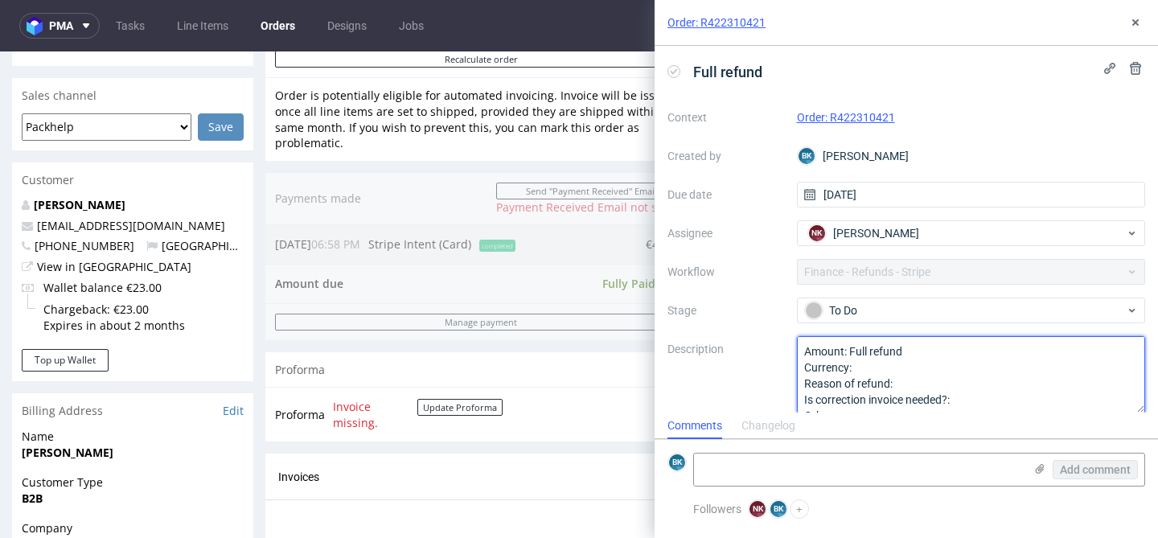
click at [893, 369] on textarea "Amount: Full refund Currency: Reason of refund: Is correction invoice needed?: …" at bounding box center [971, 374] width 349 height 77
click at [924, 382] on textarea "Amount: Full refund Currency: Reason of refund: Is correction invoice needed?: …" at bounding box center [971, 374] width 349 height 77
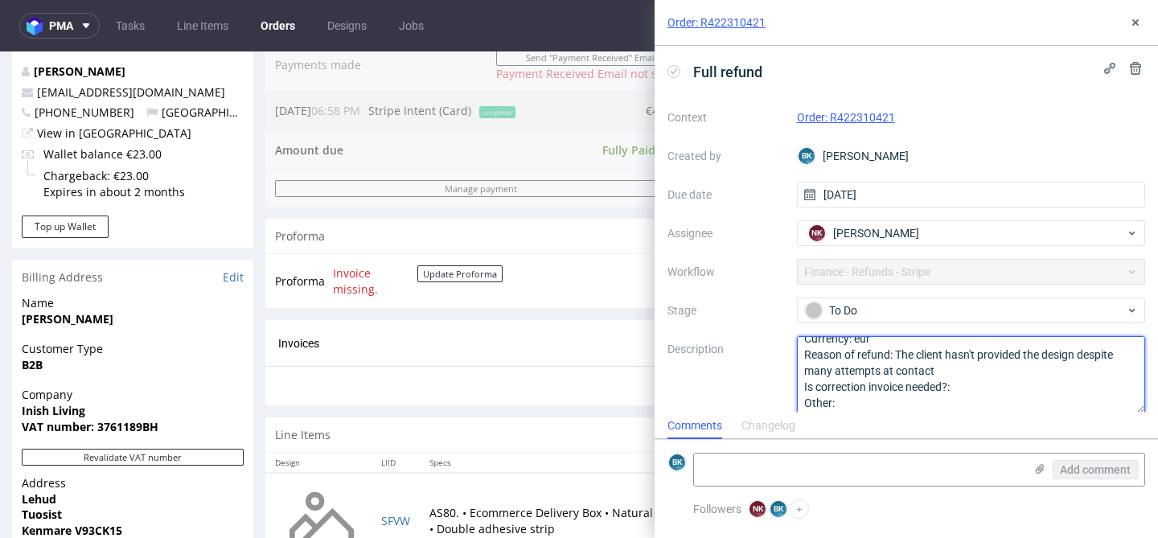
scroll to position [517, 0]
click at [981, 388] on textarea "Amount: Full refund Currency: Reason of refund: Is correction invoice needed?: …" at bounding box center [971, 374] width 349 height 77
type textarea "Amount: Full refund Currency: eur Reason of refund: The client hasn't provided …"
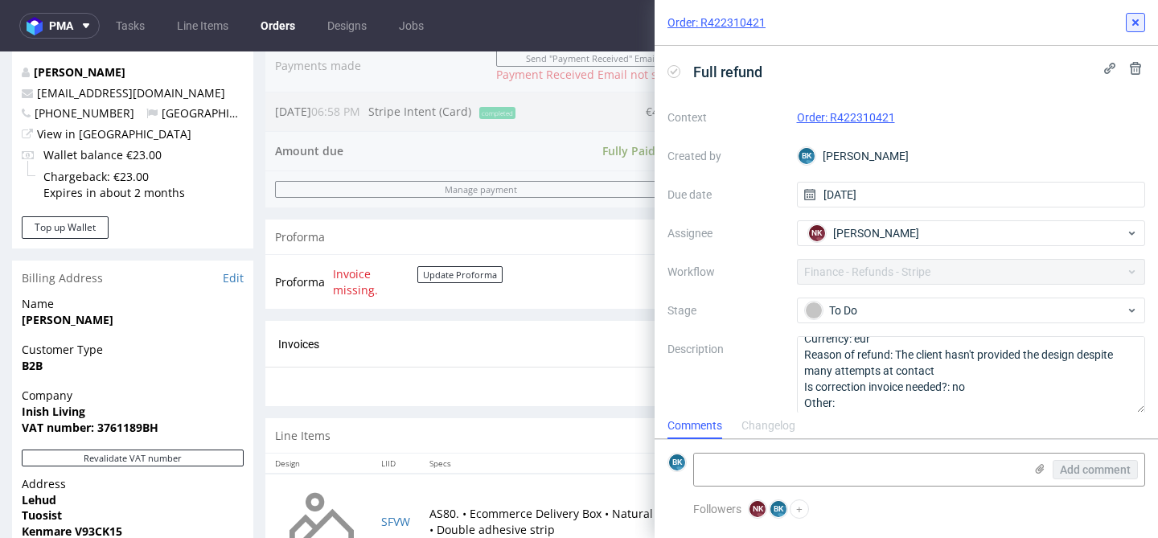
click at [1135, 21] on use at bounding box center [1135, 22] width 6 height 6
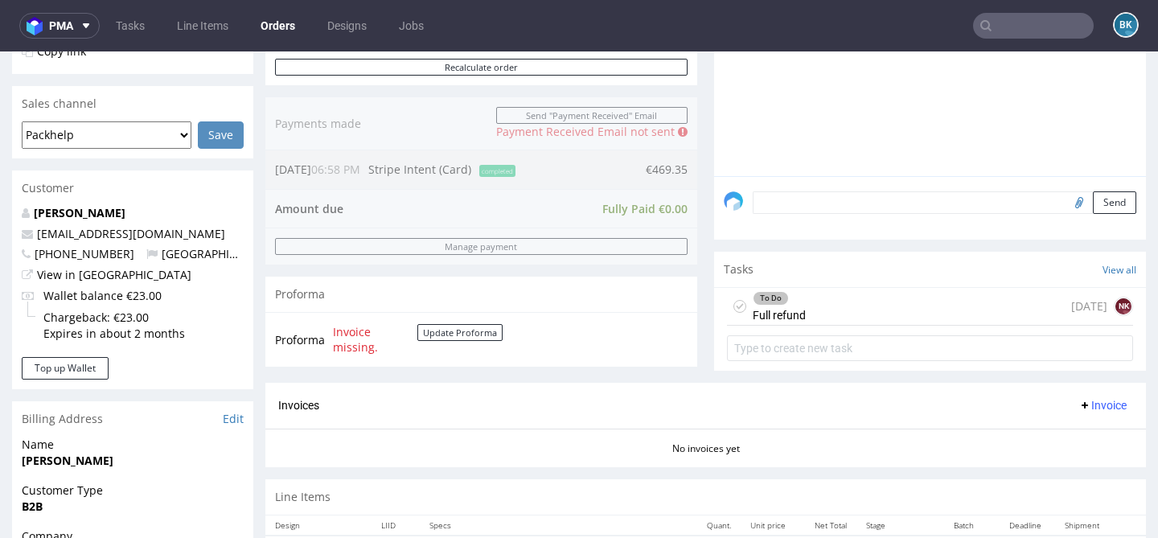
scroll to position [438, 0]
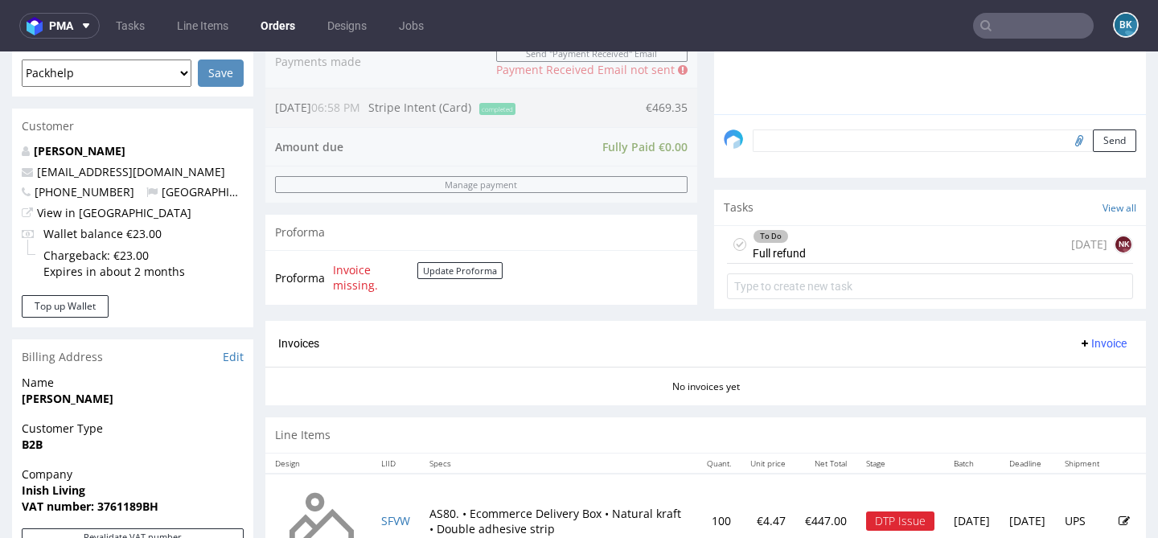
click at [839, 261] on div "To Do Full refund [DATE] NK" at bounding box center [930, 245] width 406 height 38
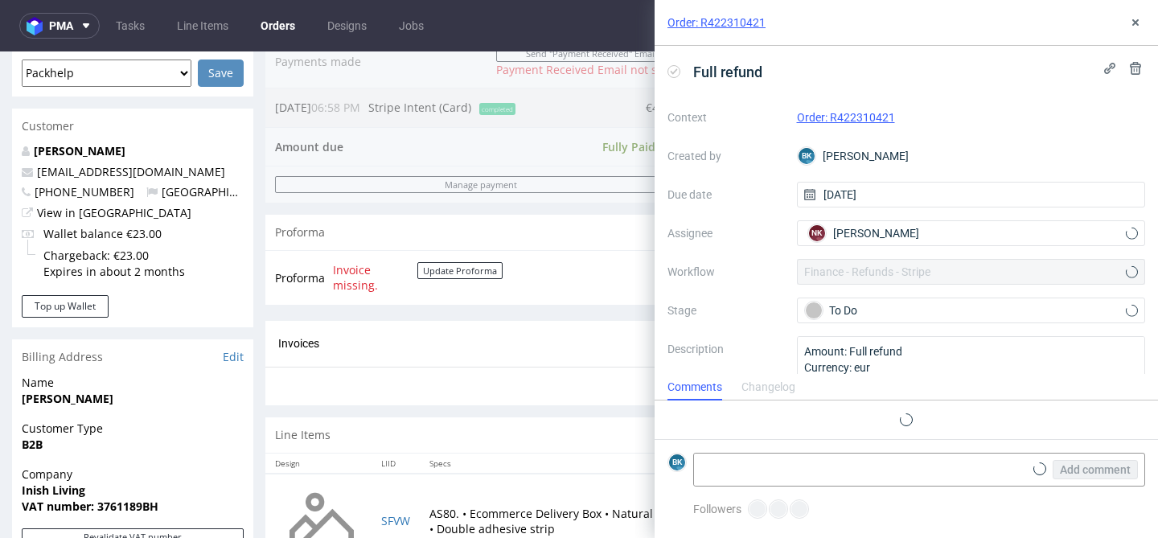
scroll to position [13, 0]
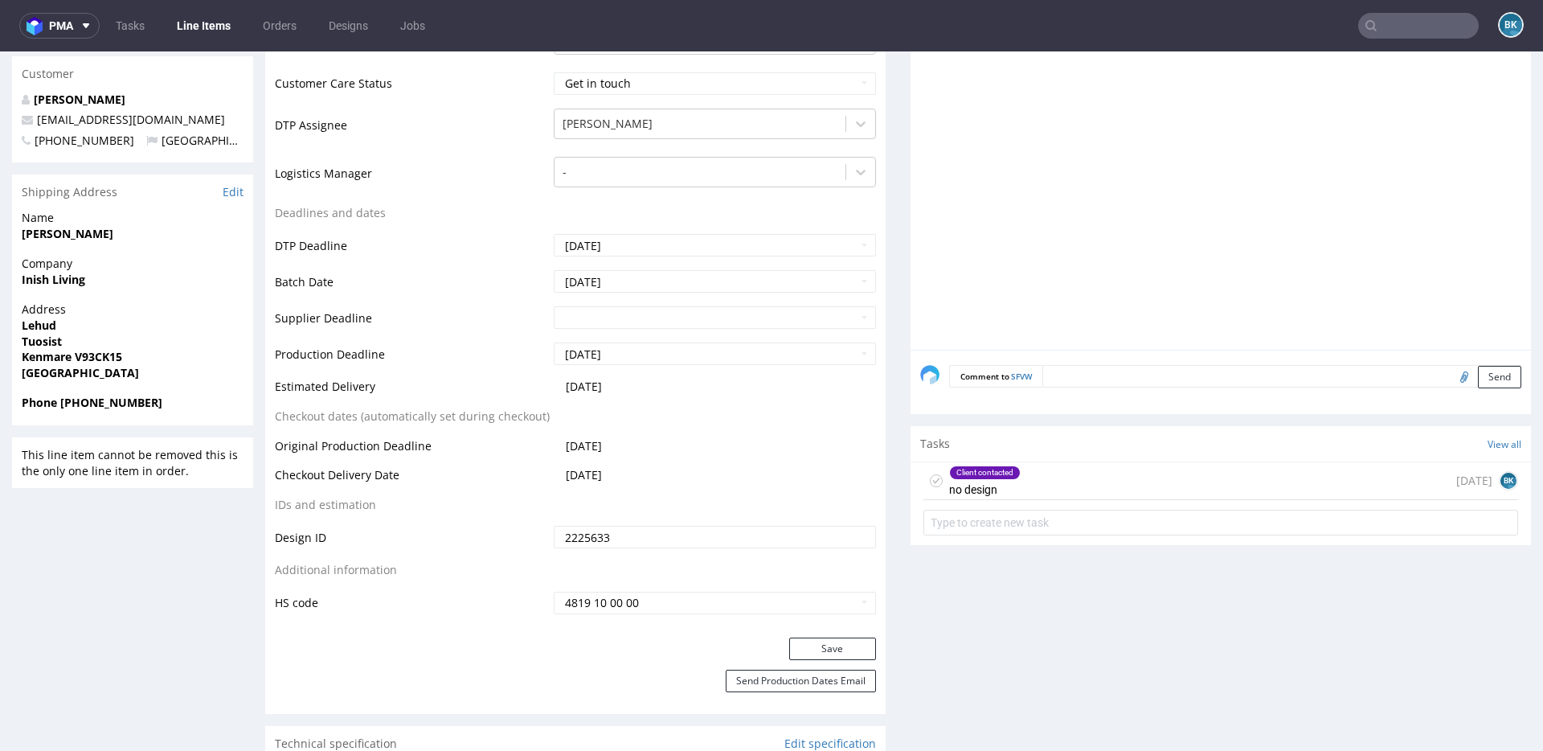
scroll to position [633, 0]
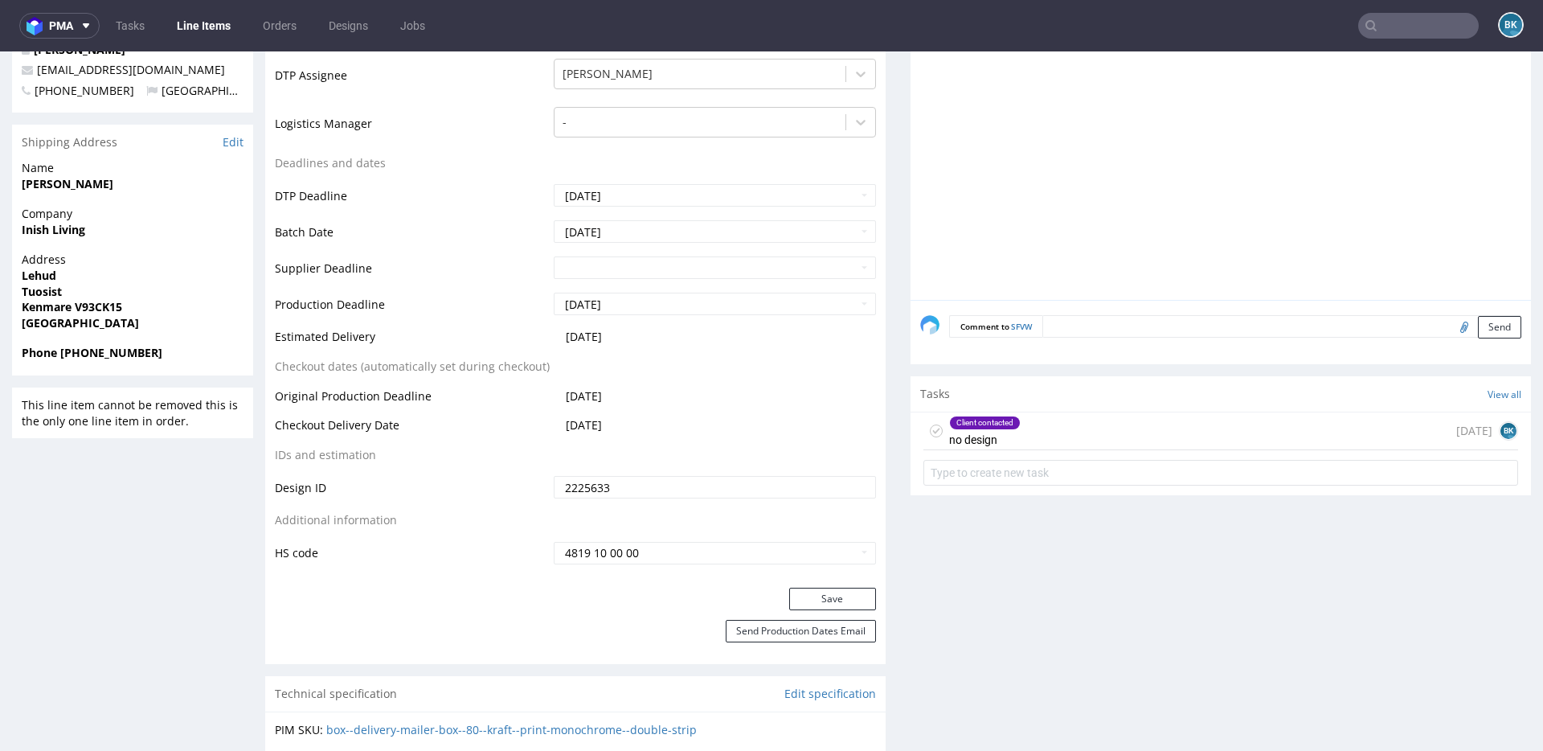
click at [1053, 421] on div "Client contacted no design [DATE] BK" at bounding box center [1221, 431] width 595 height 38
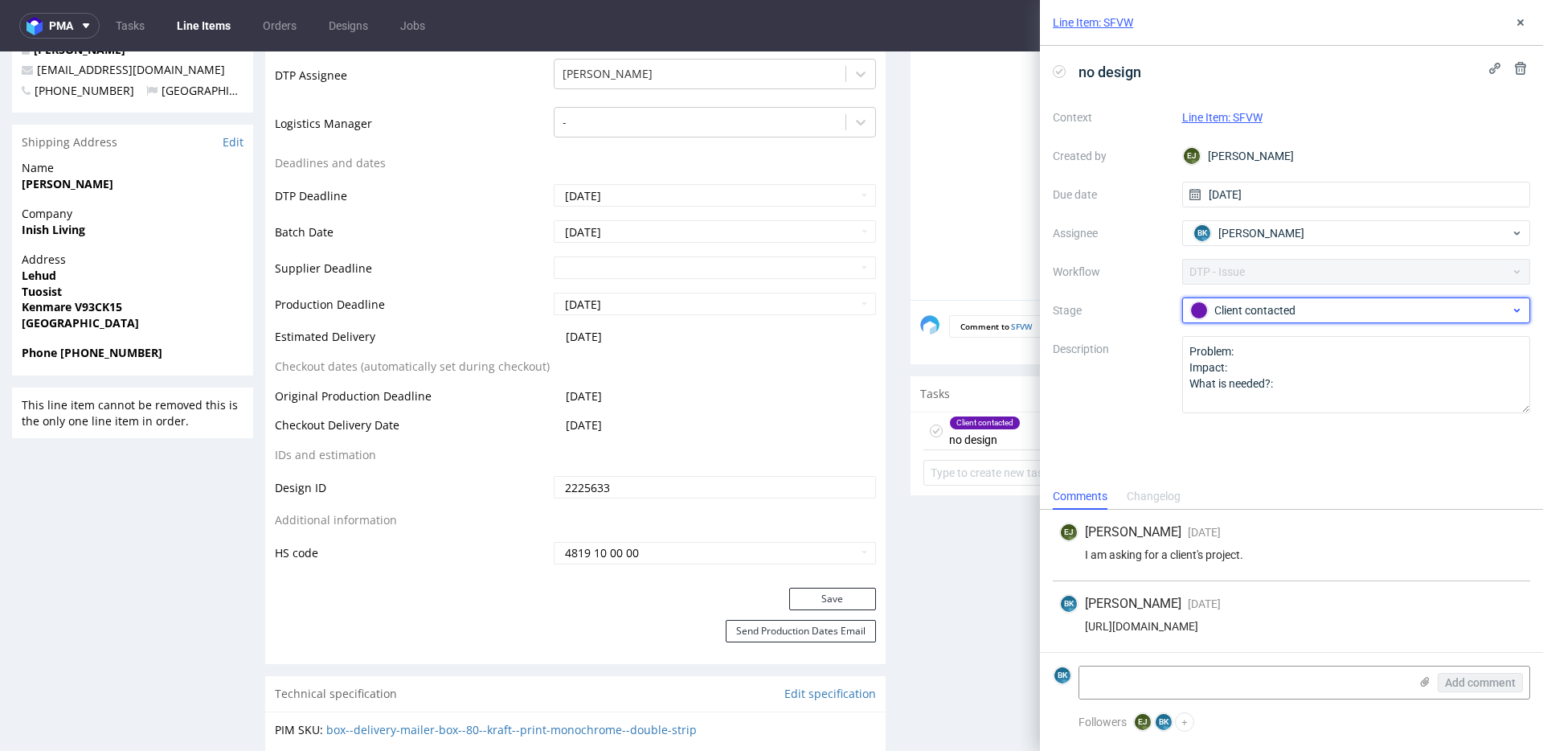
click at [1260, 315] on div "Client contacted" at bounding box center [1350, 310] width 320 height 18
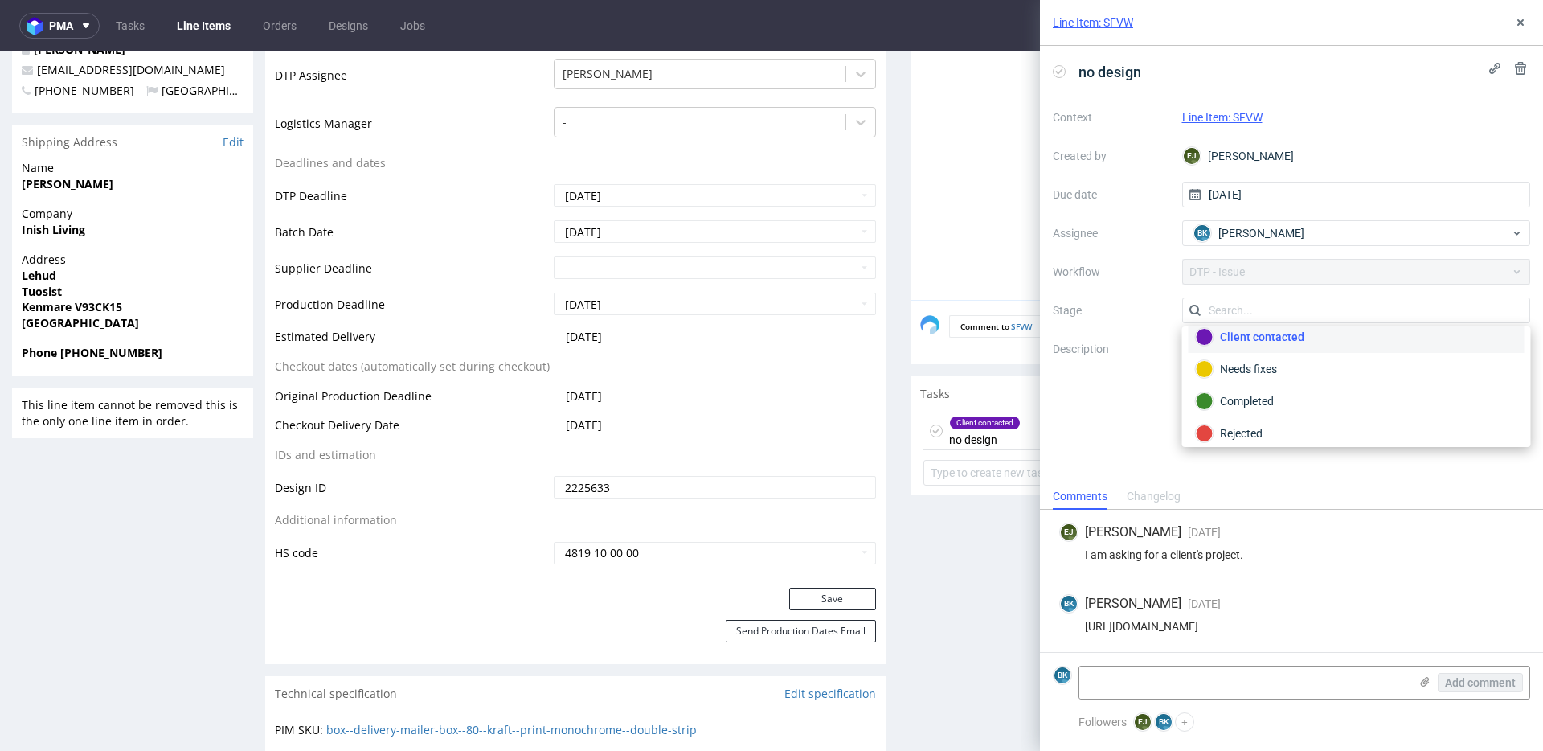
scroll to position [117, 0]
click at [1248, 414] on div "Rejected" at bounding box center [1357, 424] width 336 height 32
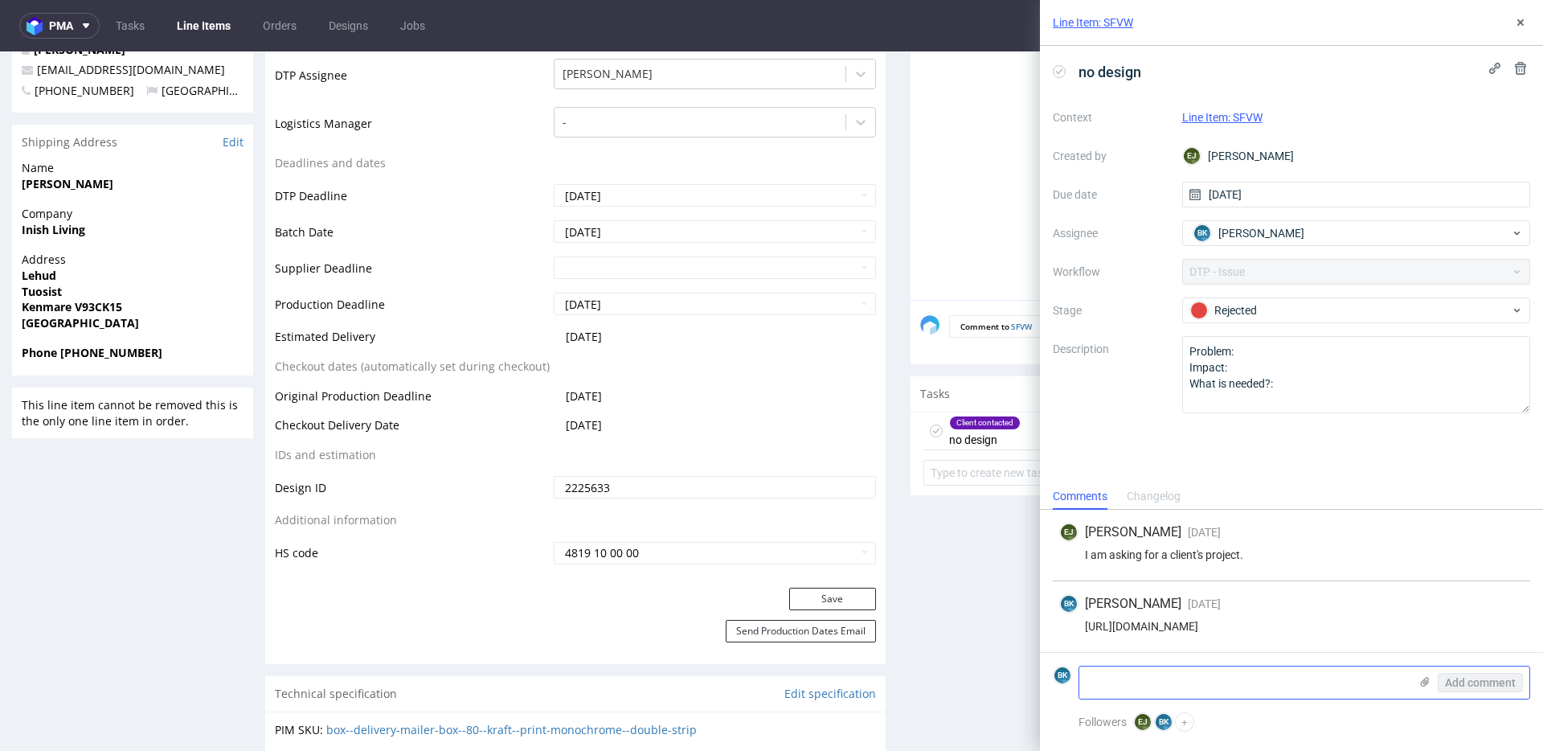
click at [1190, 667] on textarea at bounding box center [1245, 682] width 330 height 32
type textarea "The client is unresponsive, so we cancelled the order"
click at [1489, 686] on span "Add comment" at bounding box center [1480, 682] width 71 height 11
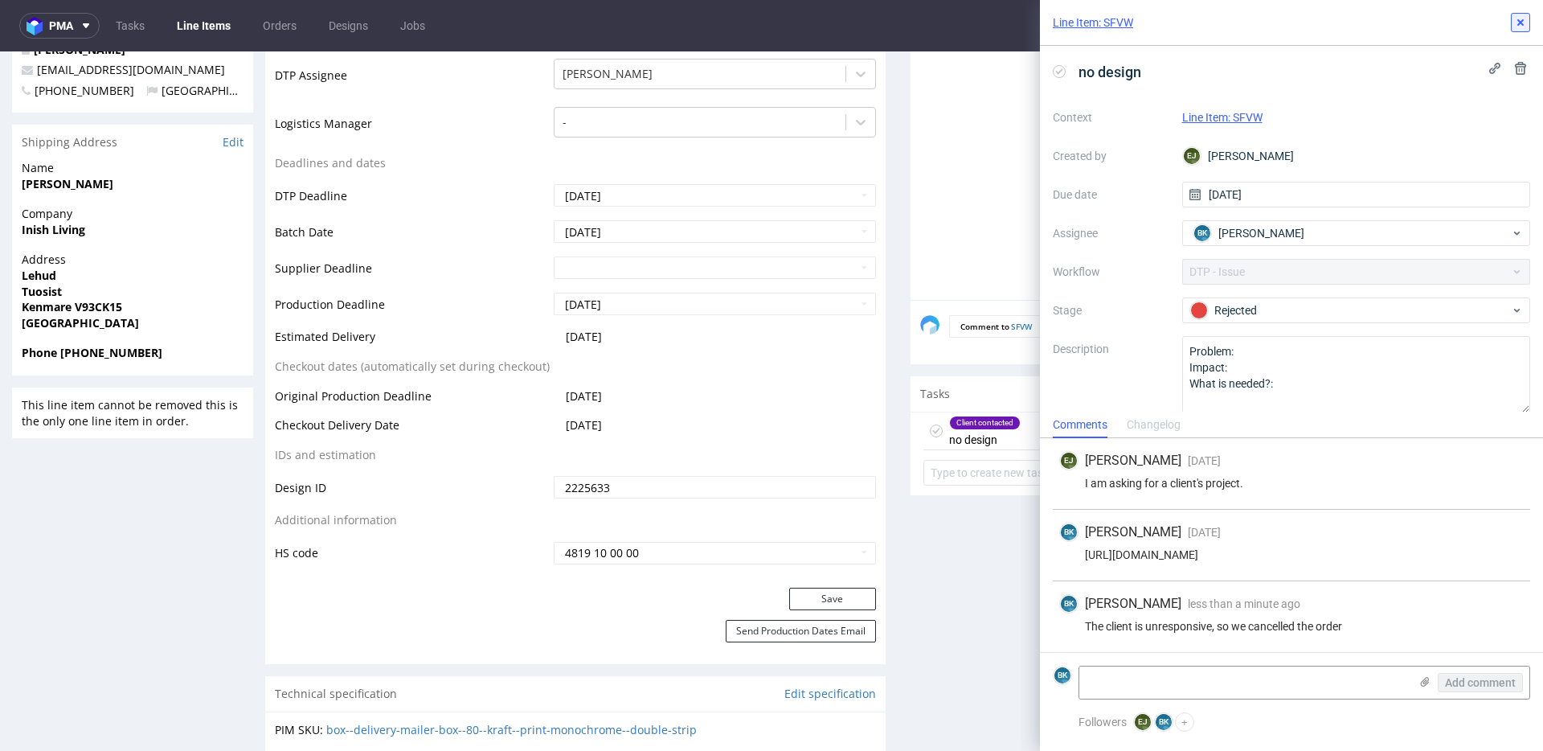
click at [1518, 21] on icon at bounding box center [1520, 22] width 13 height 13
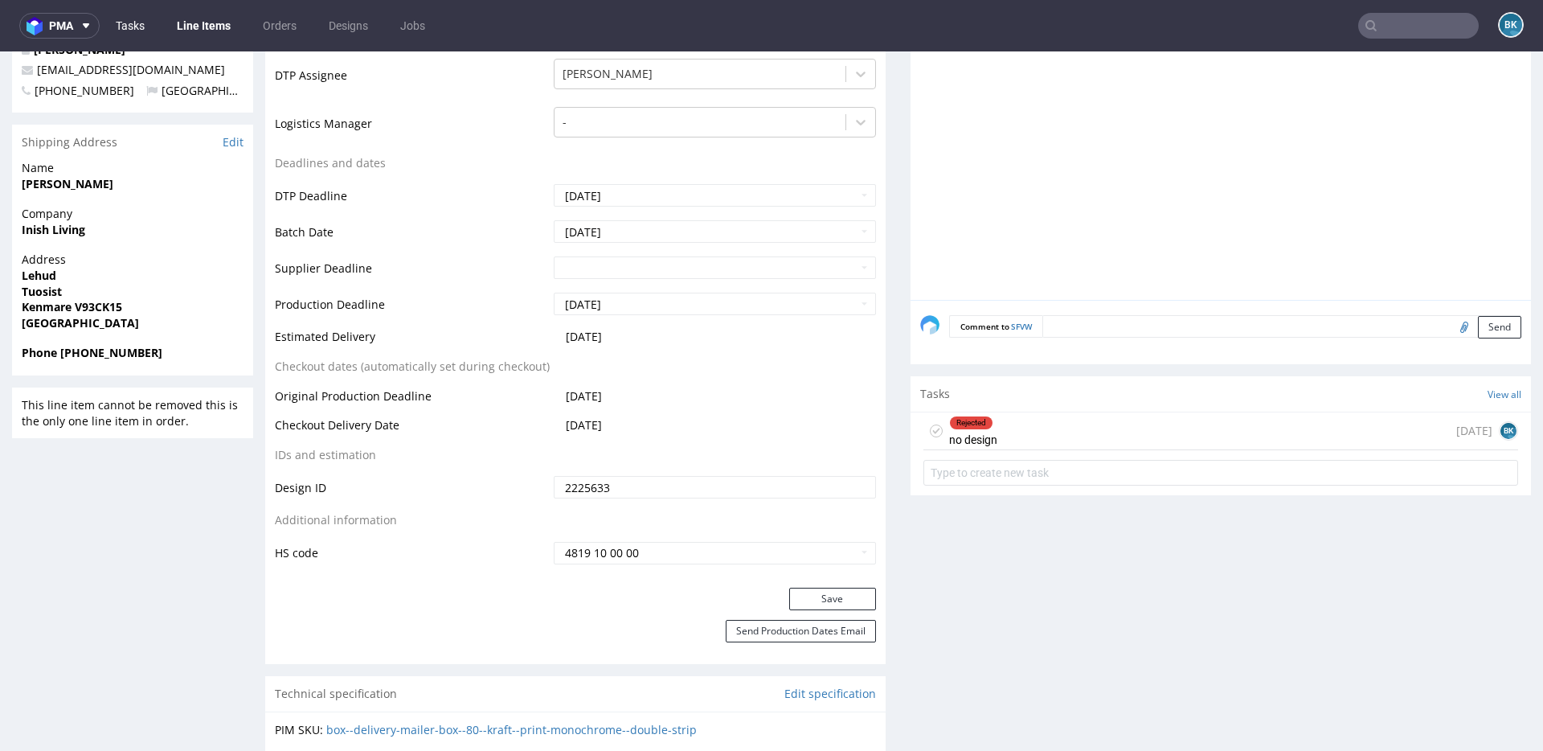
click at [143, 28] on link "Tasks" at bounding box center [130, 26] width 48 height 26
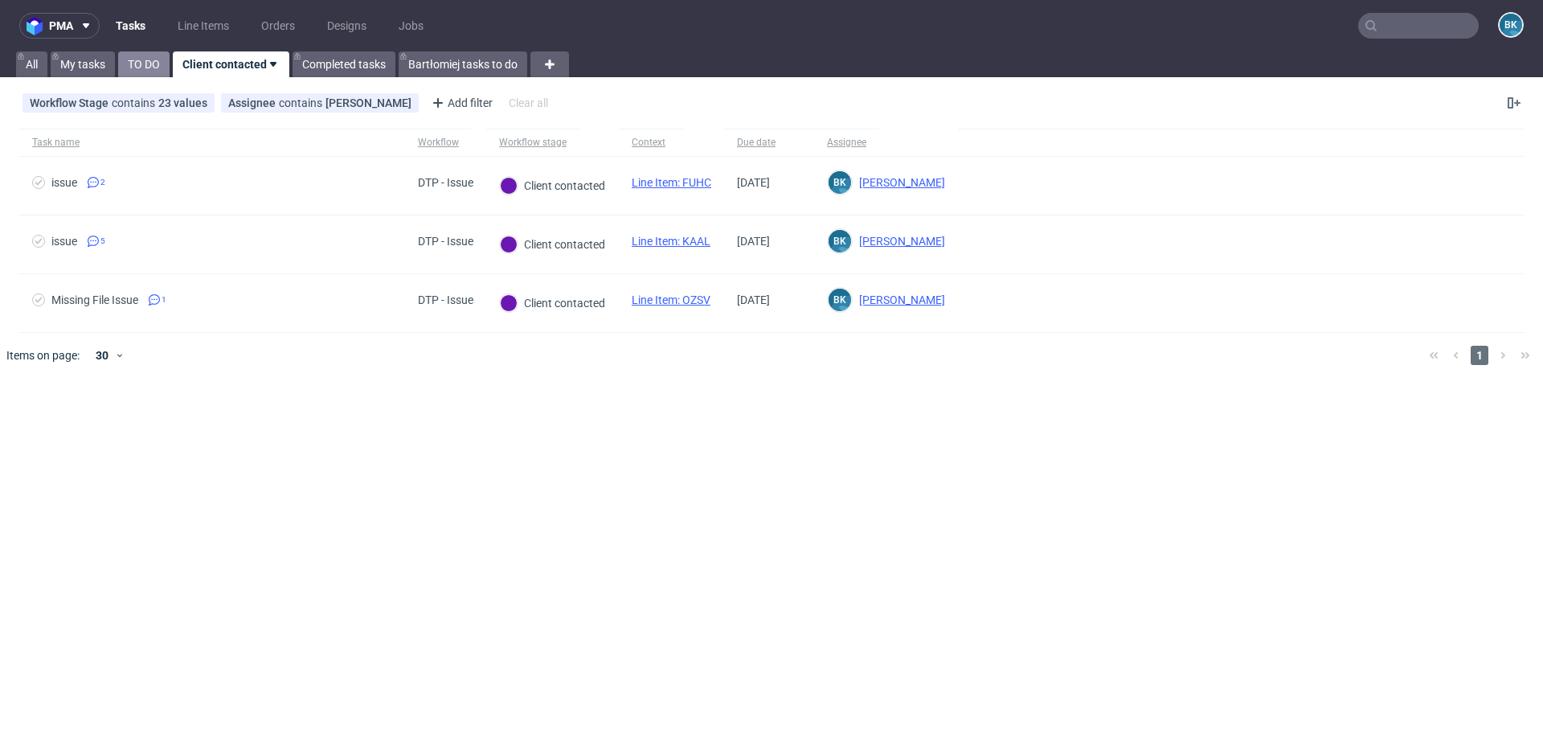
click at [147, 72] on link "TO DO" at bounding box center [143, 64] width 51 height 26
